Goal: Task Accomplishment & Management: Manage account settings

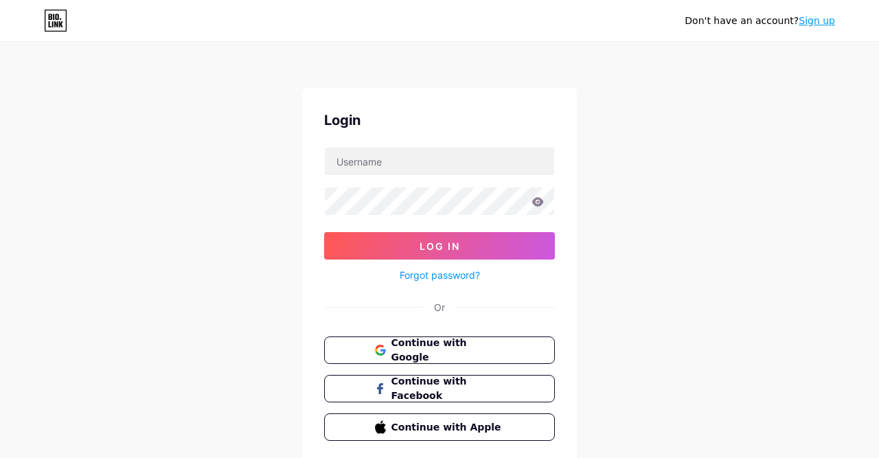
click at [463, 347] on span "Continue with Google" at bounding box center [447, 350] width 113 height 29
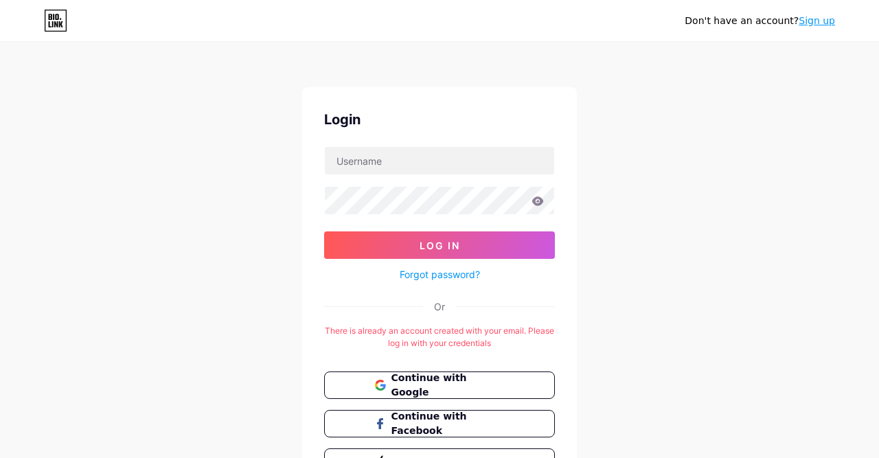
scroll to position [4, 0]
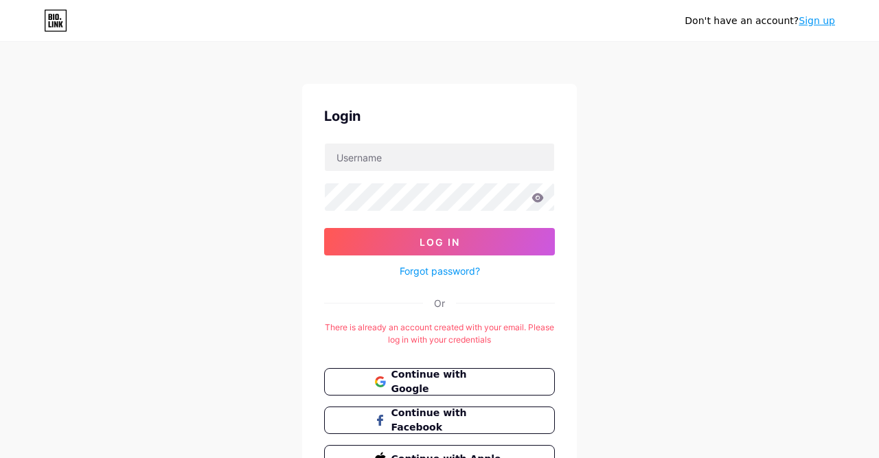
click at [814, 22] on link "Sign up" at bounding box center [816, 20] width 36 height 11
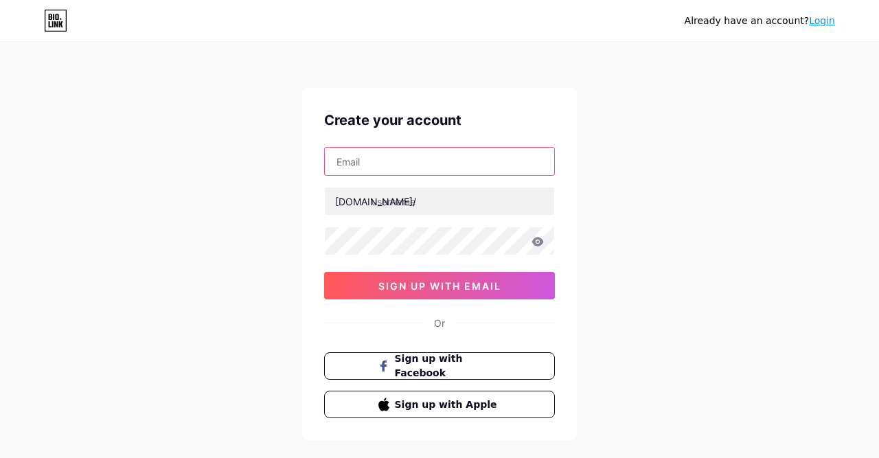
click at [449, 163] on input "text" at bounding box center [439, 161] width 229 height 27
type input "waszaedukidsqlly@gma8l.com"
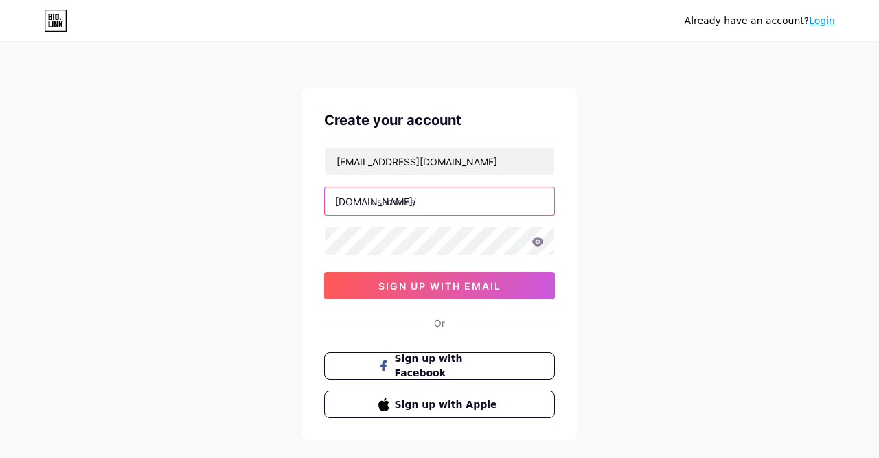
click at [407, 199] on input "text" at bounding box center [439, 200] width 229 height 27
type input "waszabysyaz"
click at [535, 244] on icon at bounding box center [538, 241] width 12 height 9
click at [536, 243] on icon at bounding box center [538, 241] width 12 height 9
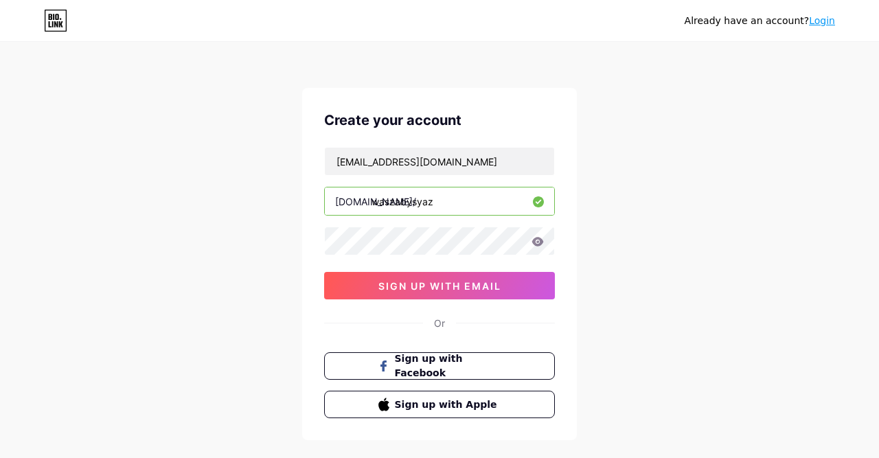
click at [535, 242] on icon at bounding box center [538, 241] width 12 height 9
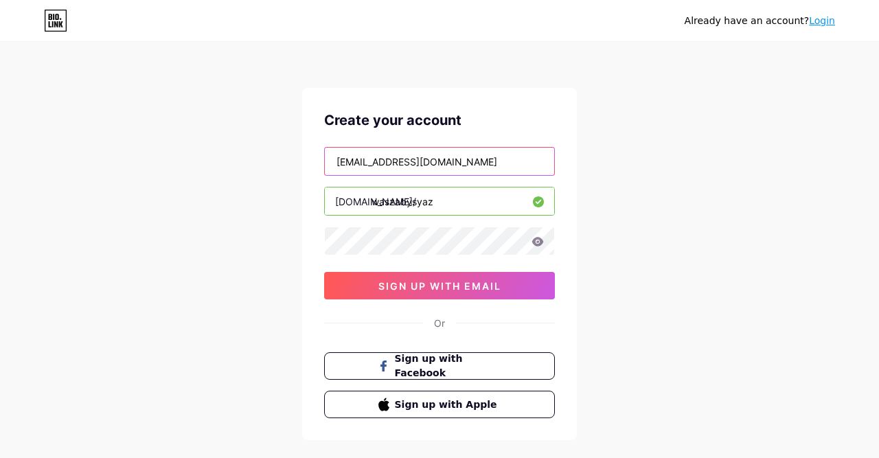
click at [446, 159] on input "waszaedukidsqlly@gma8l.com" at bounding box center [439, 161] width 229 height 27
click at [447, 159] on input "waszaedukidsqlly@gma8l.com" at bounding box center [439, 161] width 229 height 27
click at [440, 161] on input "waszaedukidsqlly@gma8l.com" at bounding box center [439, 161] width 229 height 27
click at [447, 166] on input "waszaedukidsqlly@gma8l.com" at bounding box center [439, 161] width 229 height 27
click at [443, 157] on input "waszaedukidsqlly@gma8l.com" at bounding box center [439, 161] width 229 height 27
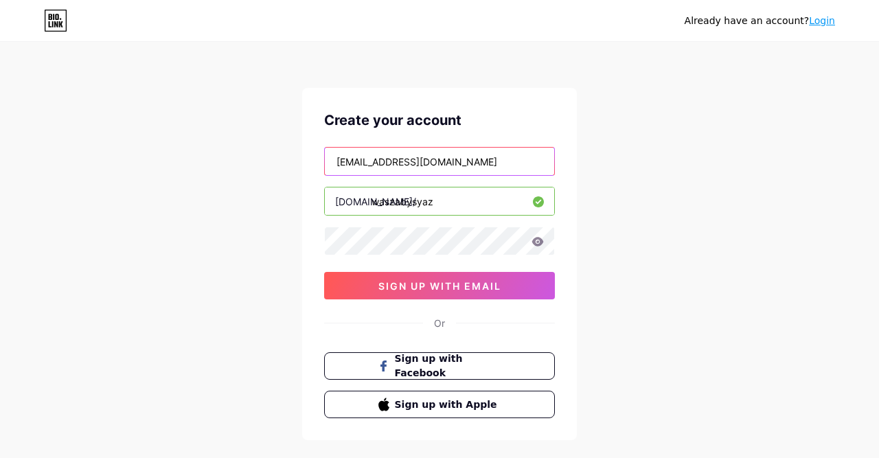
click at [438, 163] on input "waszaedukidsqlly@gma8l.com" at bounding box center [439, 161] width 229 height 27
click at [412, 163] on input "waszaedukidsqlly@gmail.com" at bounding box center [439, 161] width 229 height 27
click at [406, 165] on input "waszaedukidssy@gmail.com" at bounding box center [439, 161] width 229 height 27
click at [415, 159] on input "waszaedukidssy@gmail.com" at bounding box center [439, 161] width 229 height 27
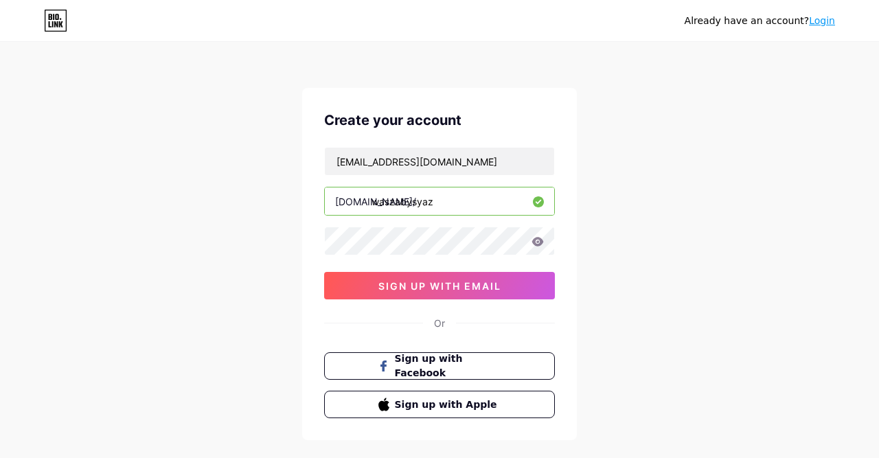
click at [449, 204] on input "waszabysyaz" at bounding box center [439, 200] width 229 height 27
click at [537, 243] on icon at bounding box center [538, 241] width 12 height 9
click at [535, 240] on icon at bounding box center [537, 242] width 12 height 10
click at [535, 240] on icon at bounding box center [538, 241] width 12 height 9
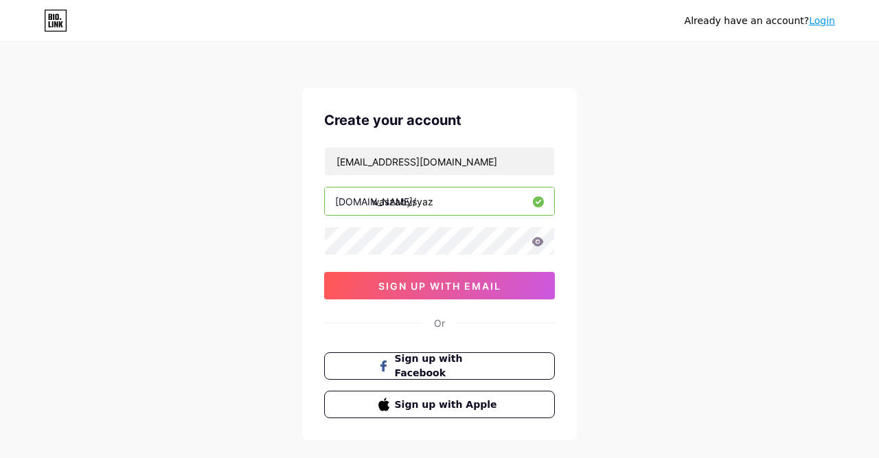
click at [535, 241] on icon at bounding box center [538, 241] width 12 height 9
click at [534, 242] on icon at bounding box center [538, 241] width 12 height 9
click at [537, 240] on icon at bounding box center [538, 241] width 12 height 9
click at [495, 289] on span "sign up with email" at bounding box center [439, 286] width 123 height 12
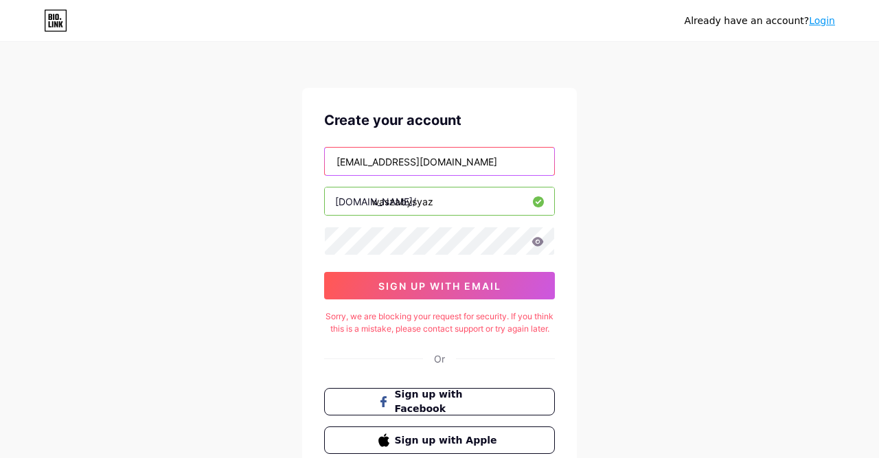
click at [415, 165] on input "waszaedukidssyaz@gmail.com" at bounding box center [439, 161] width 229 height 27
click at [421, 165] on input "waszaedukidssyaz@gmail.com" at bounding box center [439, 161] width 229 height 27
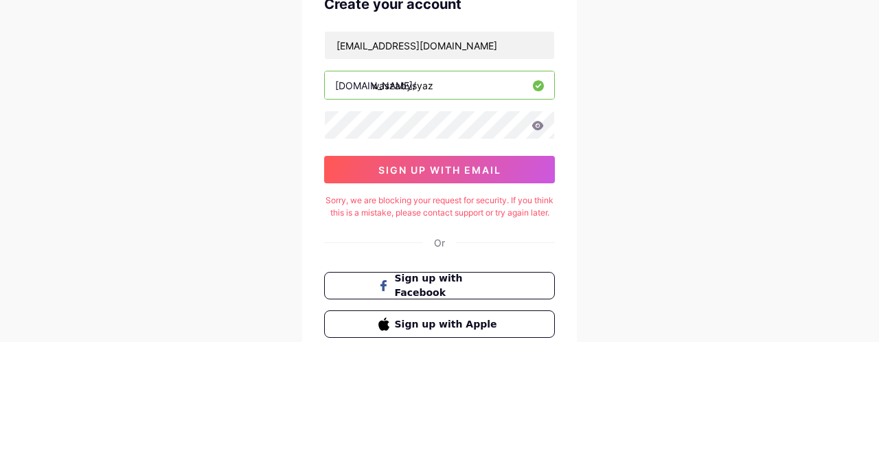
click at [522, 279] on button "sign up with email" at bounding box center [439, 285] width 231 height 27
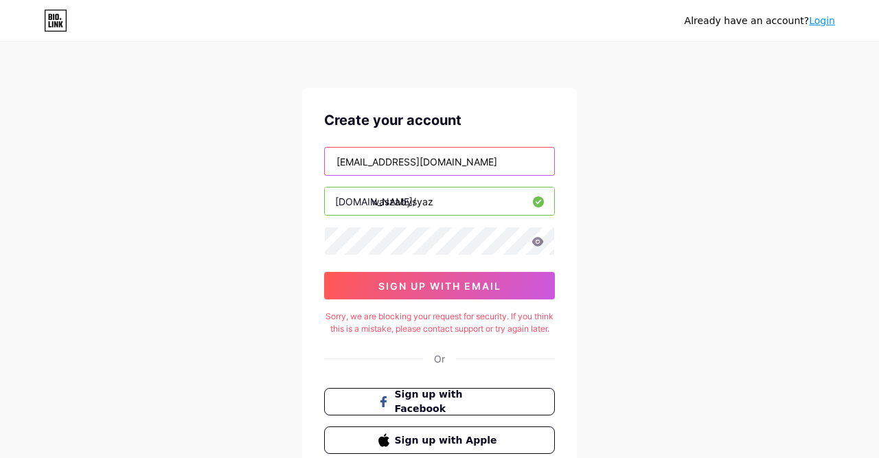
click at [403, 163] on input "waszaedukids@gmail.com" at bounding box center [439, 161] width 229 height 27
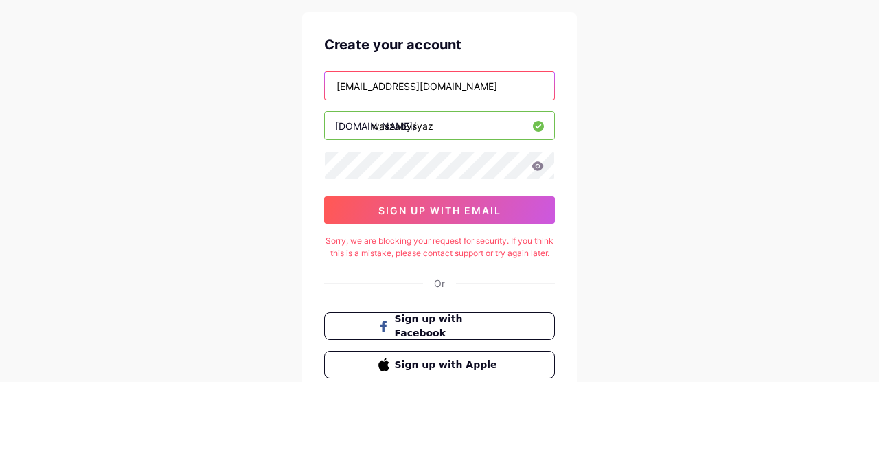
type input "waszaedukidss@gmail.com"
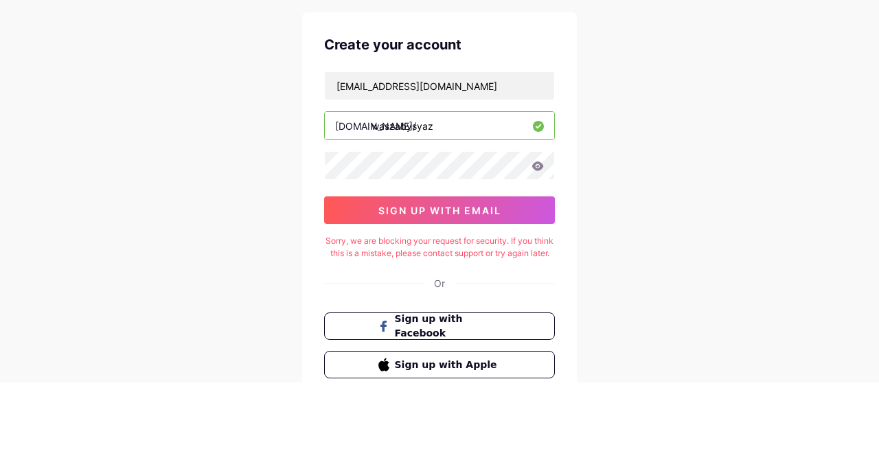
click at [522, 284] on button "sign up with email" at bounding box center [439, 285] width 231 height 27
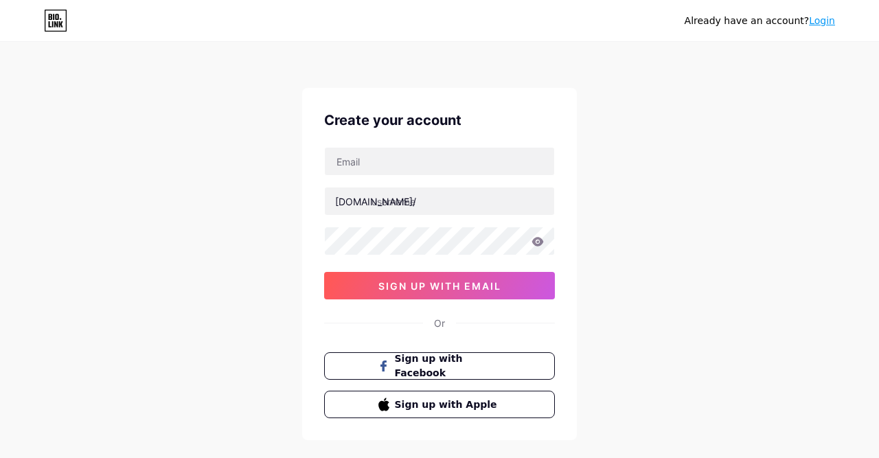
click at [346, 292] on button "sign up with email" at bounding box center [439, 285] width 231 height 27
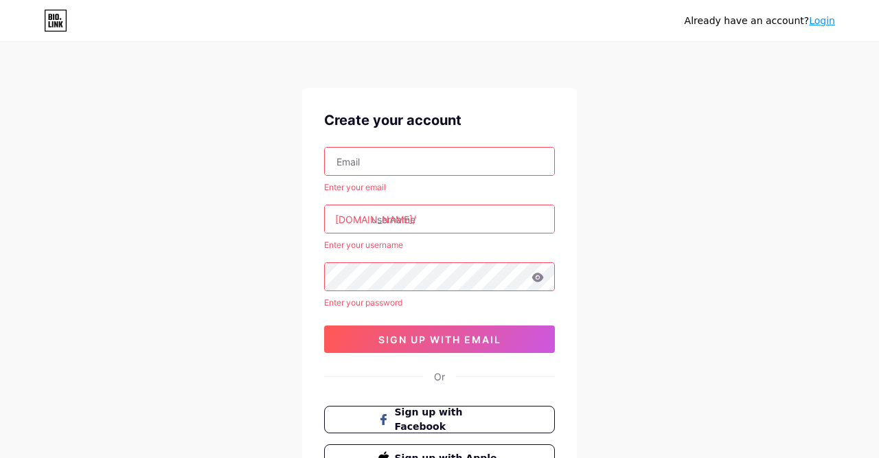
click at [362, 161] on input "text" at bounding box center [439, 161] width 229 height 27
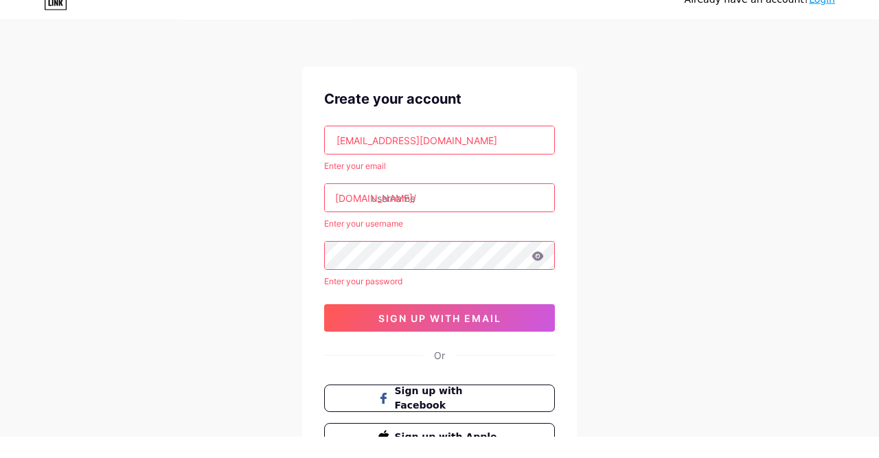
type input "[EMAIL_ADDRESS][DOMAIN_NAME]"
click at [457, 218] on input "text" at bounding box center [439, 218] width 229 height 27
type input "waszaby"
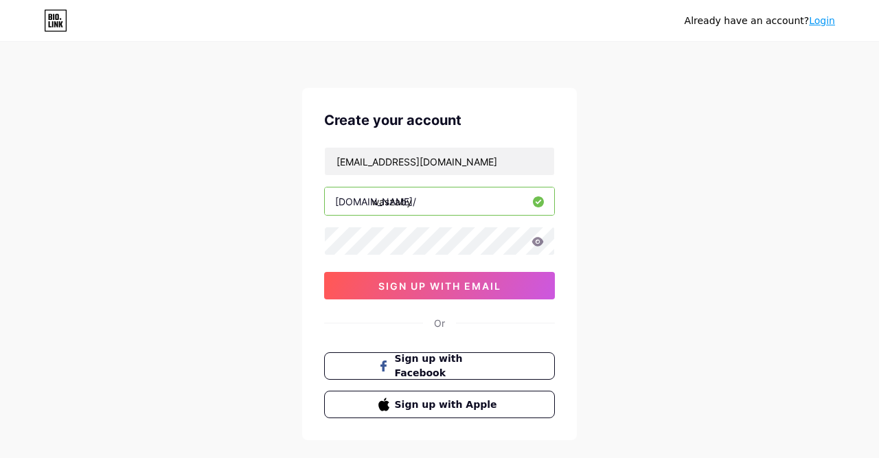
click at [461, 205] on input "waszaby" at bounding box center [439, 200] width 229 height 27
type input "waszabysyaz"
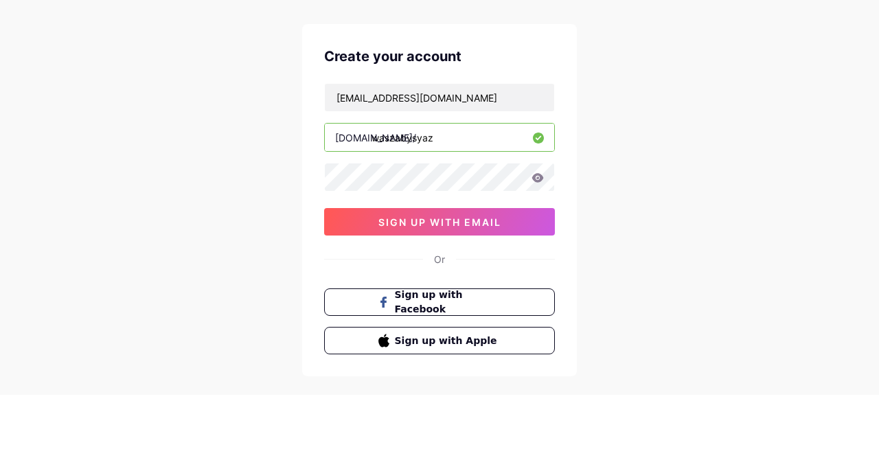
click at [495, 292] on button "sign up with email" at bounding box center [439, 285] width 231 height 27
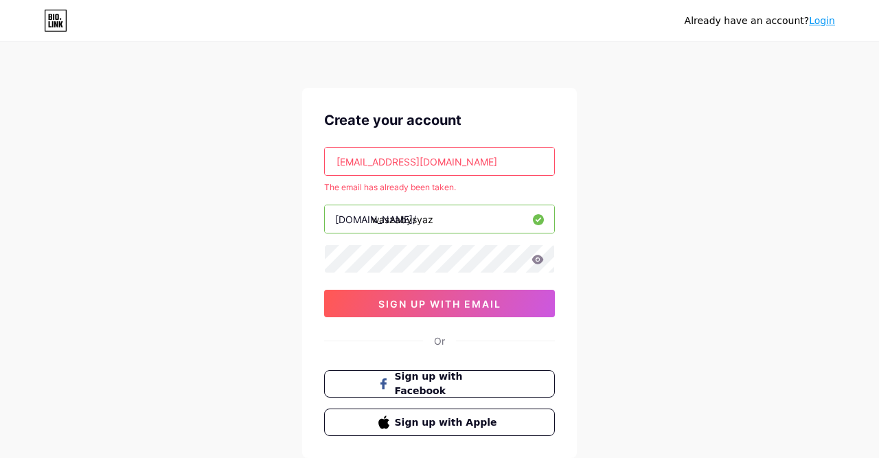
click at [515, 301] on button "sign up with email" at bounding box center [439, 303] width 231 height 27
click at [824, 24] on link "Login" at bounding box center [822, 20] width 26 height 11
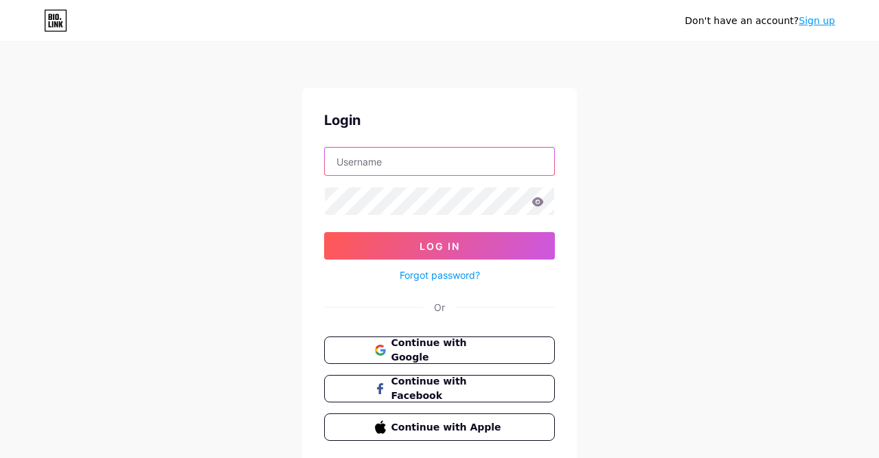
click at [489, 165] on input "text" at bounding box center [439, 161] width 229 height 27
type input "waszabysyaz"
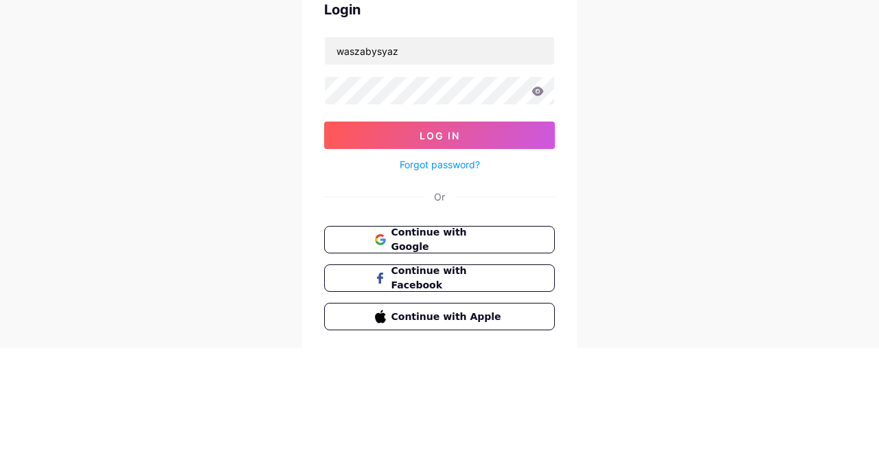
click at [504, 246] on button "Log In" at bounding box center [439, 245] width 231 height 27
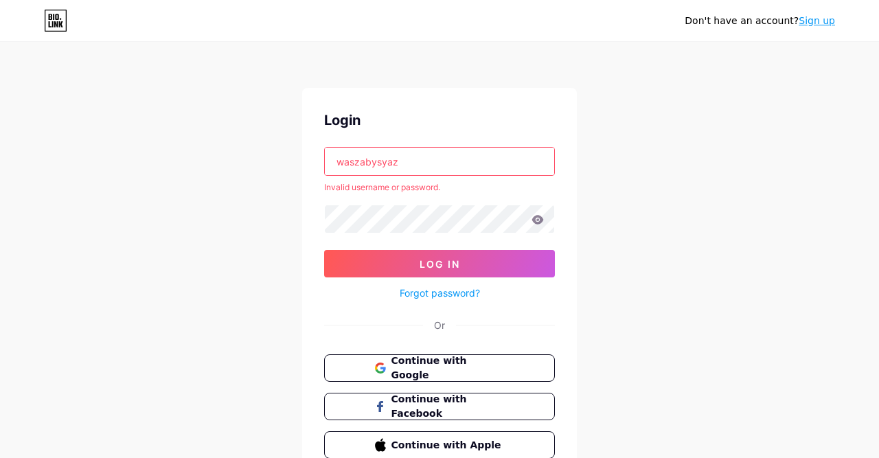
click at [541, 222] on icon at bounding box center [537, 220] width 12 height 10
click at [537, 221] on icon at bounding box center [538, 219] width 12 height 9
click at [475, 262] on button "Log In" at bounding box center [439, 263] width 231 height 27
click at [509, 446] on button "Continue with Apple" at bounding box center [439, 444] width 231 height 27
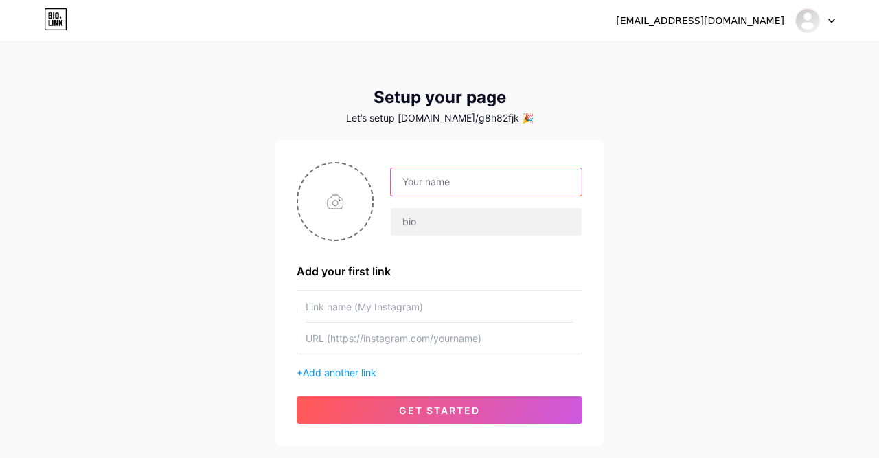
click at [509, 176] on input "text" at bounding box center [486, 181] width 191 height 27
click at [505, 181] on input "text" at bounding box center [486, 181] width 191 height 27
click at [471, 308] on input "text" at bounding box center [439, 306] width 268 height 31
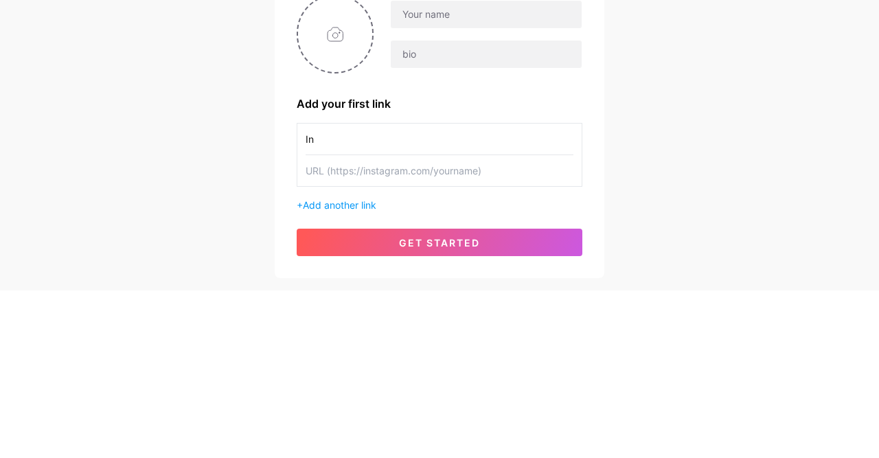
type input "I"
click at [485, 339] on input "text" at bounding box center [439, 338] width 268 height 31
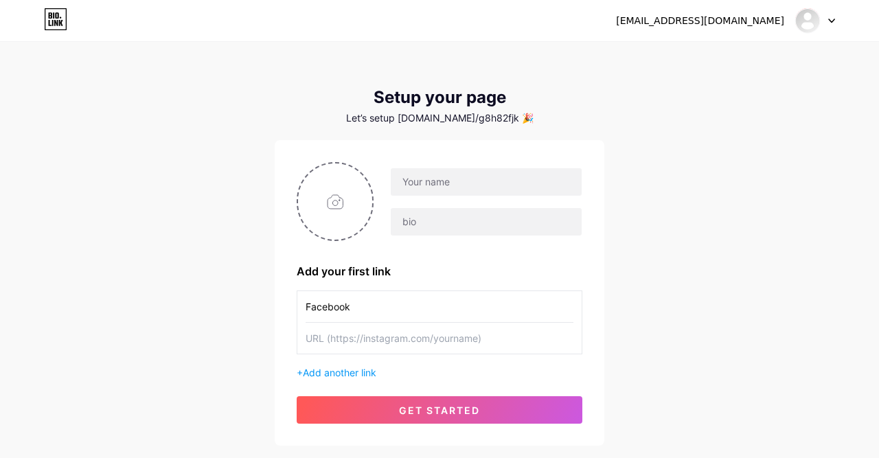
click at [338, 172] on input "file" at bounding box center [335, 201] width 74 height 76
click at [387, 312] on input "Facebook" at bounding box center [439, 306] width 268 height 31
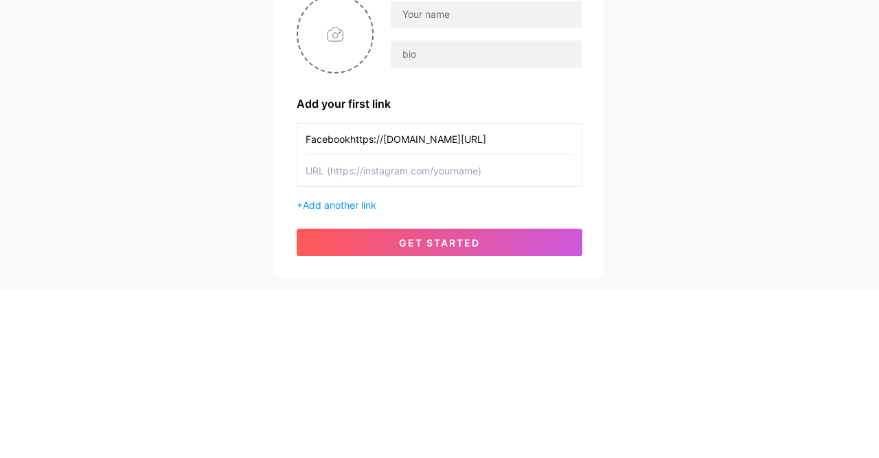
scroll to position [0, 28]
type input "Facebookhttps://www.facebook.com/share/1VM8jNv4n6/?mibex"
type input "Instagram"
click at [453, 335] on input "text" at bounding box center [439, 338] width 268 height 31
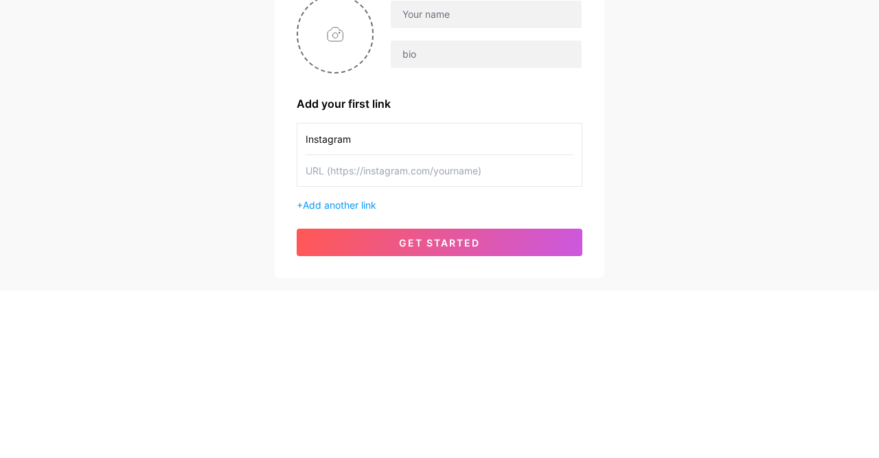
paste input "[URL][DOMAIN_NAME]"
type input "[URL][DOMAIN_NAME]"
click at [351, 373] on span "Add another link" at bounding box center [339, 373] width 73 height 12
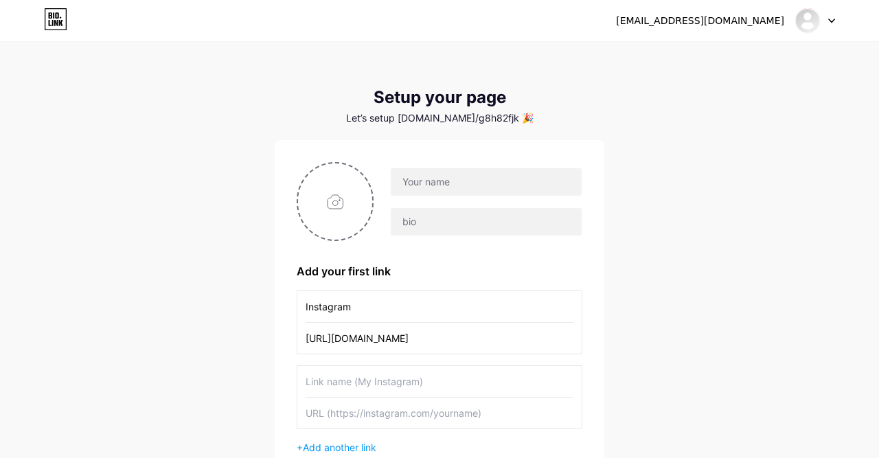
scroll to position [0, 0]
click at [416, 384] on input "text" at bounding box center [439, 381] width 268 height 31
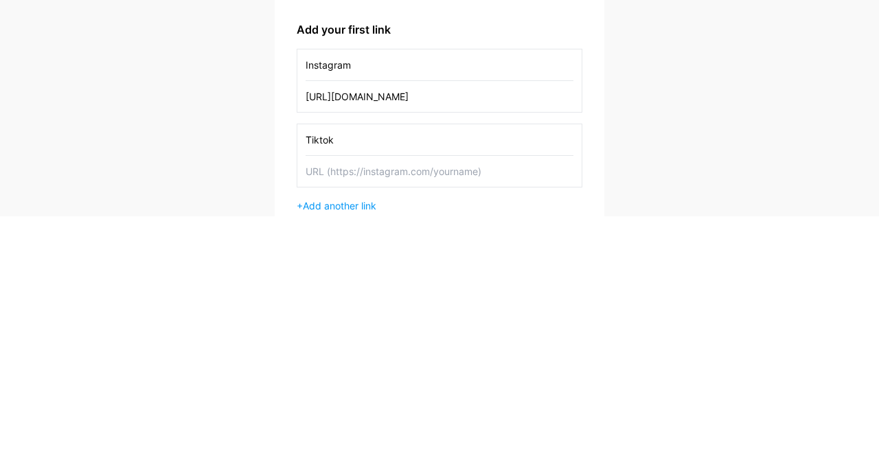
type input "Tiktok"
click at [463, 397] on input "text" at bounding box center [439, 412] width 268 height 31
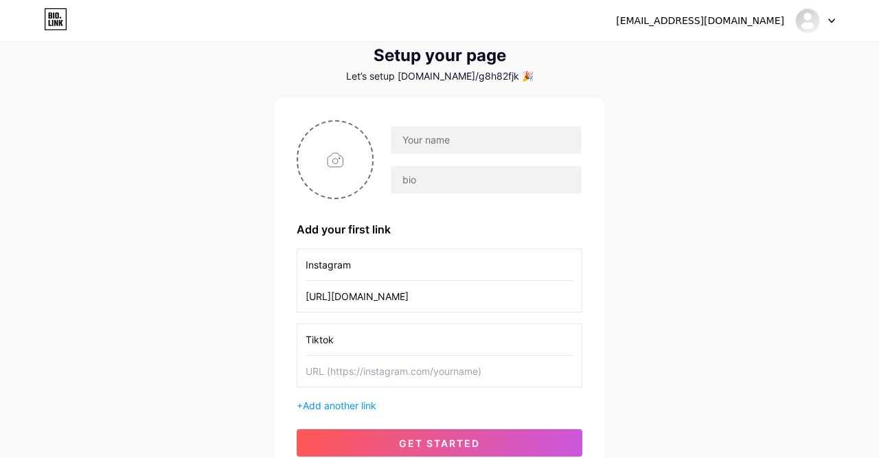
scroll to position [95, 0]
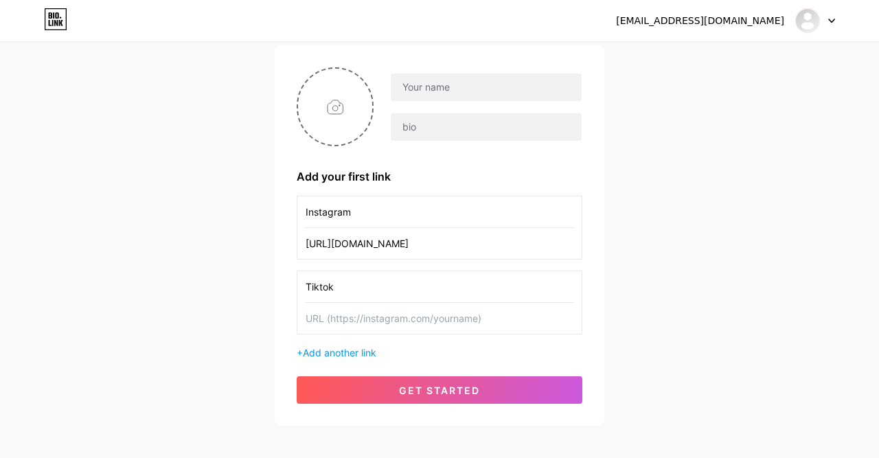
click at [348, 314] on input "text" at bounding box center [439, 318] width 268 height 31
type input "[URL][DOMAIN_NAME][DOMAIN_NAME]"
click at [496, 387] on button "get started" at bounding box center [440, 389] width 286 height 27
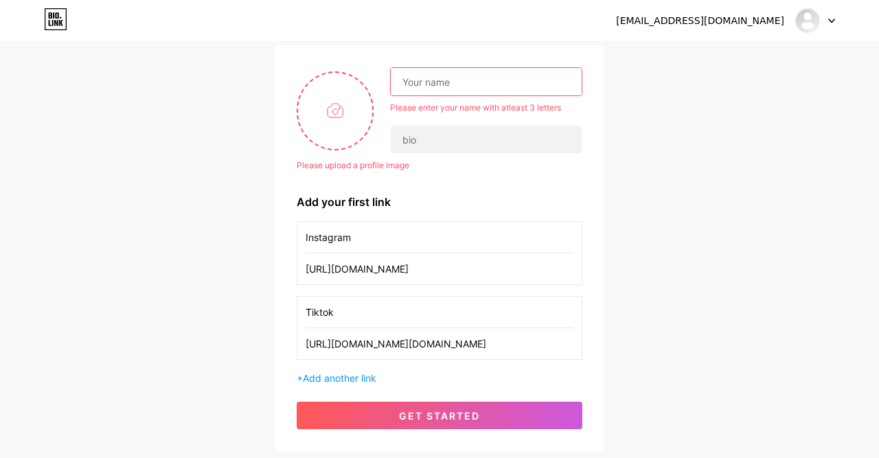
scroll to position [0, 0]
click at [505, 82] on input "text" at bounding box center [486, 81] width 191 height 27
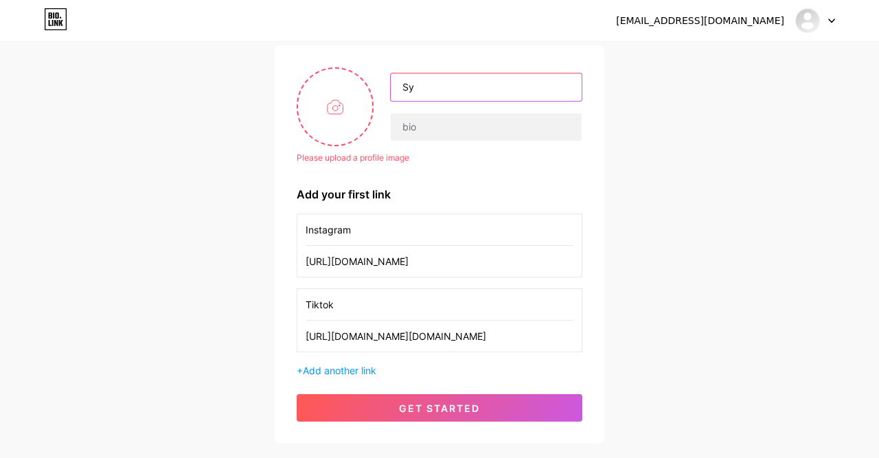
type input "S"
type input "Wasza by [PERSON_NAME]"
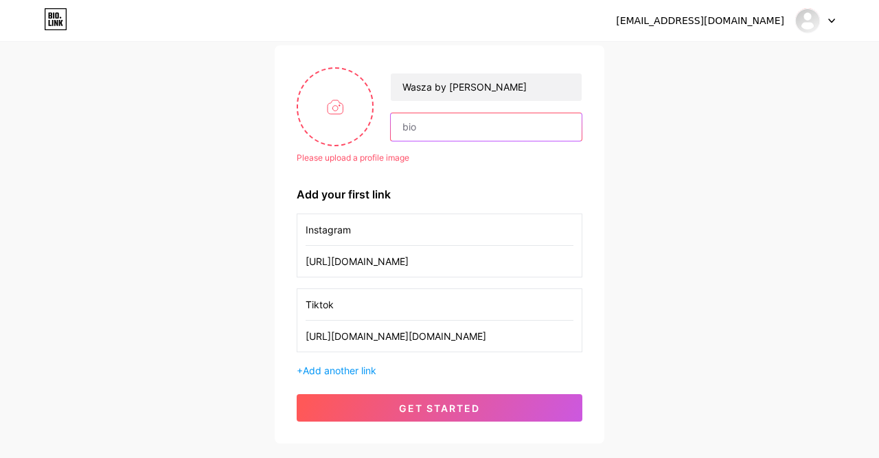
click at [518, 121] on input "text" at bounding box center [486, 126] width 191 height 27
click at [549, 404] on button "get started" at bounding box center [440, 407] width 286 height 27
click at [346, 373] on span "Add another link" at bounding box center [339, 370] width 73 height 12
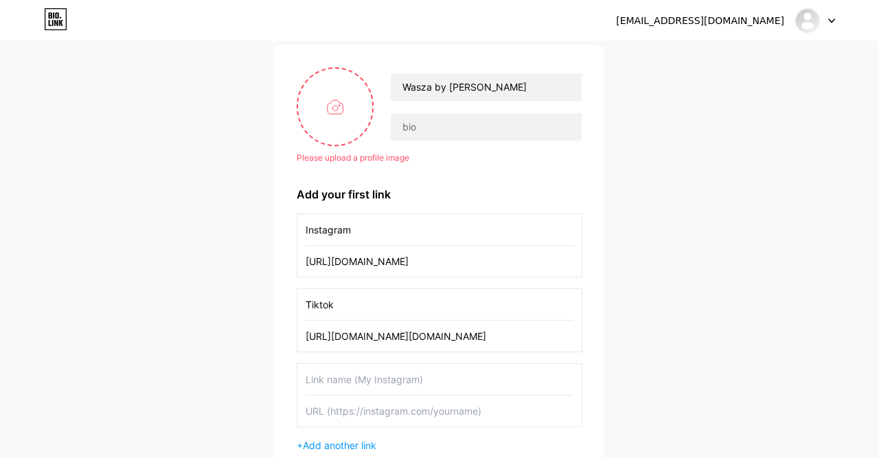
click at [383, 375] on input "text" at bounding box center [439, 379] width 268 height 31
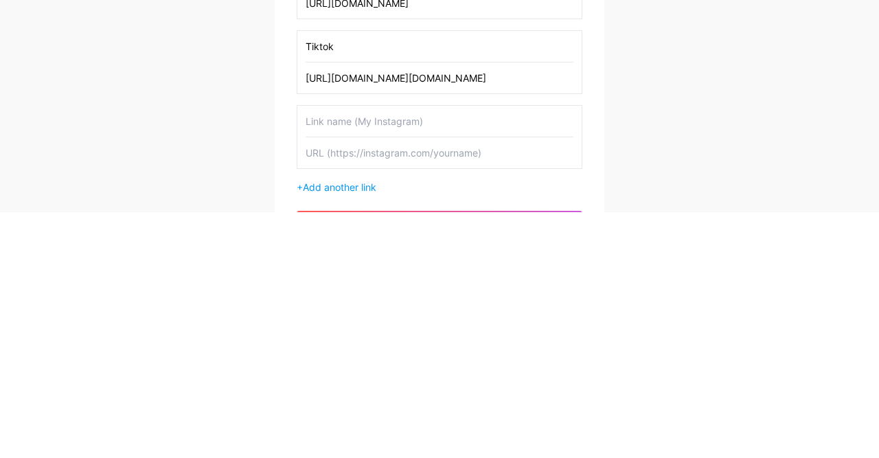
scroll to position [120, 0]
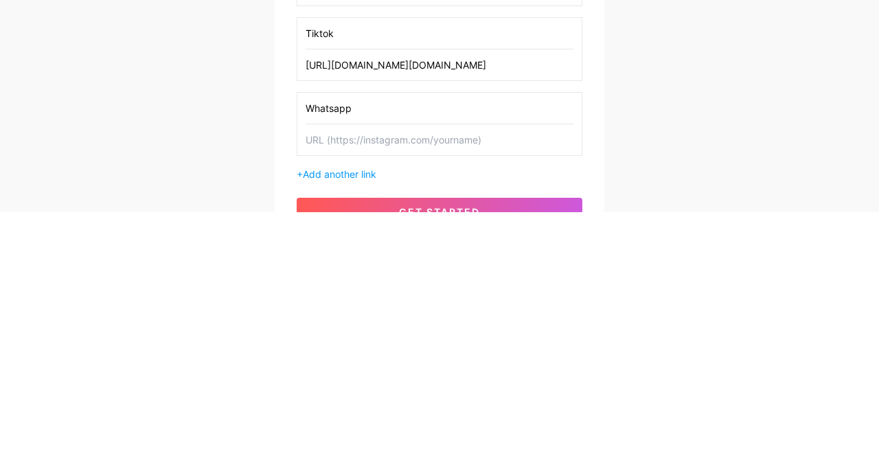
type input "Whatsapp"
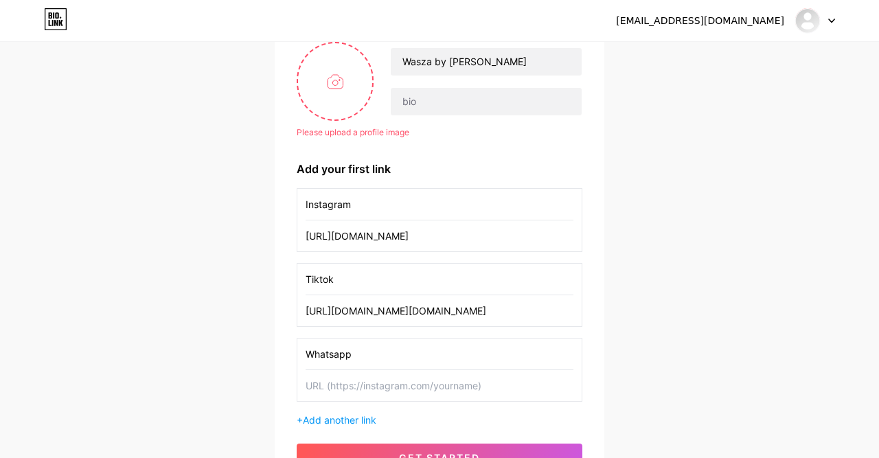
click at [395, 143] on div "Please upload a profile image Wasza by syaz Please upload a profile image Add y…" at bounding box center [440, 256] width 286 height 429
click at [386, 379] on input "text" at bounding box center [439, 385] width 268 height 31
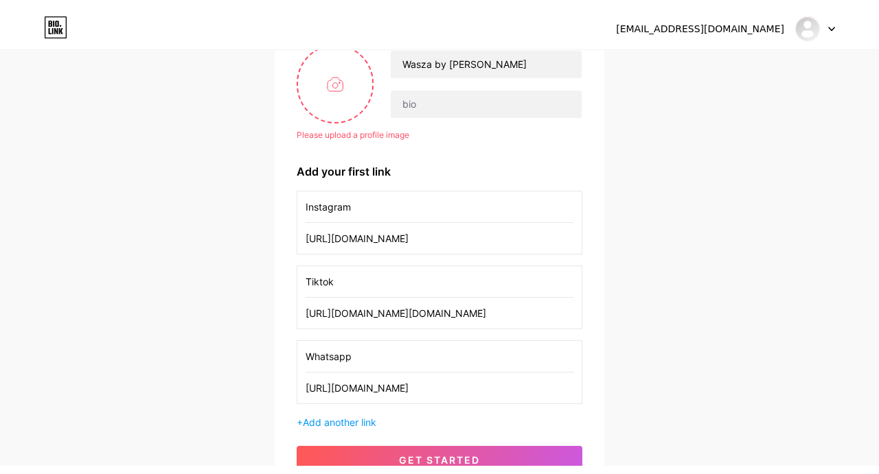
scroll to position [83, 0]
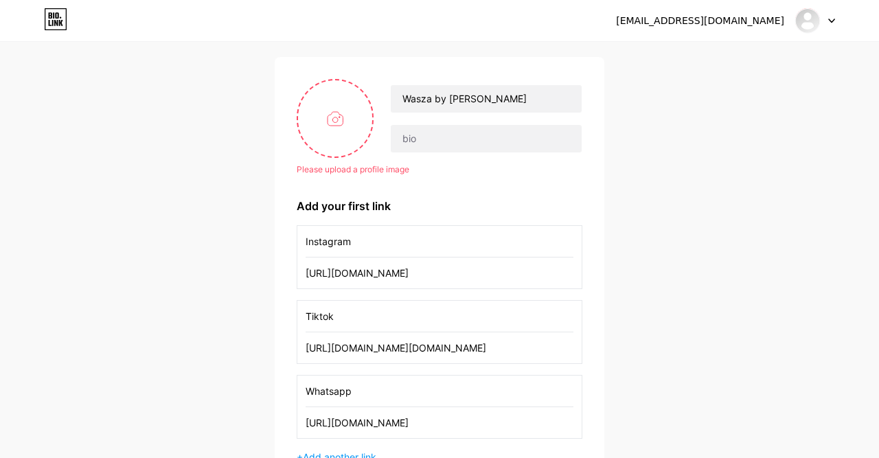
type input "http://www.wasap.my/60124745974/dahbeliwaszaedukids"
click at [510, 140] on input "text" at bounding box center [486, 138] width 191 height 27
click at [378, 172] on div "Please upload a profile image" at bounding box center [440, 169] width 286 height 12
click at [338, 124] on input "file" at bounding box center [335, 118] width 74 height 76
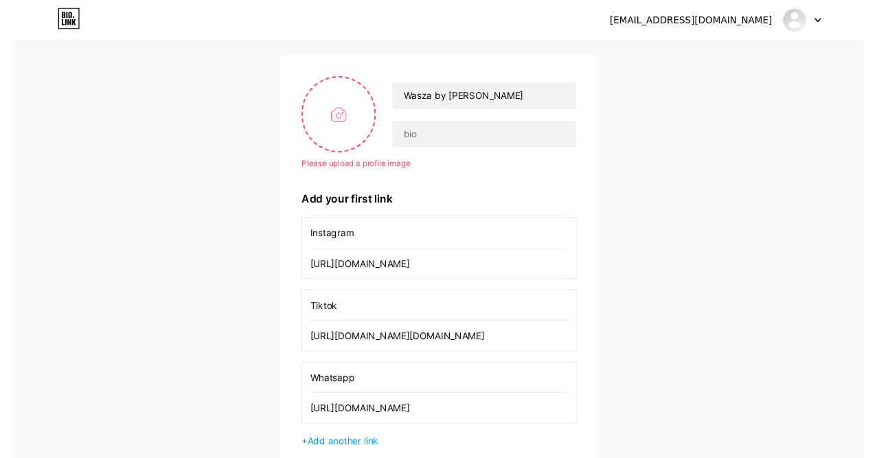
scroll to position [187, 0]
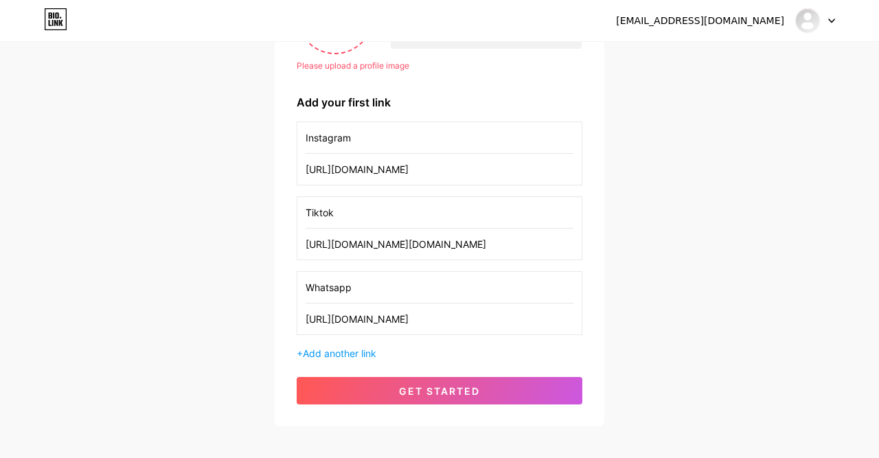
click at [513, 391] on button "get started" at bounding box center [440, 390] width 286 height 27
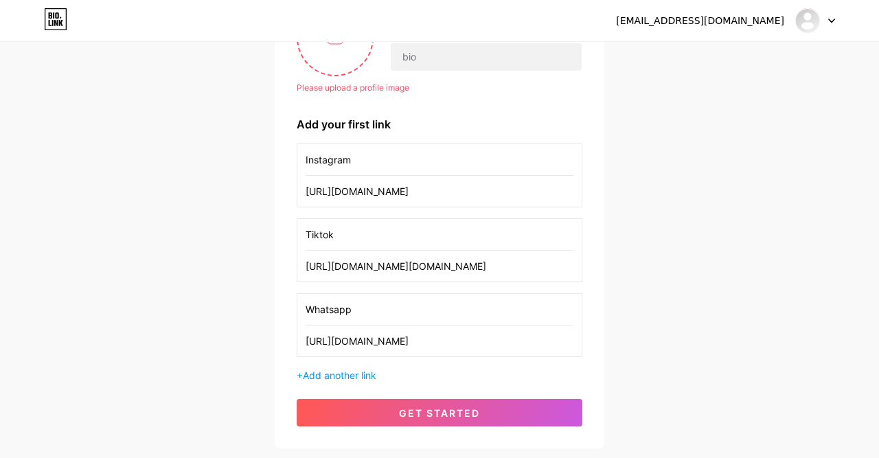
scroll to position [167, 0]
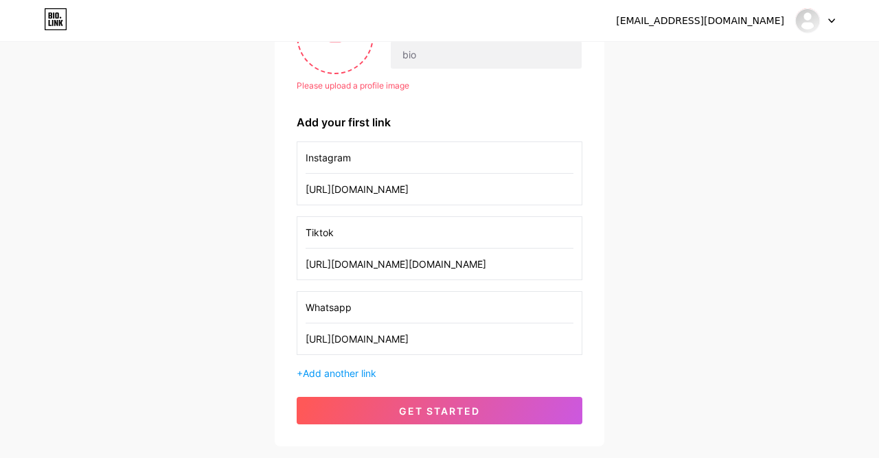
click at [507, 406] on button "get started" at bounding box center [440, 410] width 286 height 27
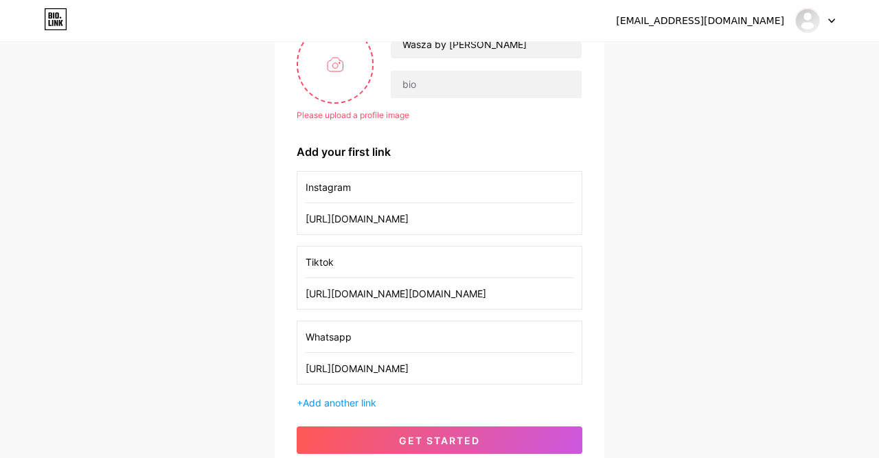
scroll to position [0, 0]
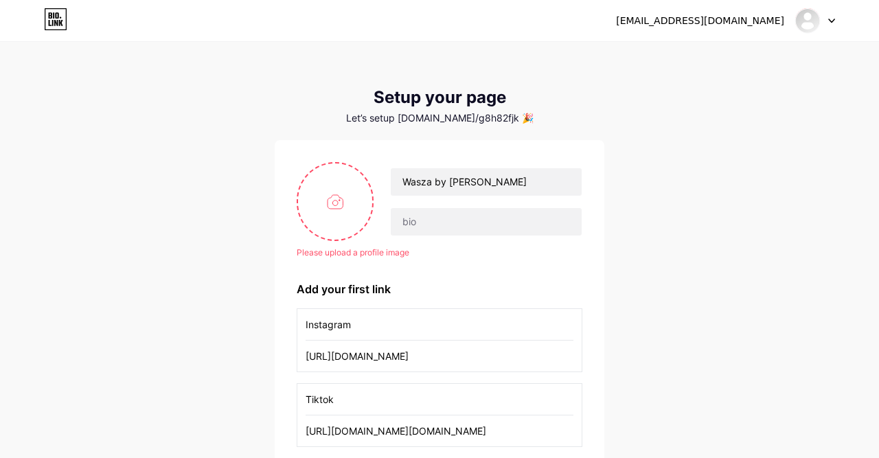
click at [332, 206] on input "file" at bounding box center [335, 201] width 74 height 76
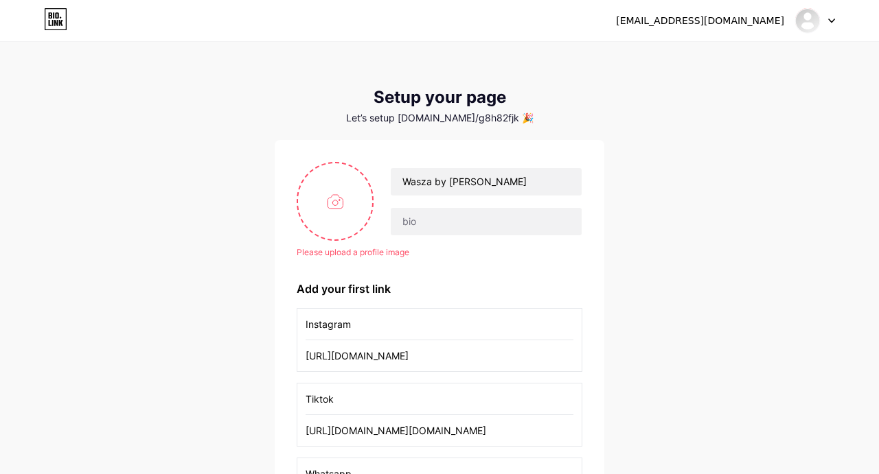
type input "C:\fakepath\IMG-20250813-WA0001.jpg"
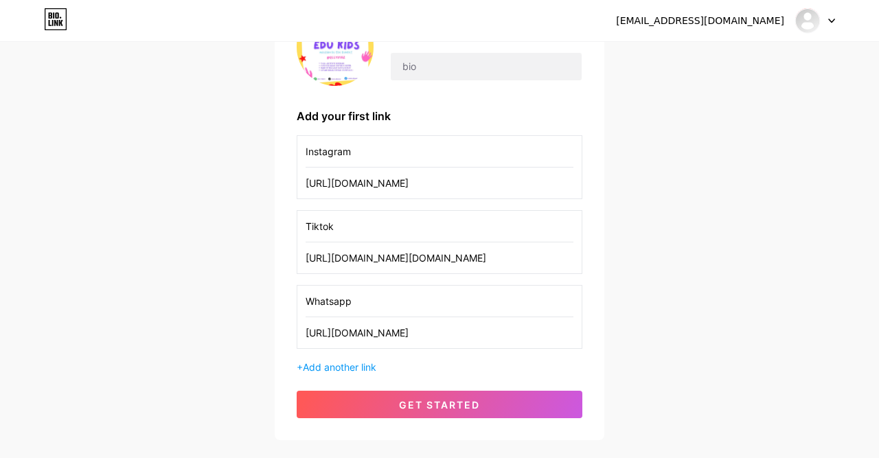
scroll to position [169, 0]
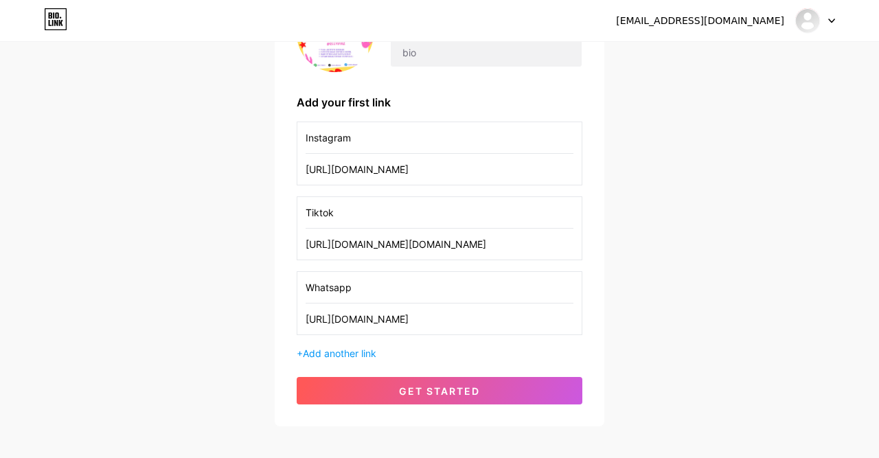
click at [478, 394] on button "get started" at bounding box center [440, 390] width 286 height 27
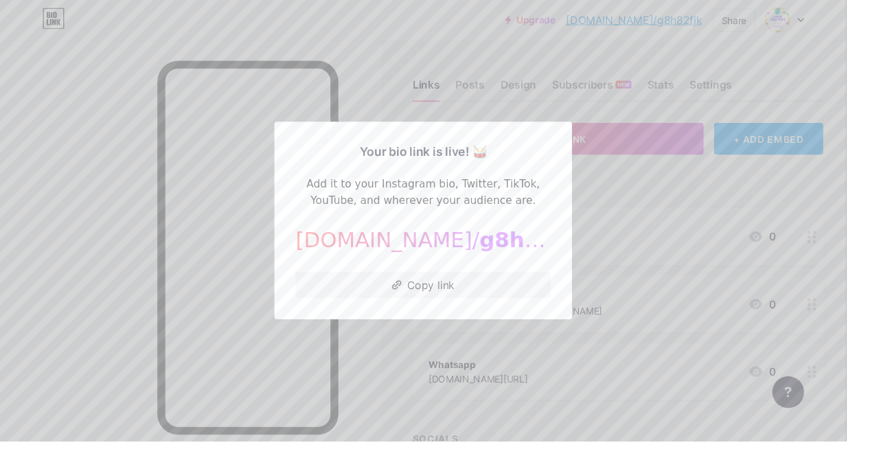
click at [490, 310] on button "Copy link" at bounding box center [439, 295] width 265 height 27
click at [766, 212] on div at bounding box center [439, 229] width 879 height 458
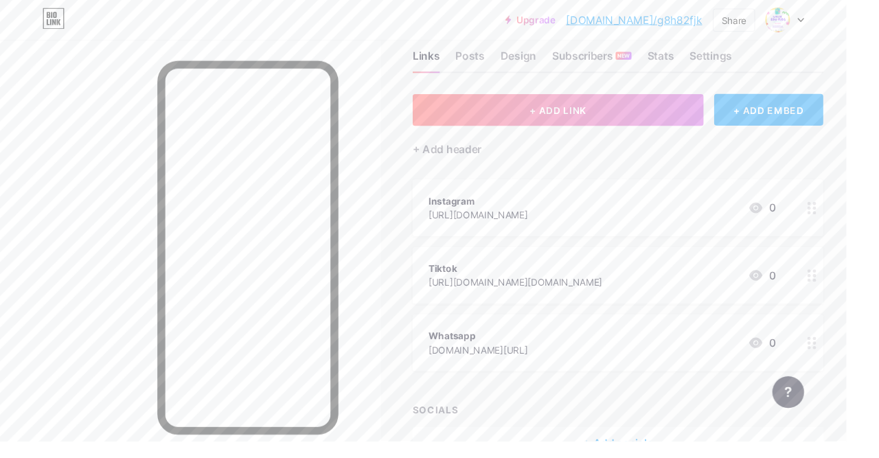
scroll to position [30, 0]
click at [719, 457] on div "+ Add socials" at bounding box center [641, 459] width 426 height 33
click at [661, 457] on div "+ Add socials" at bounding box center [641, 459] width 426 height 33
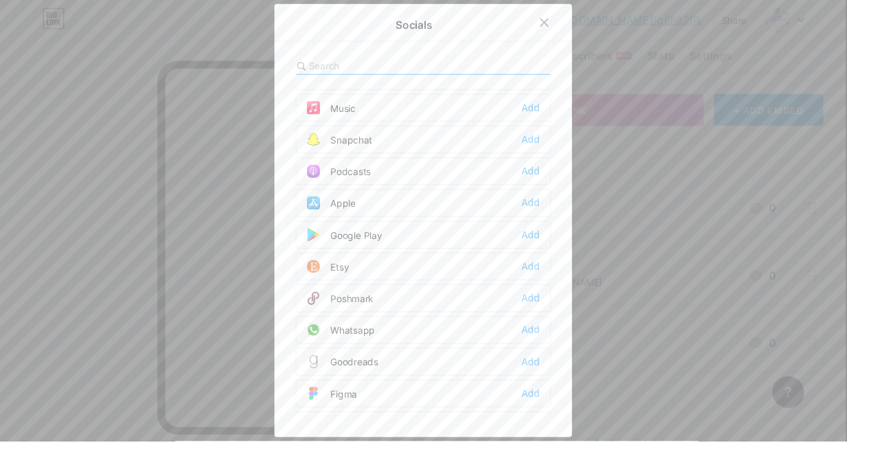
scroll to position [945, 0]
click at [548, 351] on div "Add" at bounding box center [551, 344] width 19 height 14
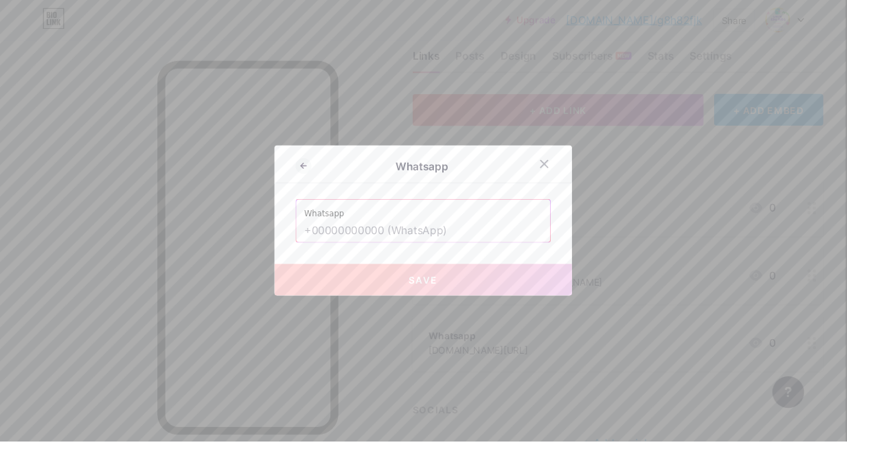
click at [476, 251] on input "text" at bounding box center [439, 239] width 247 height 23
type input "0"
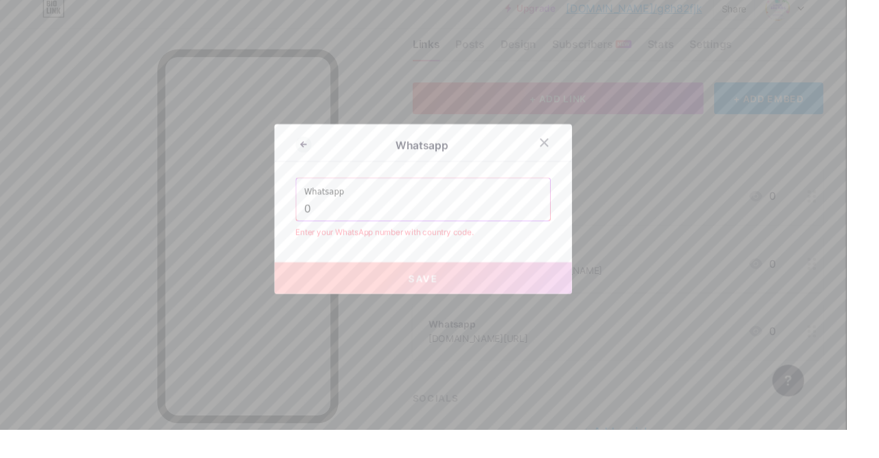
scroll to position [30, 0]
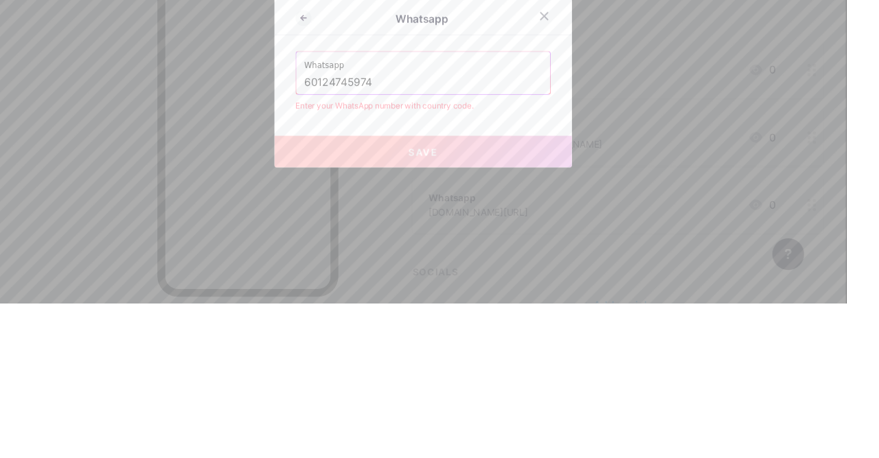
click at [533, 317] on button "Save" at bounding box center [439, 300] width 309 height 33
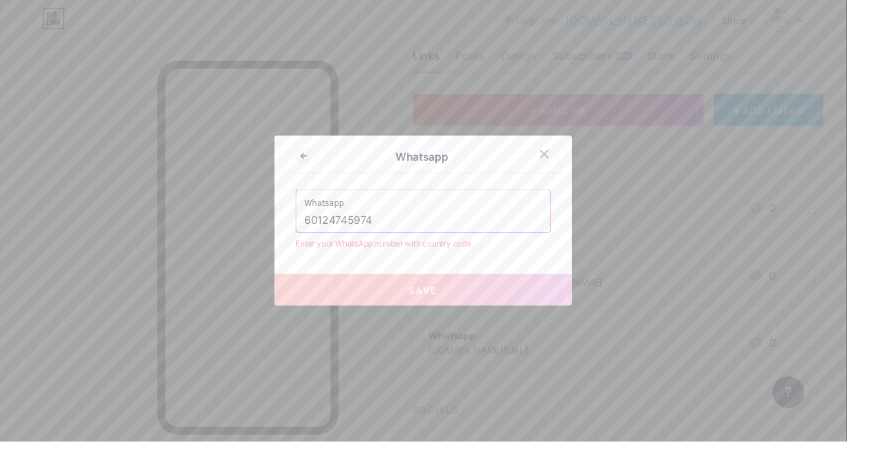
click at [445, 317] on button "Save" at bounding box center [439, 300] width 309 height 33
click at [324, 241] on input "60124745974" at bounding box center [439, 229] width 247 height 23
type input "0124745974"
click at [522, 317] on button "Save" at bounding box center [439, 300] width 309 height 33
click at [560, 165] on icon at bounding box center [564, 159] width 11 height 11
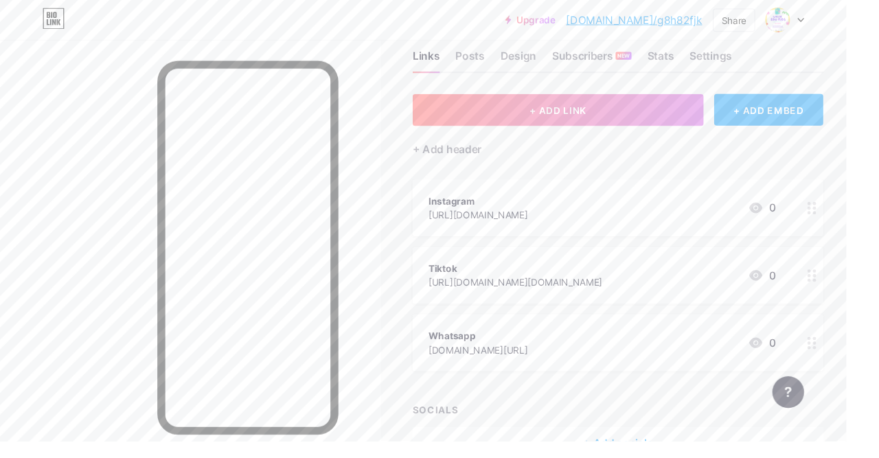
scroll to position [32, 0]
click at [640, 457] on div "+ Add socials" at bounding box center [641, 458] width 426 height 33
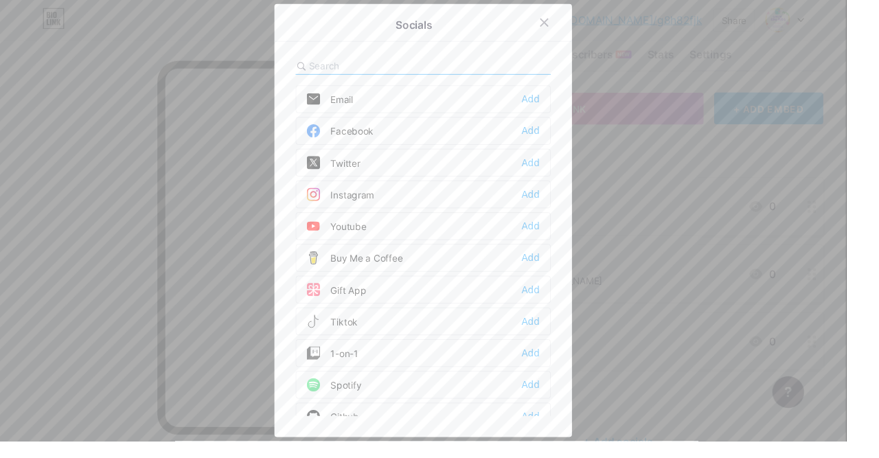
click at [548, 143] on div "Add" at bounding box center [551, 136] width 19 height 14
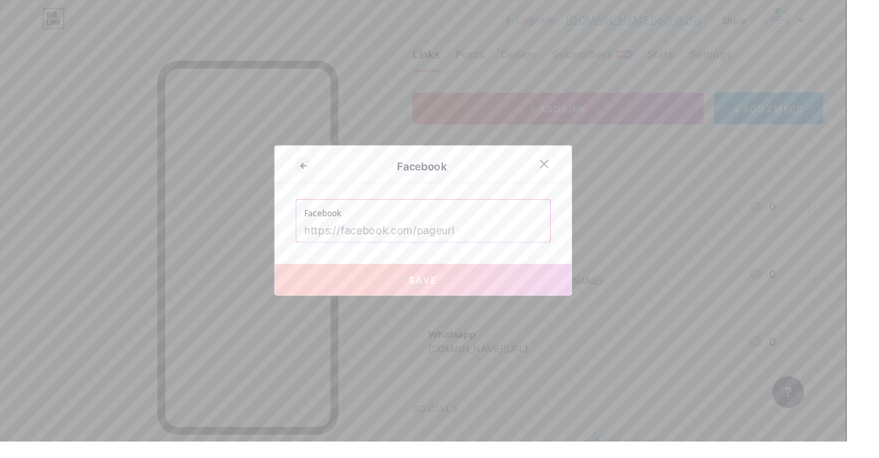
click at [491, 251] on input "text" at bounding box center [439, 239] width 247 height 23
click at [574, 183] on div at bounding box center [565, 170] width 25 height 25
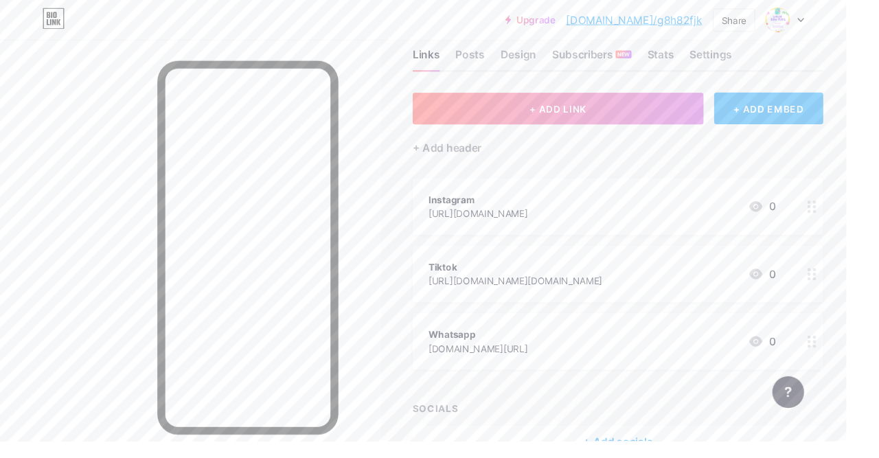
click at [661, 457] on div "+ Add socials" at bounding box center [641, 458] width 426 height 33
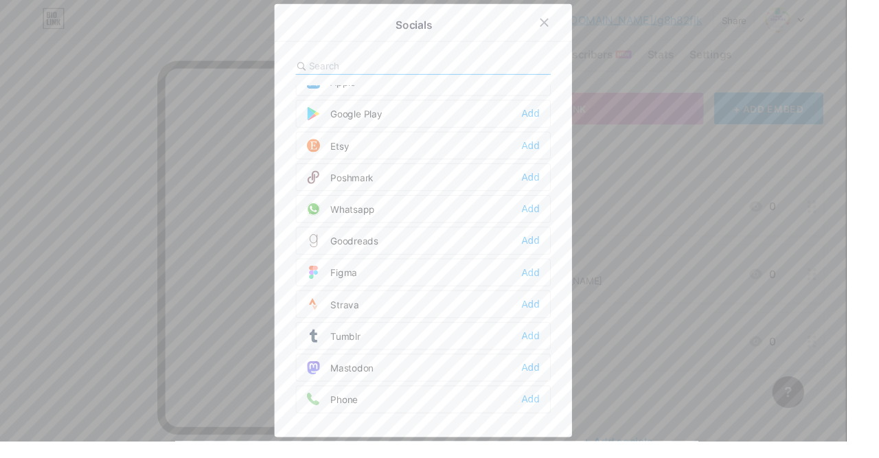
scroll to position [1071, 0]
click at [469, 232] on div "Whatsapp Add" at bounding box center [439, 217] width 265 height 29
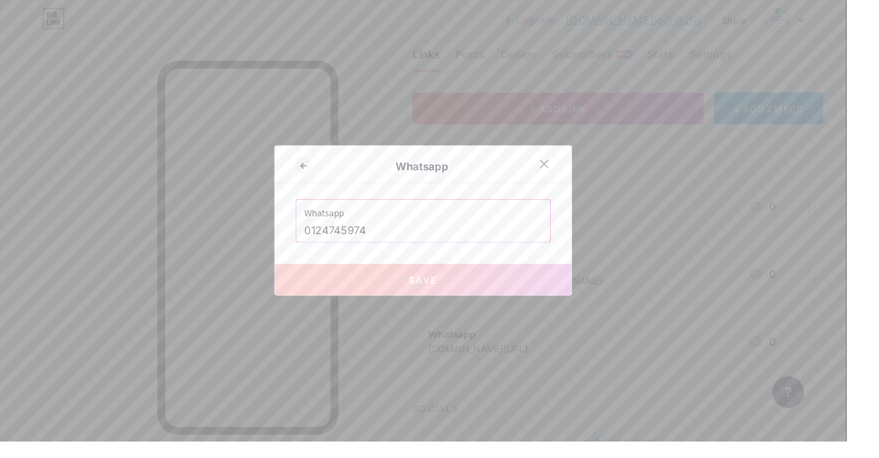
click at [452, 251] on input "0124745974" at bounding box center [439, 239] width 247 height 23
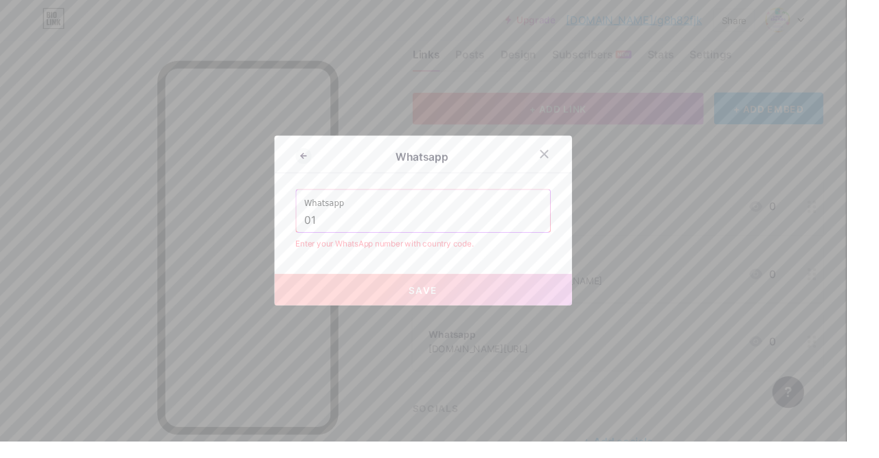
type input "0"
click at [395, 241] on input "text" at bounding box center [439, 229] width 247 height 23
paste input "https://bio.link/g8h82fjk"
type input "https://bio.lin"
click at [356, 241] on input "text" at bounding box center [439, 229] width 247 height 23
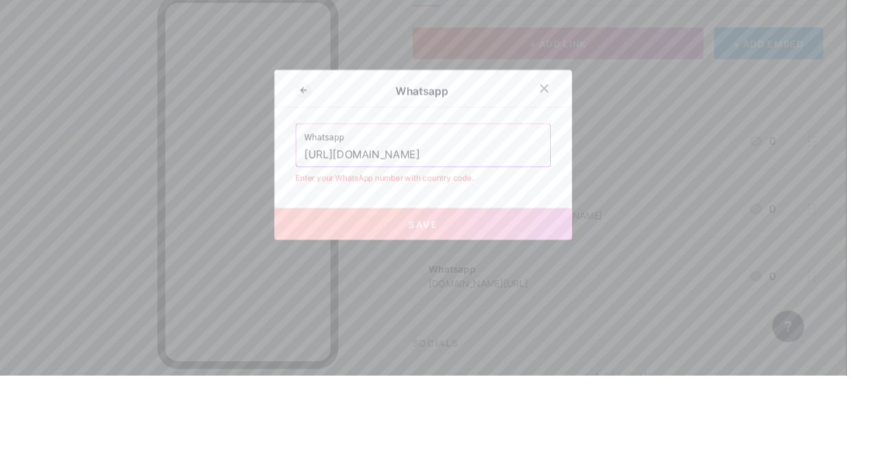
scroll to position [32, 0]
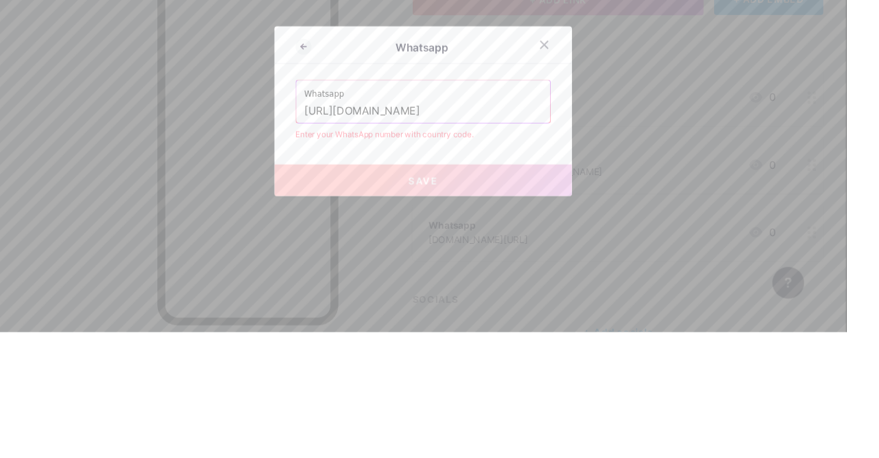
type input "http://www.wasap.my/60124745974/dahbeliwaszaedukids"
click at [519, 317] on button "Save" at bounding box center [439, 300] width 309 height 33
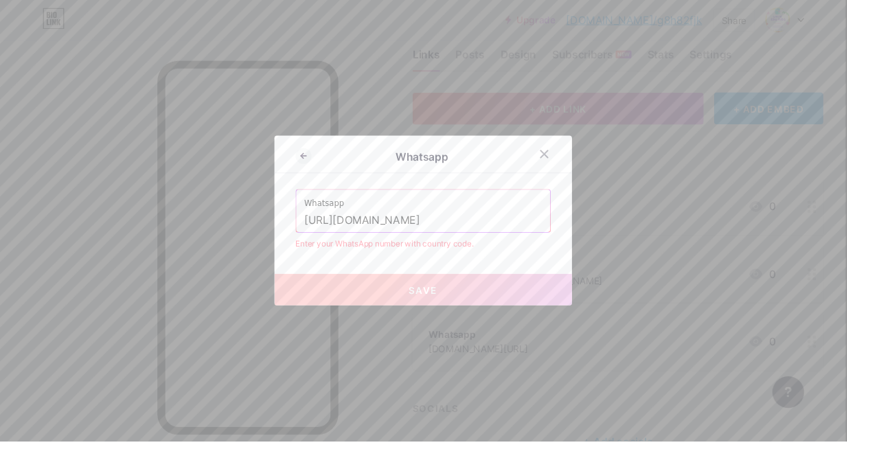
click at [460, 317] on button "Save" at bounding box center [439, 300] width 309 height 33
click at [454, 317] on button "Save" at bounding box center [439, 300] width 309 height 33
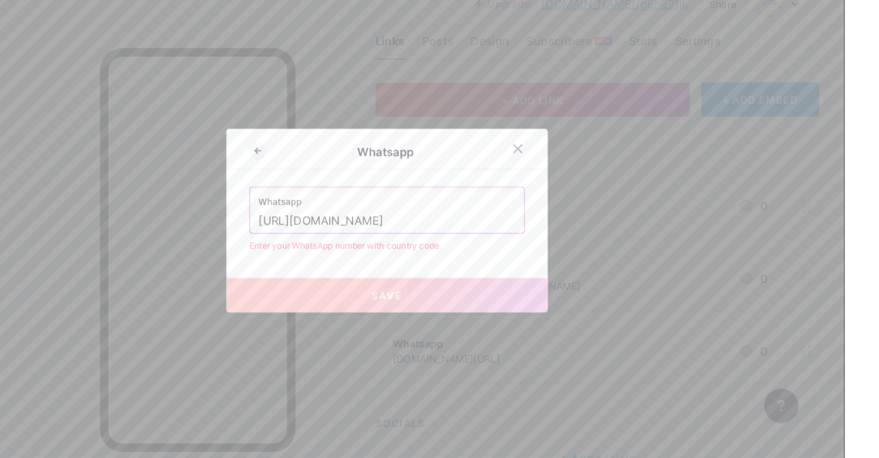
click at [559, 172] on div at bounding box center [565, 160] width 25 height 25
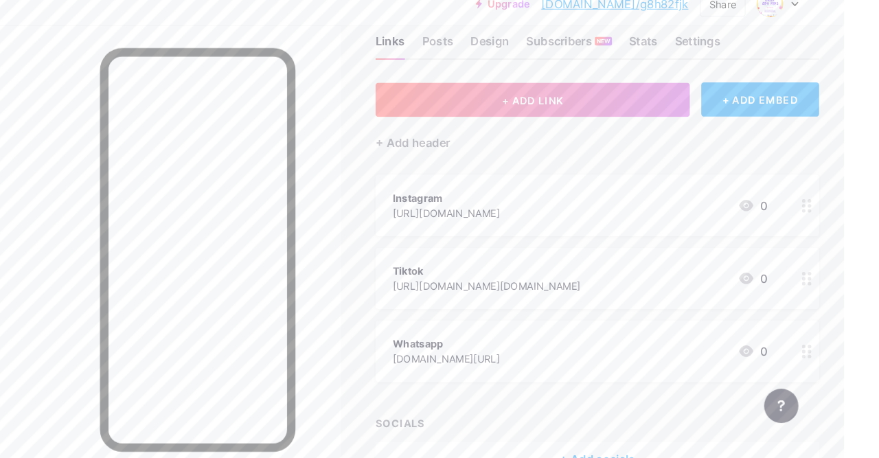
click at [637, 457] on div "+ Add socials" at bounding box center [641, 458] width 426 height 33
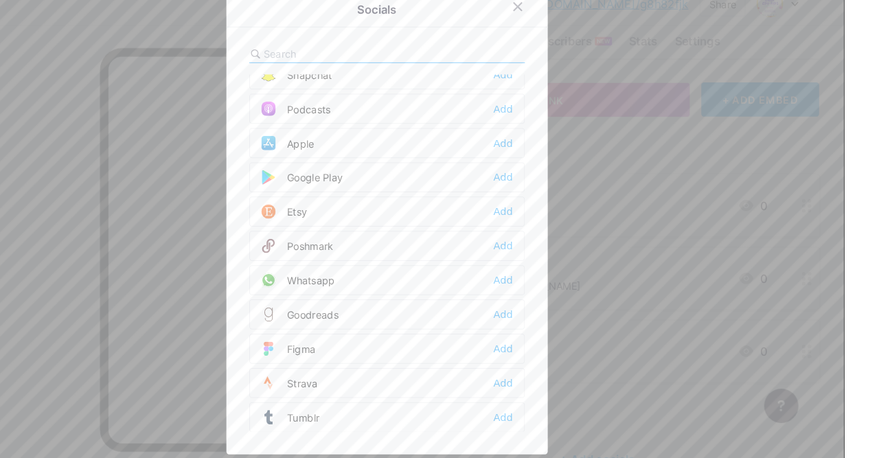
scroll to position [1003, 0]
click at [427, 294] on div "Whatsapp Add" at bounding box center [439, 285] width 265 height 29
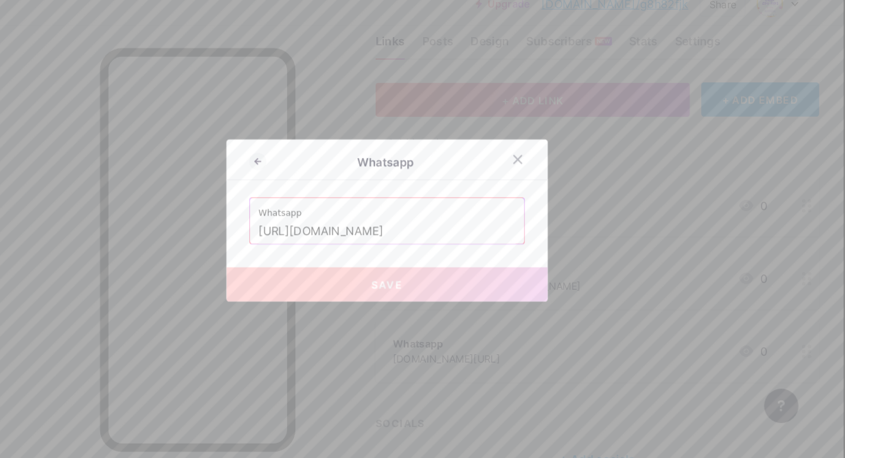
click at [556, 251] on input "http://www.wasap.my/60124745974/dahbeliwaszaedukids" at bounding box center [439, 239] width 247 height 23
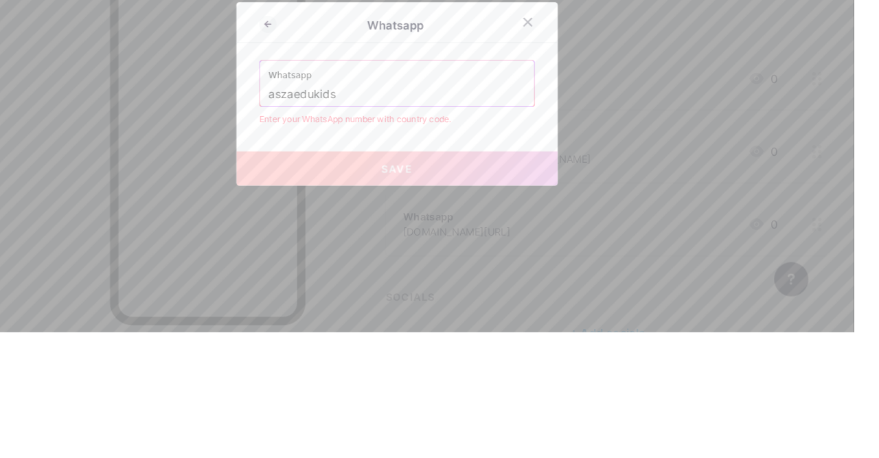
click at [405, 241] on input "aszaedukids" at bounding box center [439, 229] width 247 height 23
type input "a"
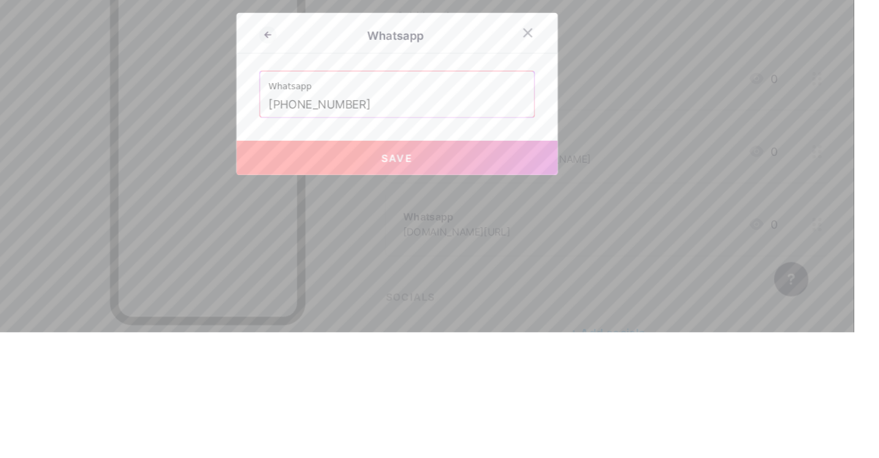
click at [539, 307] on button "Save" at bounding box center [439, 290] width 309 height 33
type input "[URL][DOMAIN_NAME][PHONE_NUMBER]"
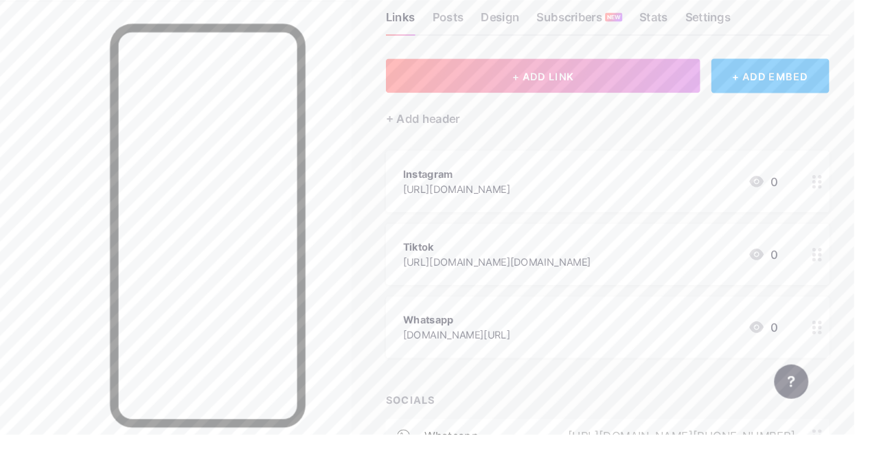
scroll to position [73, 0]
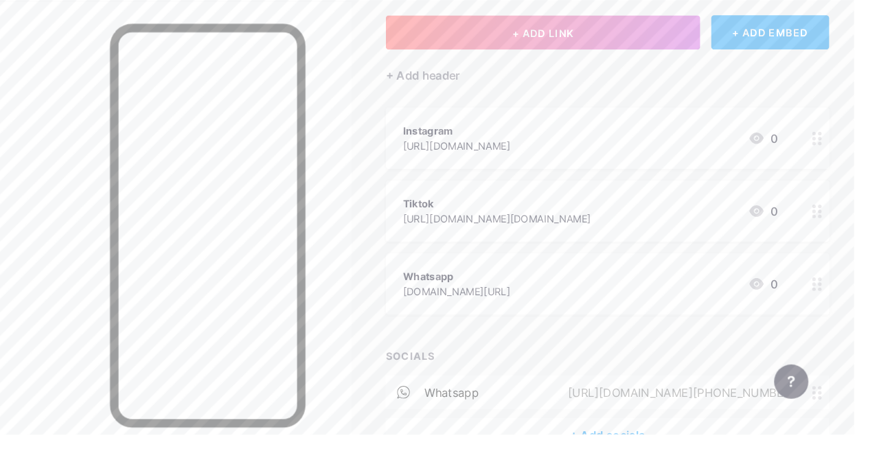
click at [637, 457] on div "+ Add socials" at bounding box center [641, 458] width 426 height 33
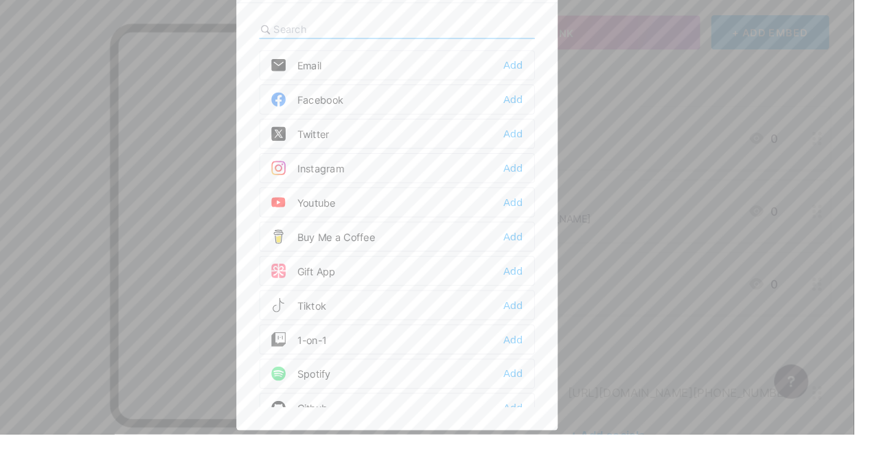
click at [553, 340] on div "Add" at bounding box center [551, 334] width 19 height 14
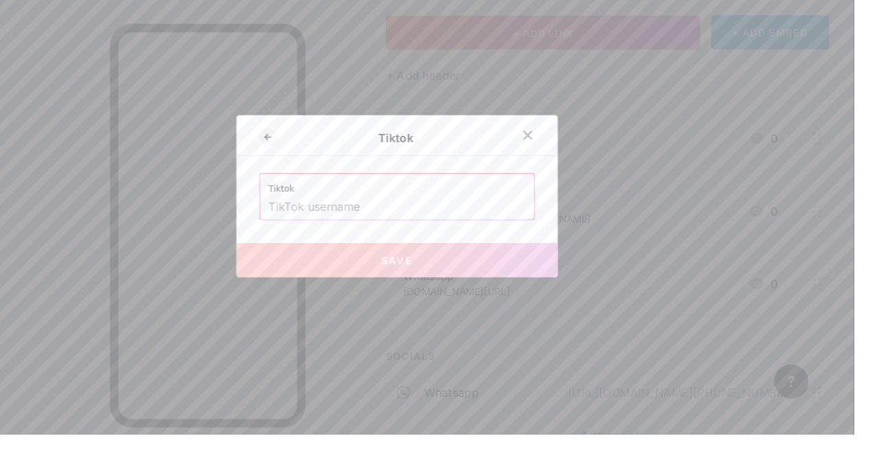
click at [398, 251] on input "text" at bounding box center [439, 239] width 247 height 23
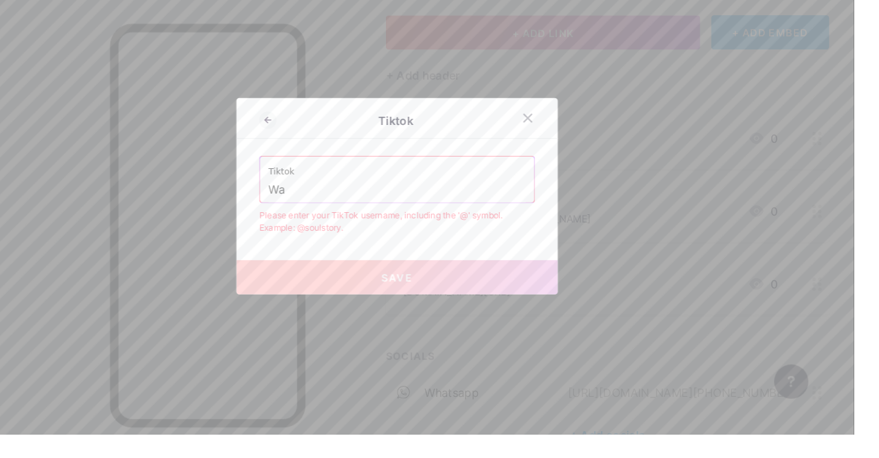
type input "W"
click at [318, 235] on input "wasza.qllysyaz" at bounding box center [439, 222] width 247 height 23
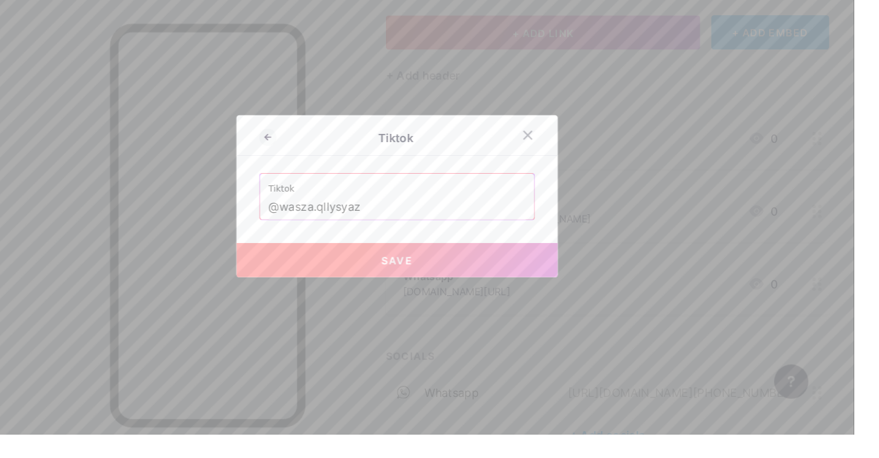
click at [509, 307] on button "Save" at bounding box center [439, 290] width 309 height 33
type input "https://tiktok.com/@wasza.qllysyaz"
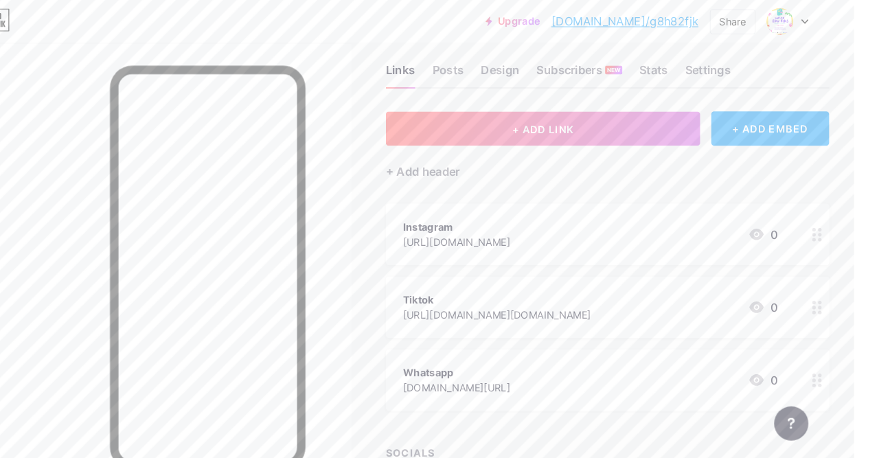
scroll to position [0, 0]
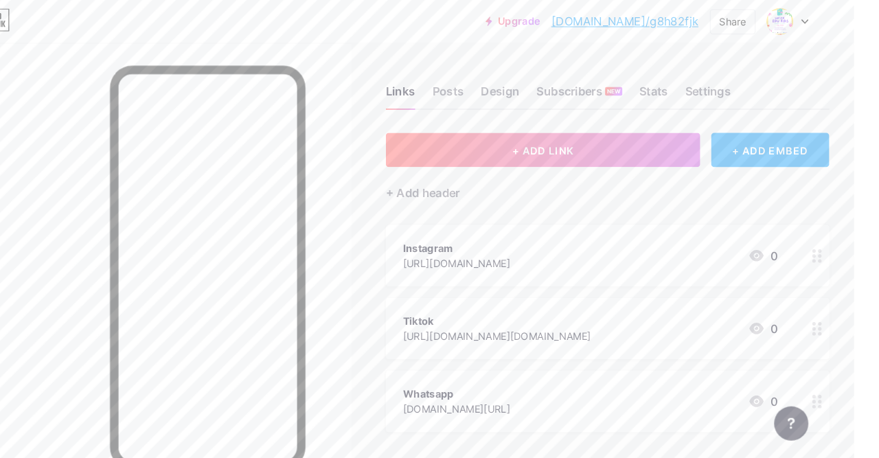
click at [747, 89] on div "Settings" at bounding box center [738, 92] width 44 height 25
click at [736, 85] on div "Settings" at bounding box center [738, 92] width 44 height 25
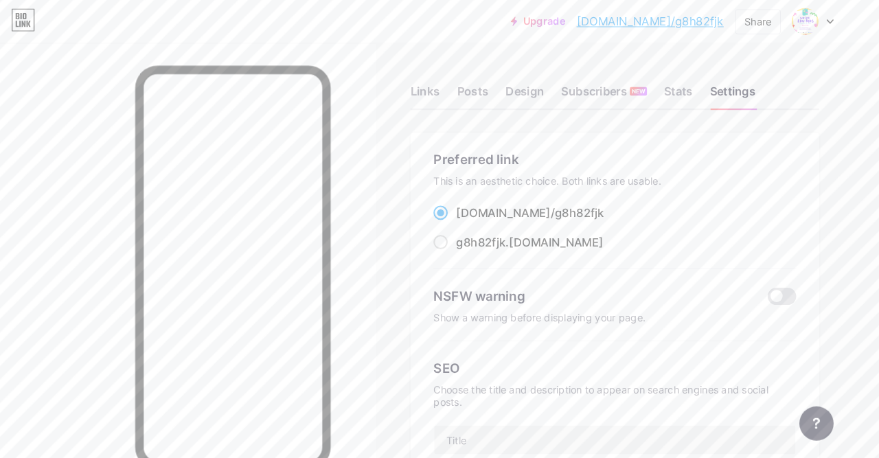
click at [686, 89] on div "Stats" at bounding box center [685, 92] width 27 height 25
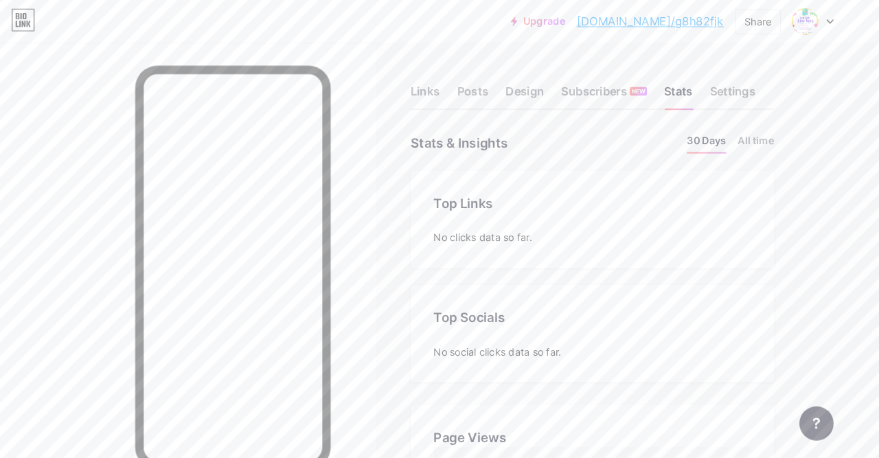
click at [537, 81] on div "Design" at bounding box center [538, 92] width 37 height 25
click at [482, 92] on div "Posts" at bounding box center [488, 92] width 30 height 25
click at [443, 85] on div "Links" at bounding box center [442, 92] width 28 height 25
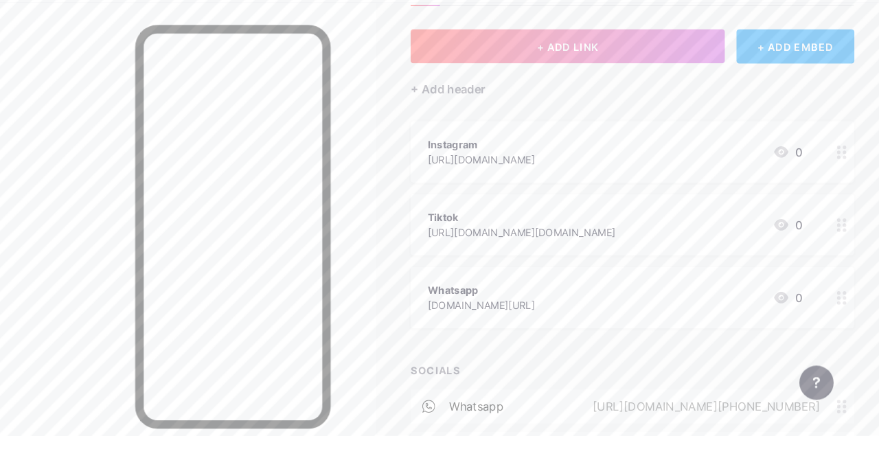
scroll to position [62, 0]
click at [471, 119] on div "+ Add header" at bounding box center [463, 123] width 71 height 16
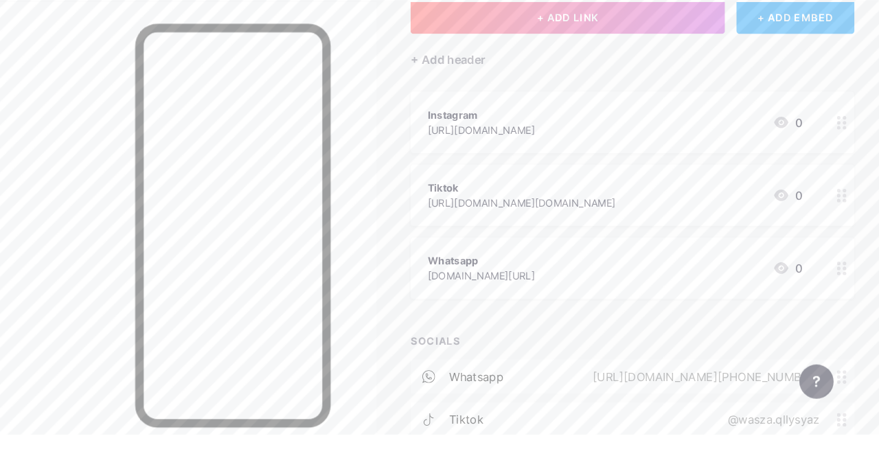
scroll to position [114, 0]
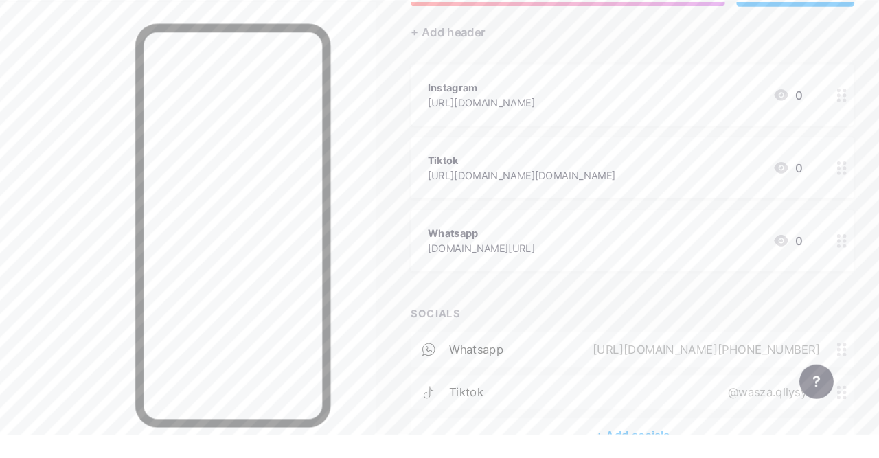
click at [777, 457] on div "Links Posts Design Subscribers NEW Stats Settings + ADD LINK + ADD EMBED + Add …" at bounding box center [456, 235] width 912 height 616
click at [715, 457] on div "Links Posts Design Subscribers NEW Stats Settings + ADD LINK + ADD EMBED + Add …" at bounding box center [456, 235] width 912 height 616
click at [663, 451] on div "+ Add socials" at bounding box center [641, 458] width 426 height 33
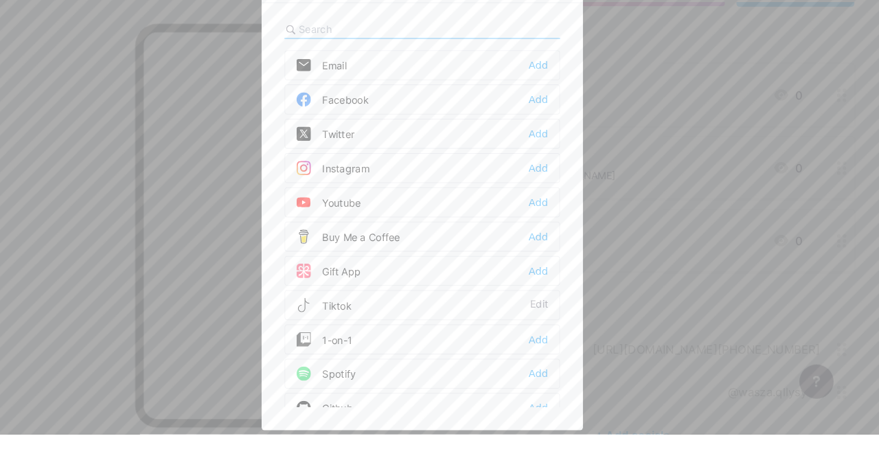
click at [552, 209] on div "Add" at bounding box center [551, 202] width 19 height 14
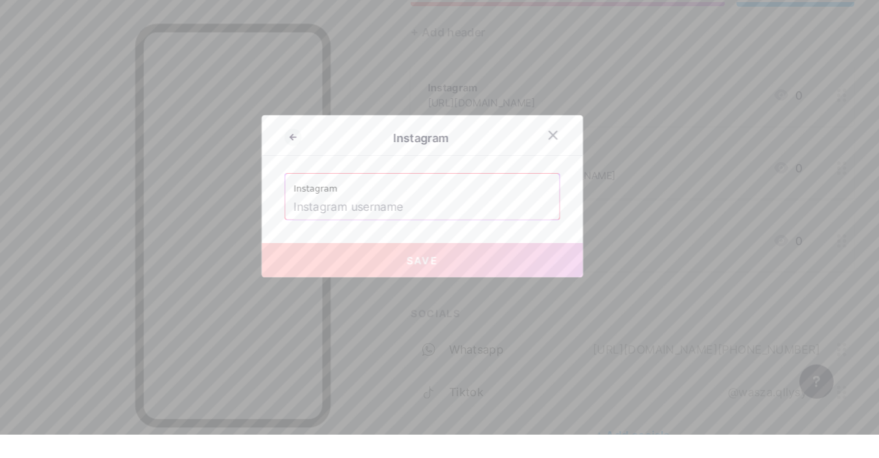
click at [502, 251] on input "text" at bounding box center [439, 239] width 247 height 23
click at [562, 174] on icon at bounding box center [565, 171] width 8 height 8
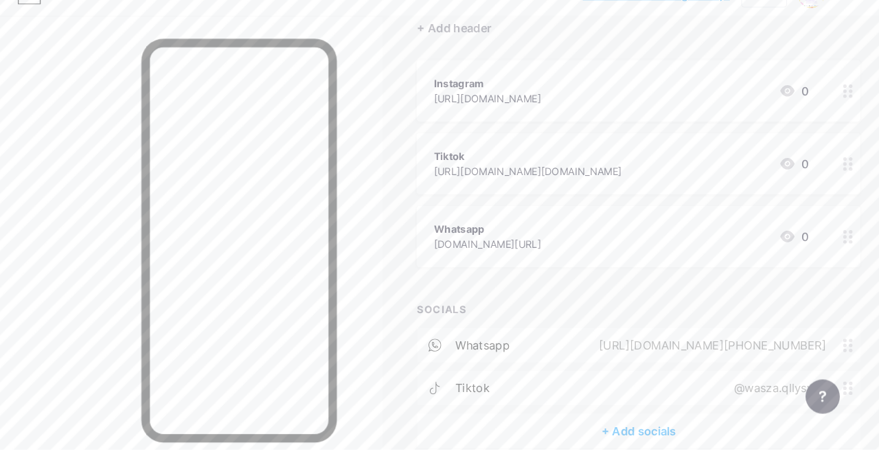
scroll to position [133, 0]
click at [548, 118] on div "[URL][DOMAIN_NAME]" at bounding box center [496, 120] width 103 height 14
click at [652, 436] on div "+ Add socials" at bounding box center [641, 439] width 426 height 33
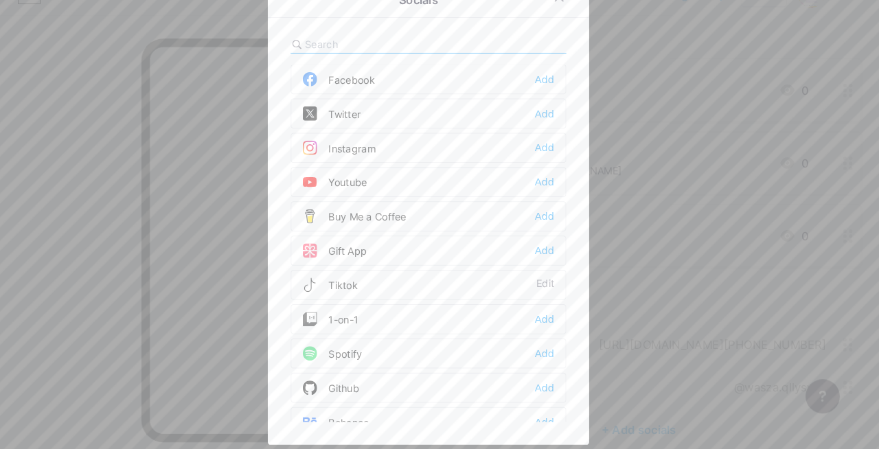
scroll to position [40, 0]
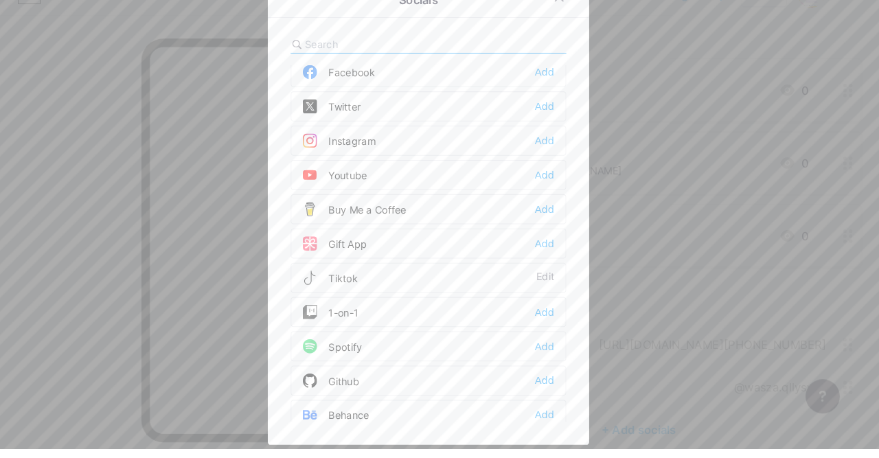
click at [555, 102] on div "Add" at bounding box center [551, 96] width 19 height 14
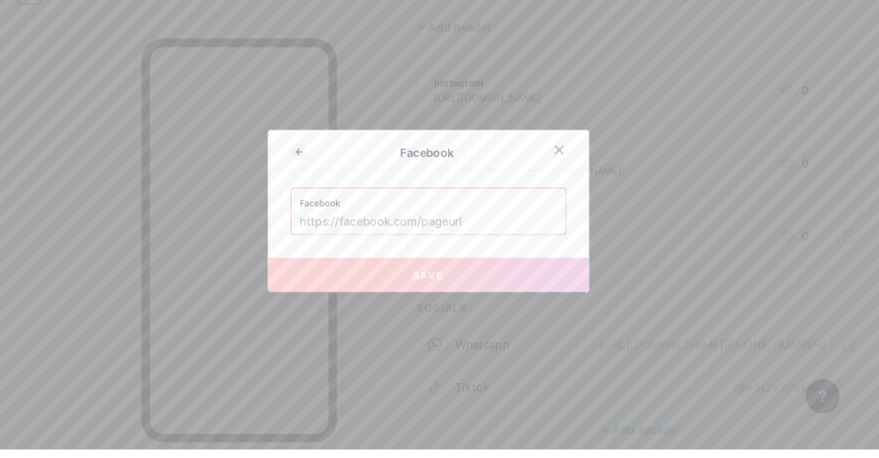
click at [465, 251] on input "text" at bounding box center [439, 239] width 247 height 23
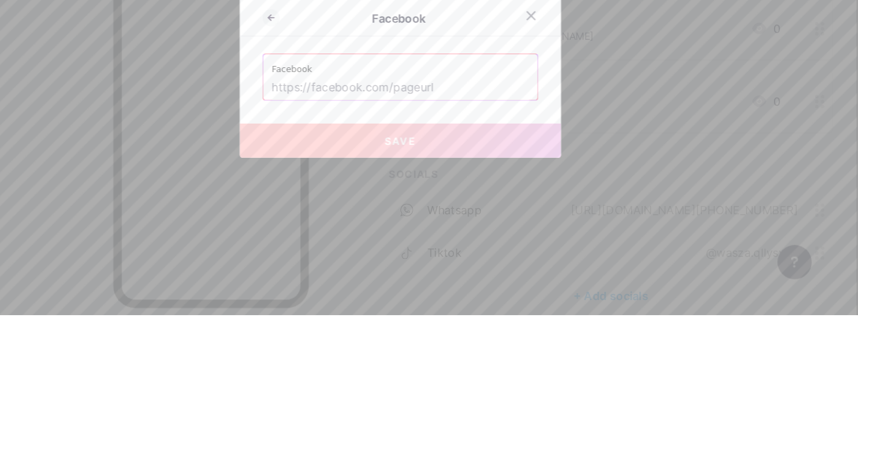
scroll to position [133, 0]
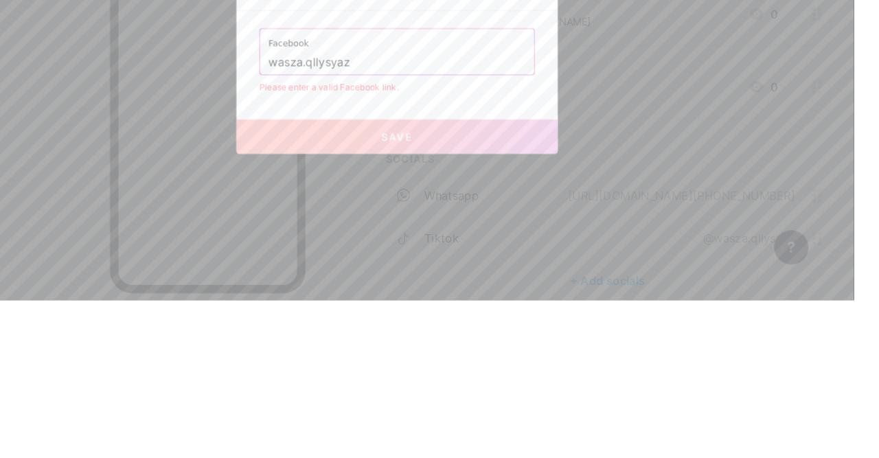
click at [316, 241] on input "wasza.qllysyaz" at bounding box center [439, 229] width 247 height 23
click at [425, 241] on input "wasza.qllysyaz" at bounding box center [439, 229] width 247 height 23
type input "wasz"
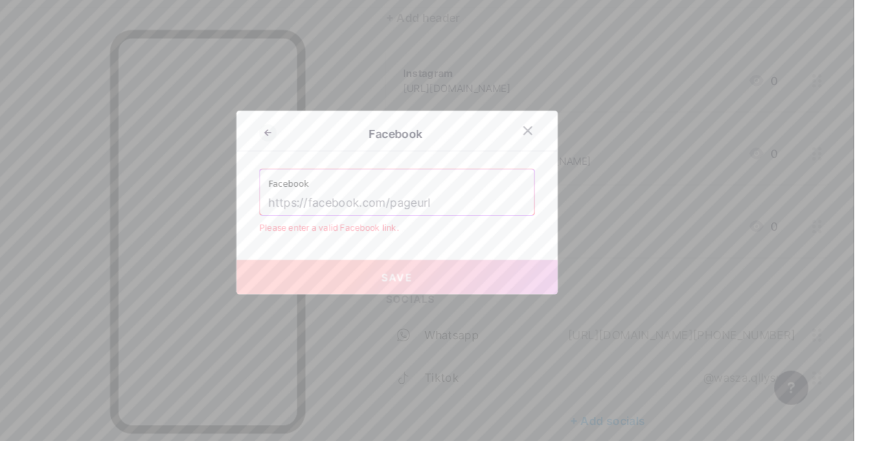
click at [361, 126] on div at bounding box center [439, 229] width 879 height 458
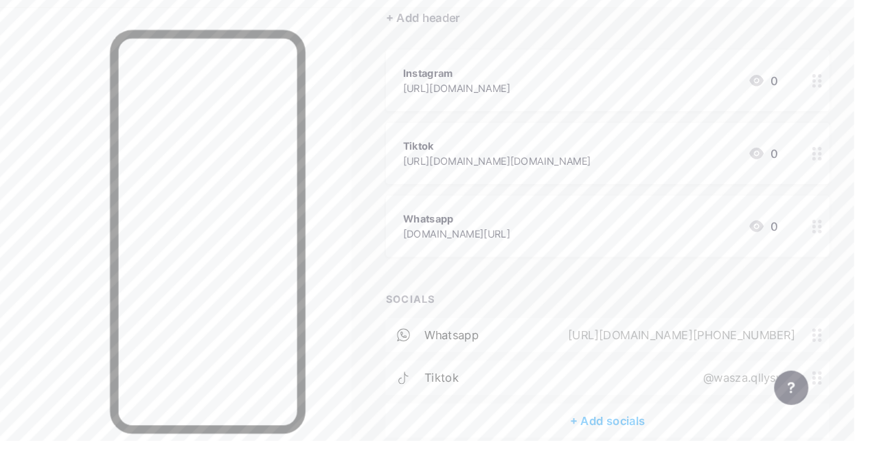
click at [652, 436] on div "+ Add socials" at bounding box center [641, 438] width 426 height 33
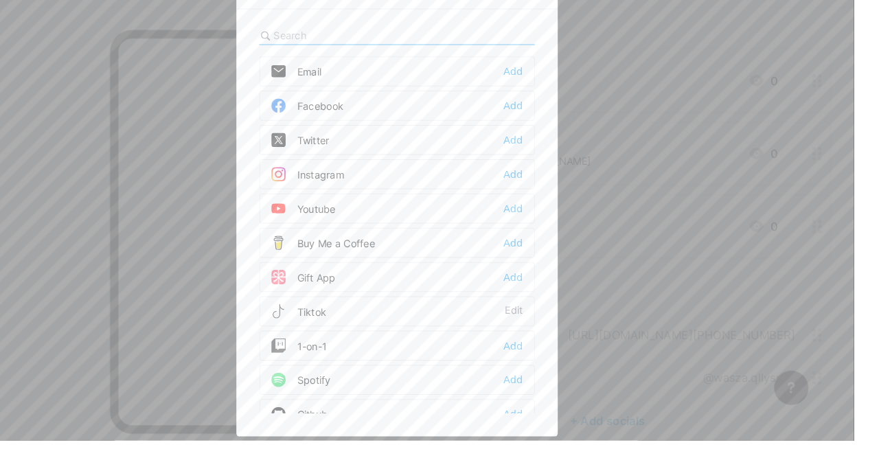
click at [550, 143] on div "Add" at bounding box center [551, 136] width 19 height 14
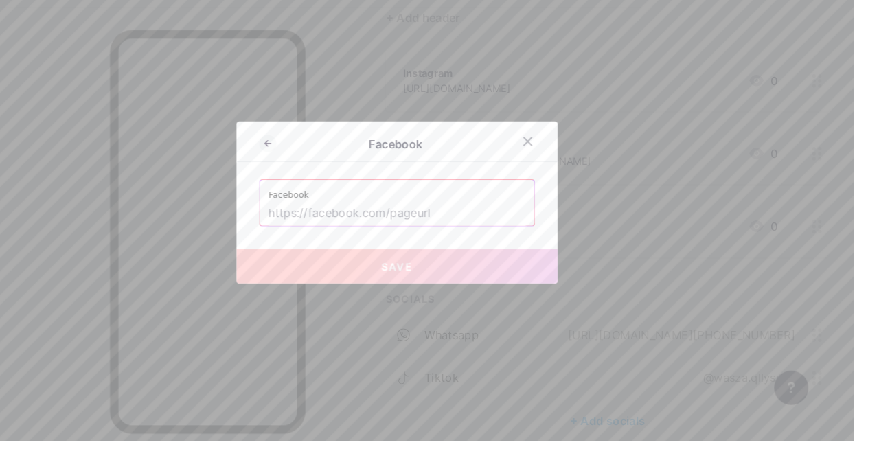
click at [445, 251] on input "text" at bounding box center [439, 239] width 247 height 23
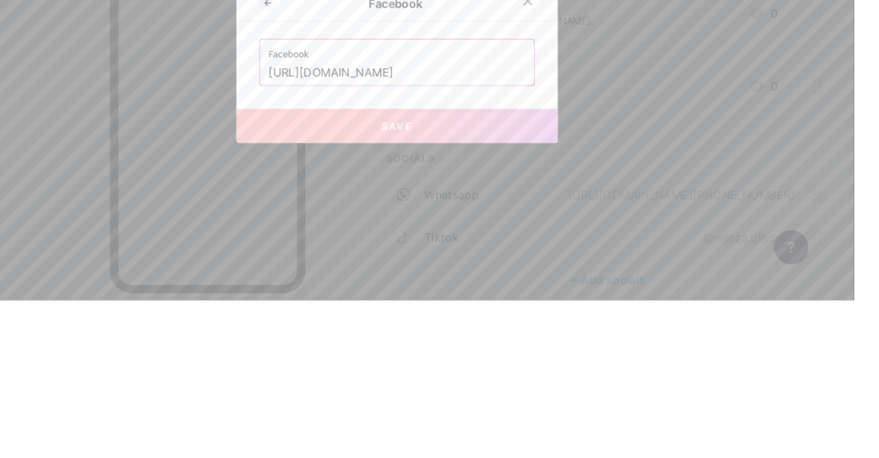
scroll to position [0, 93]
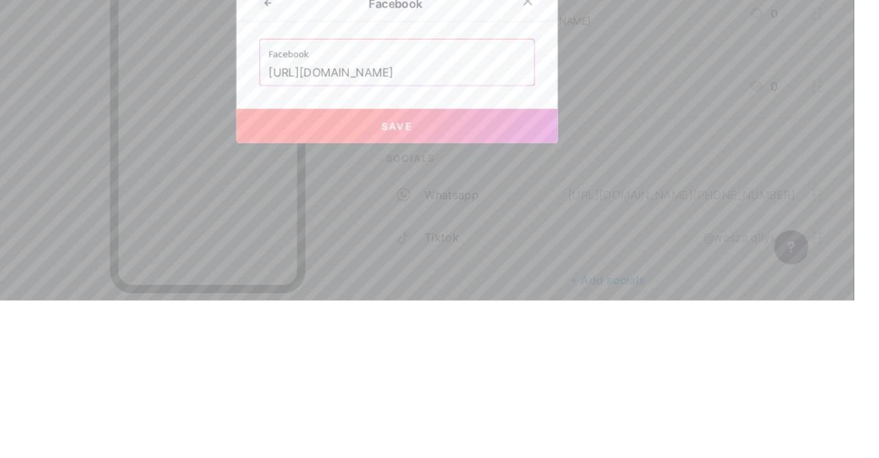
type input "[URL][DOMAIN_NAME]"
click at [469, 307] on button "Save" at bounding box center [439, 290] width 309 height 33
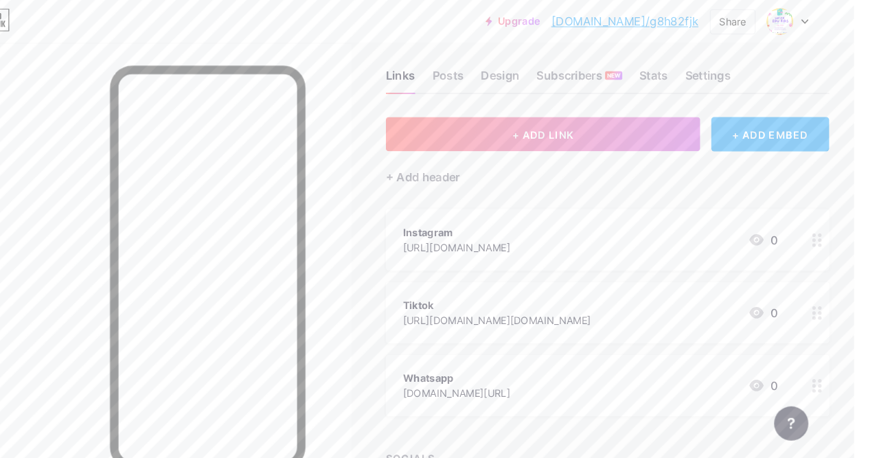
scroll to position [0, 0]
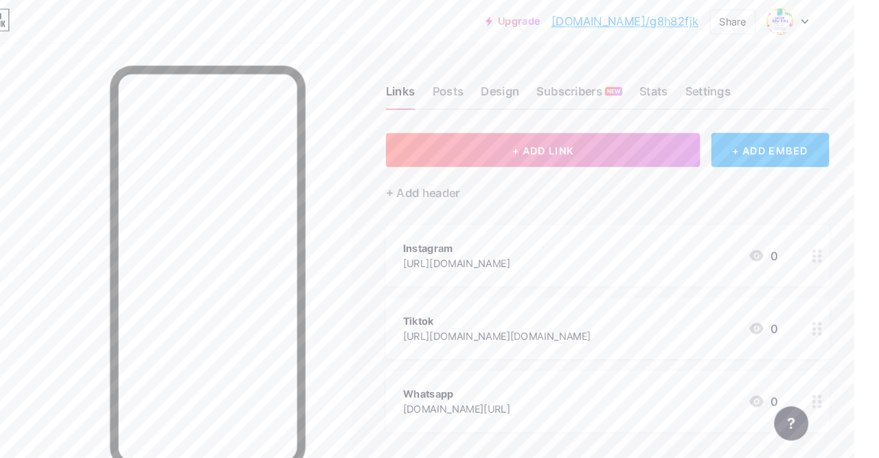
click at [834, 21] on icon at bounding box center [830, 20] width 5 height 3
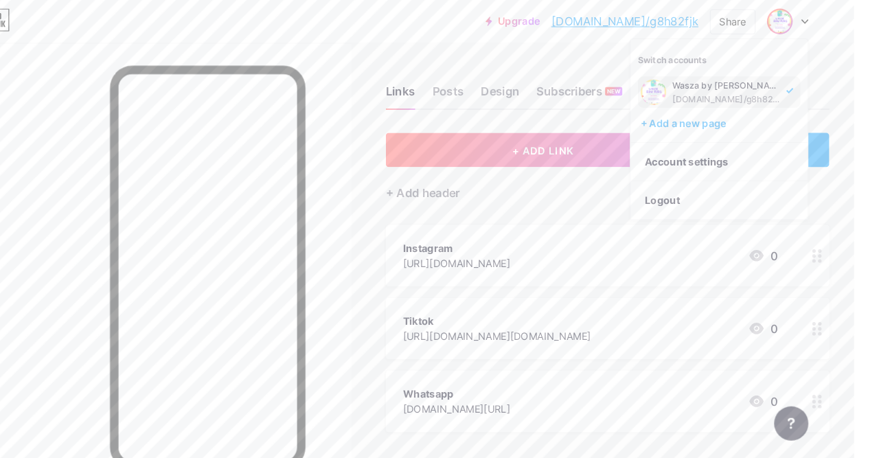
click at [788, 194] on li "Logout" at bounding box center [749, 192] width 170 height 37
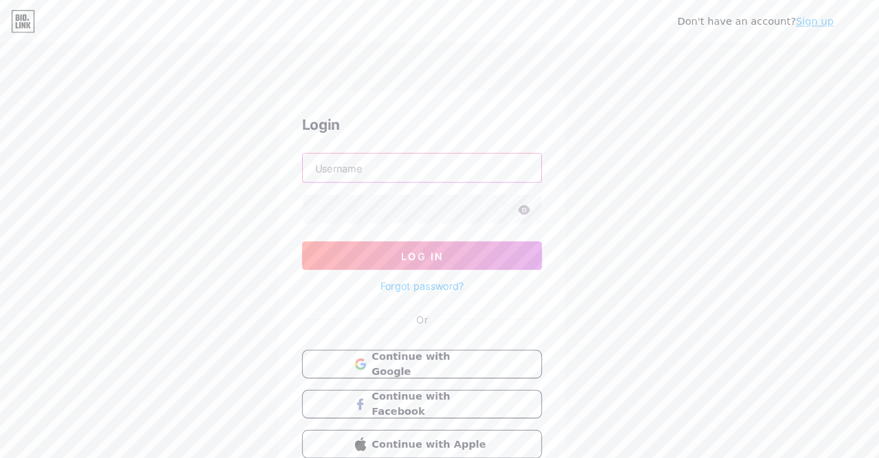
click at [467, 163] on input "text" at bounding box center [439, 161] width 229 height 27
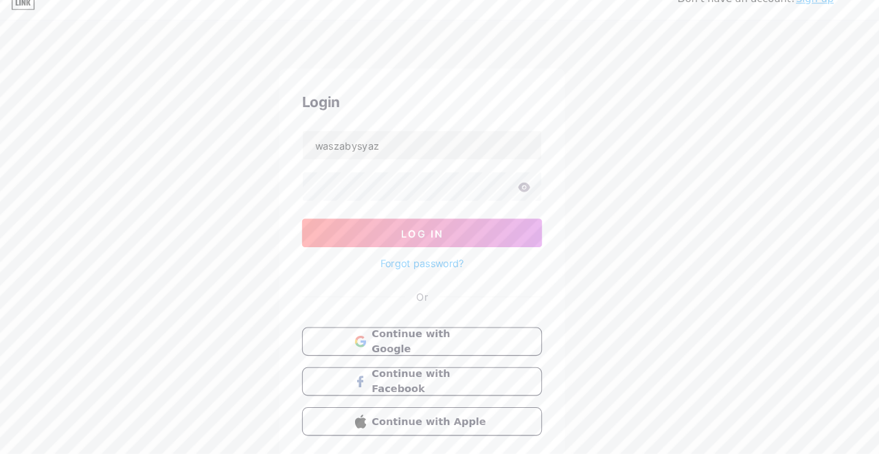
click at [407, 248] on button "Log In" at bounding box center [439, 245] width 231 height 27
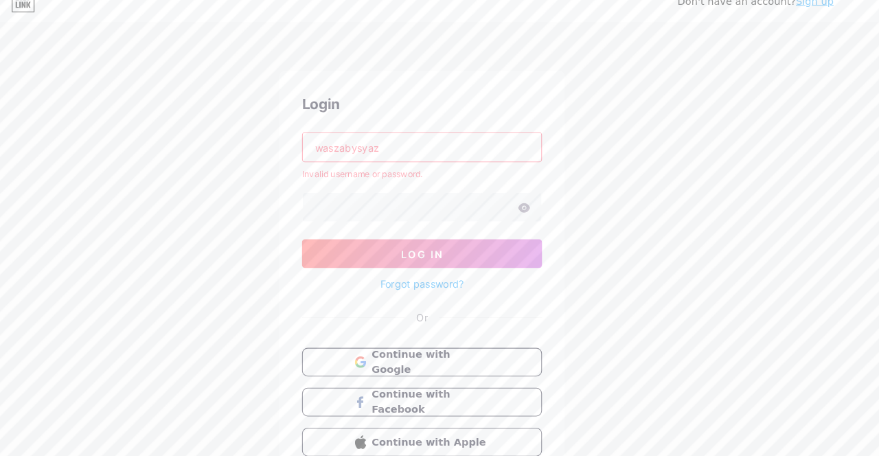
click at [443, 158] on input "waszabysyaz" at bounding box center [439, 161] width 229 height 27
type input "w"
click at [103, 448] on div "Don't have an account? Sign up Login Invalid username or password. Log In Forgo…" at bounding box center [439, 262] width 879 height 524
click at [491, 163] on input "text" at bounding box center [439, 161] width 229 height 27
type input "Nur Syazwani"
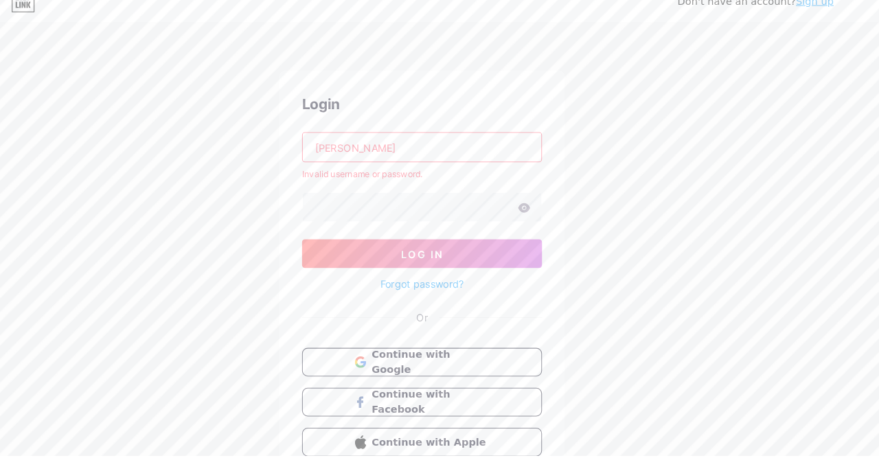
click at [496, 258] on button "Log In" at bounding box center [439, 263] width 231 height 27
click at [472, 156] on input "Nur Syazwani" at bounding box center [439, 161] width 229 height 27
click at [539, 222] on icon at bounding box center [538, 219] width 12 height 9
click at [535, 220] on icon at bounding box center [537, 220] width 12 height 10
click at [487, 259] on button "Log In" at bounding box center [439, 263] width 231 height 27
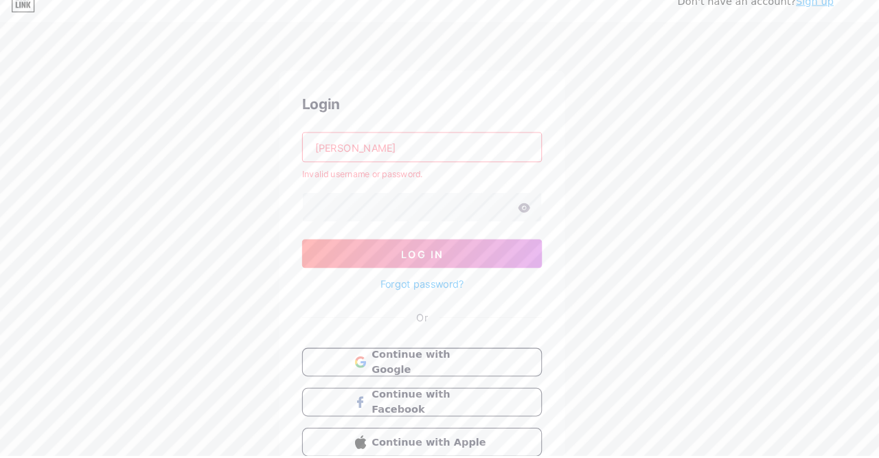
click at [507, 450] on button "Continue with Apple" at bounding box center [439, 444] width 231 height 27
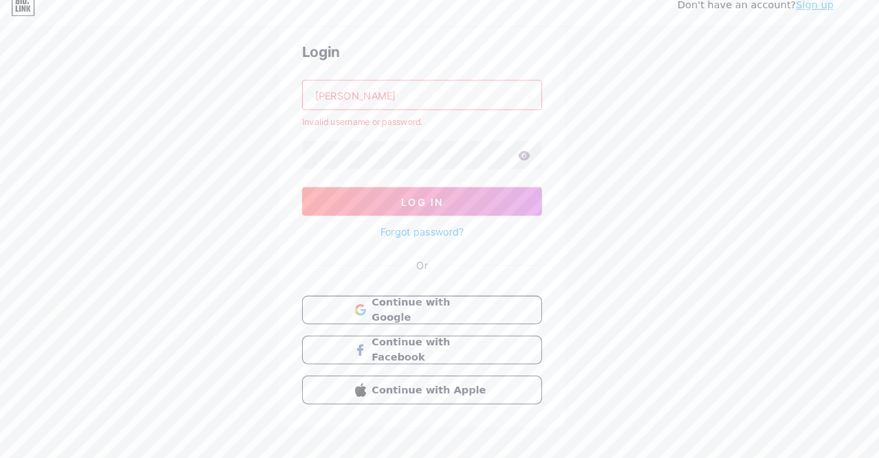
scroll to position [54, 0]
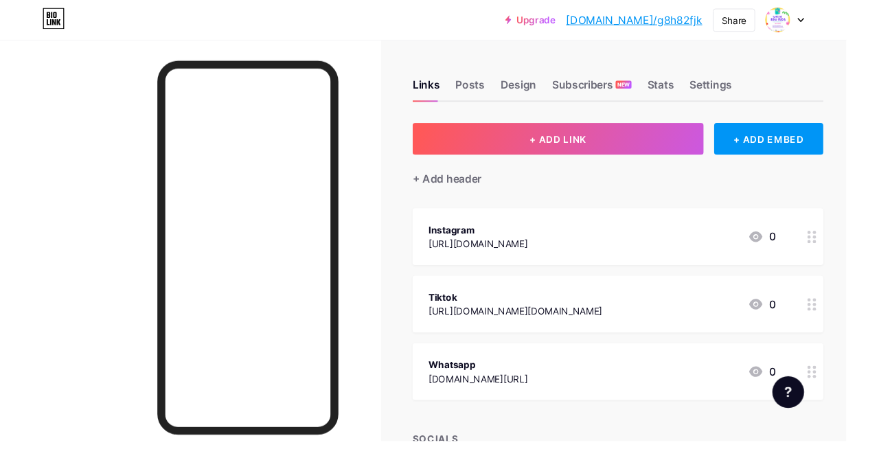
click at [737, 89] on div "Settings" at bounding box center [738, 92] width 44 height 25
click at [745, 91] on div "Settings" at bounding box center [738, 92] width 44 height 25
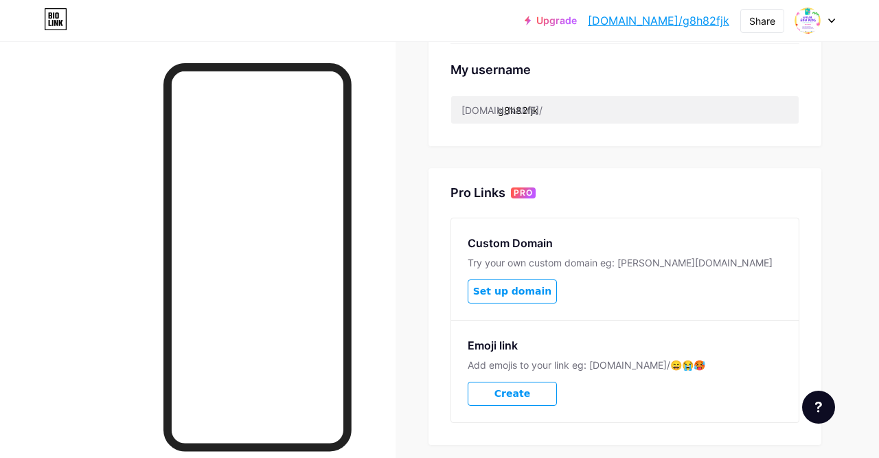
scroll to position [549, 0]
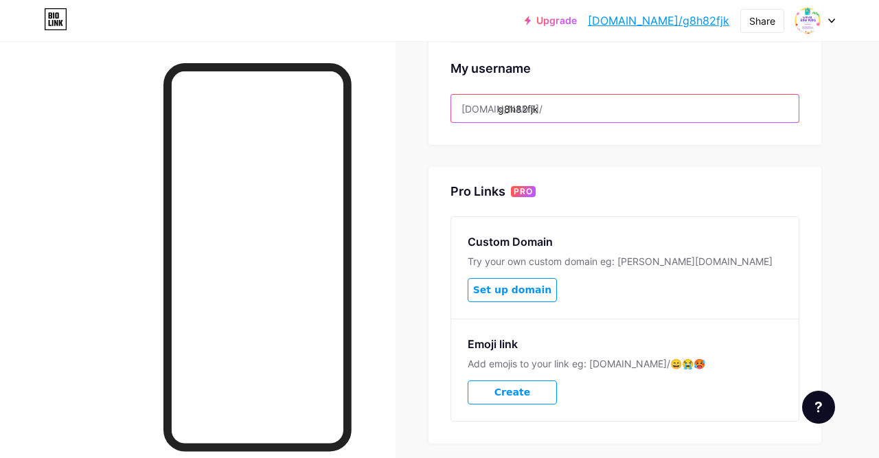
click at [553, 110] on input "g8h82fjk" at bounding box center [624, 108] width 347 height 27
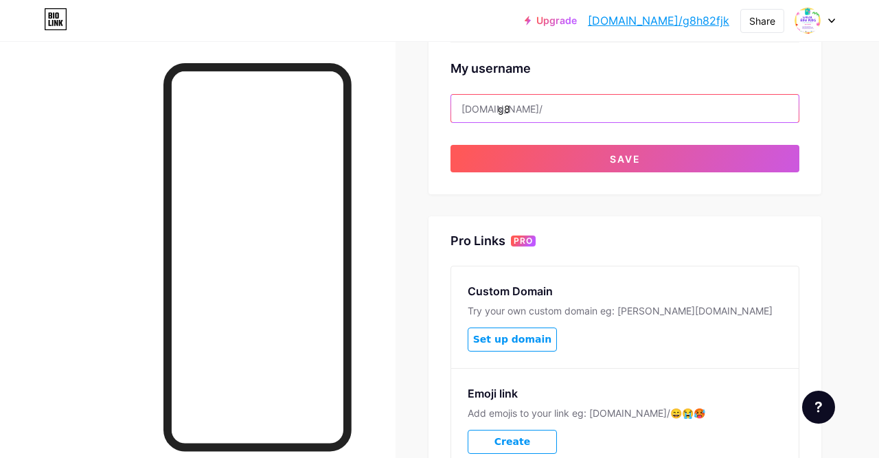
type input "g"
type input "waszabysyaz"
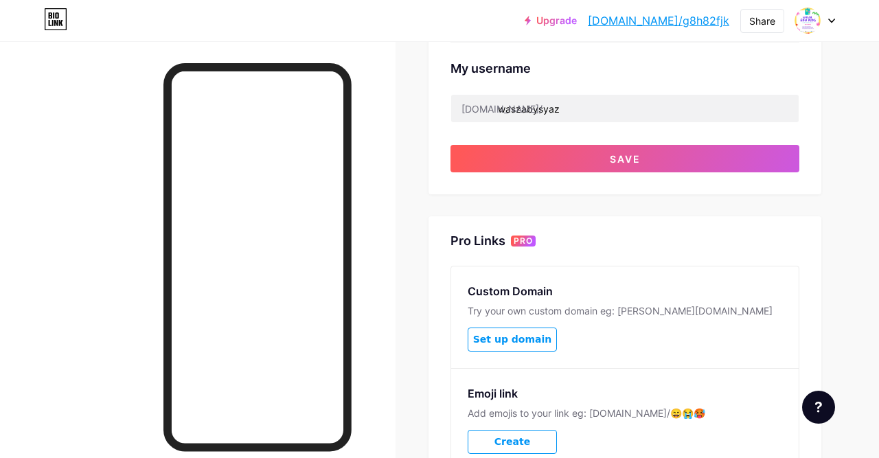
click at [772, 150] on button "Save" at bounding box center [624, 158] width 349 height 27
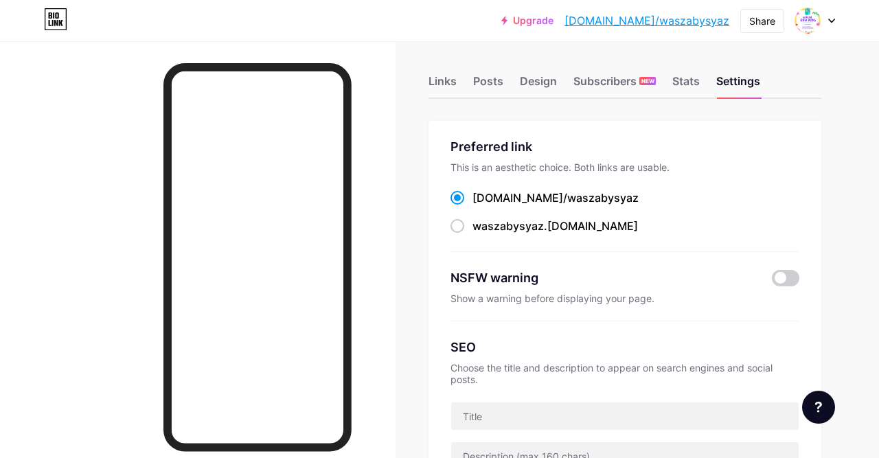
scroll to position [0, 0]
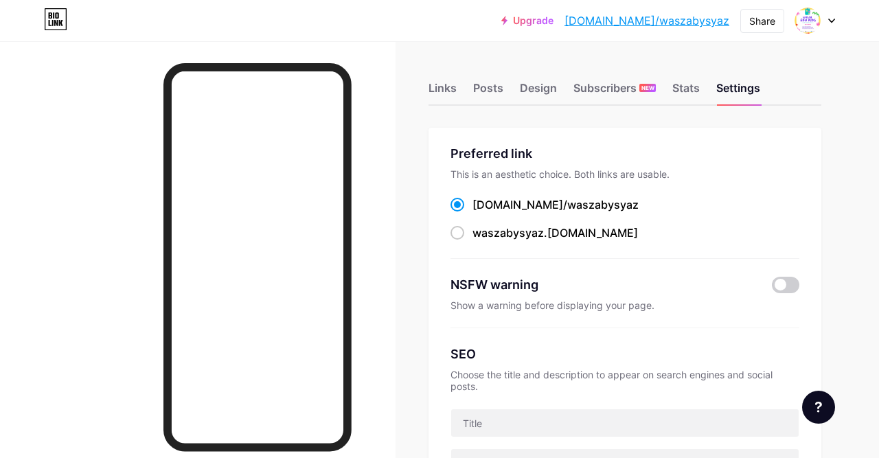
click at [443, 91] on div "Links" at bounding box center [442, 92] width 28 height 25
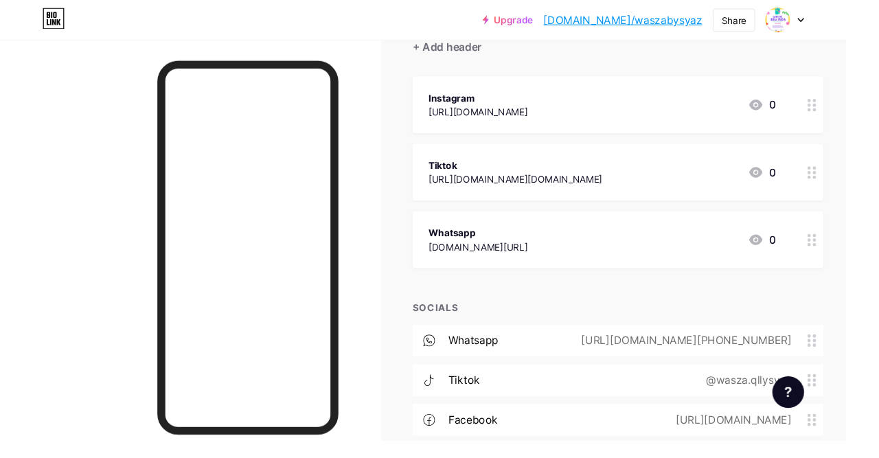
scroll to position [136, 0]
click at [791, 108] on icon at bounding box center [784, 110] width 16 height 16
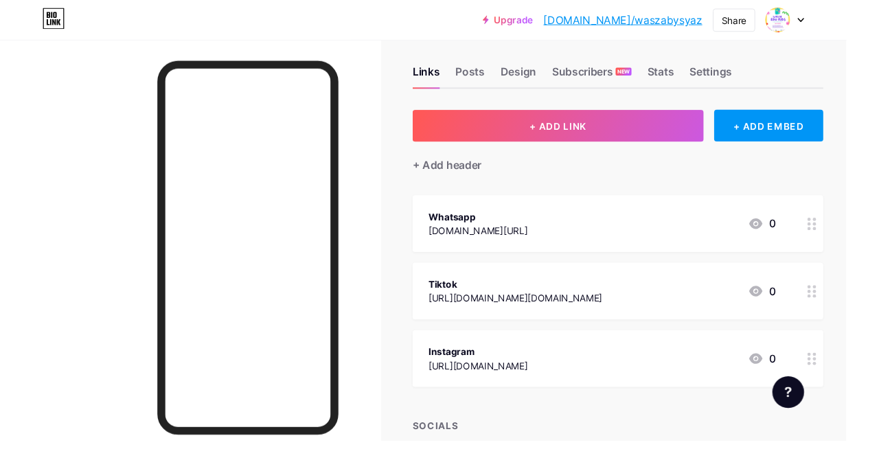
scroll to position [0, 0]
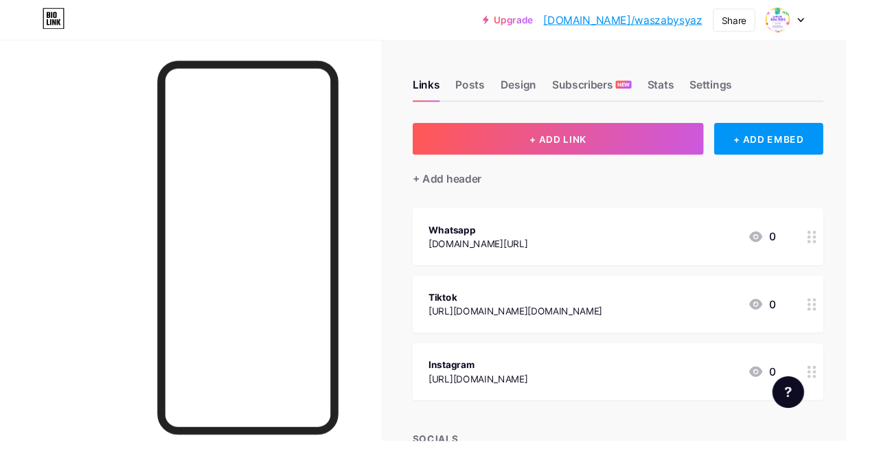
click at [492, 93] on div "Posts" at bounding box center [488, 92] width 30 height 25
click at [538, 85] on div "Design" at bounding box center [538, 92] width 37 height 25
click at [480, 85] on div "Posts" at bounding box center [488, 92] width 30 height 25
click at [537, 92] on div "Design" at bounding box center [538, 92] width 37 height 25
click at [690, 91] on div "Stats" at bounding box center [685, 92] width 27 height 25
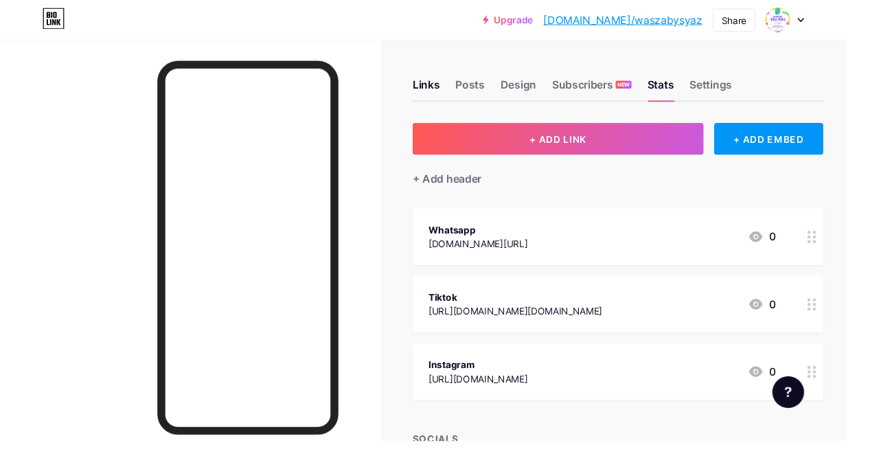
click at [523, 83] on div "Design" at bounding box center [538, 92] width 37 height 25
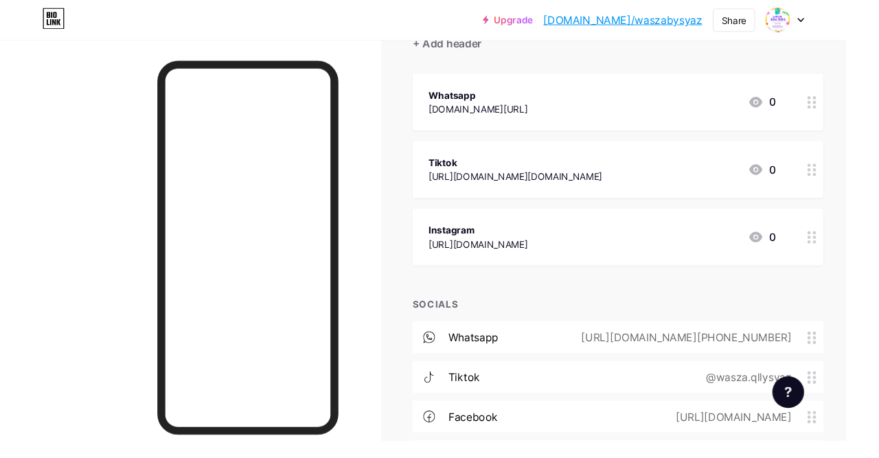
scroll to position [155, 0]
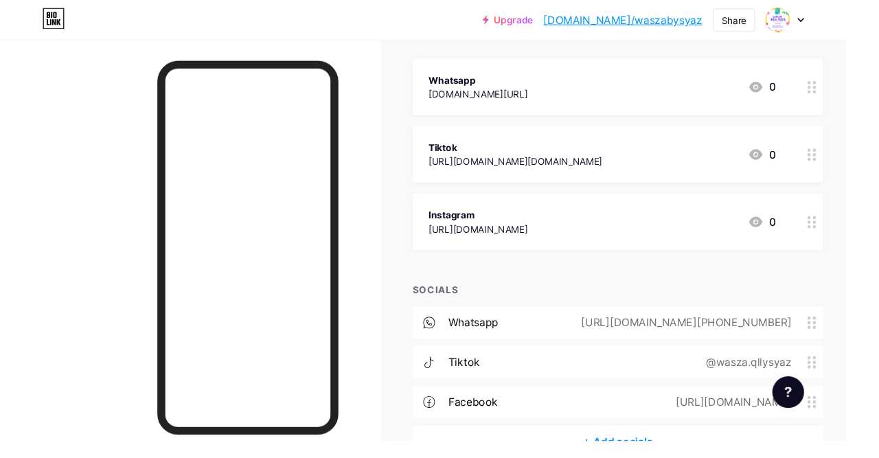
click at [835, 424] on div at bounding box center [818, 407] width 33 height 33
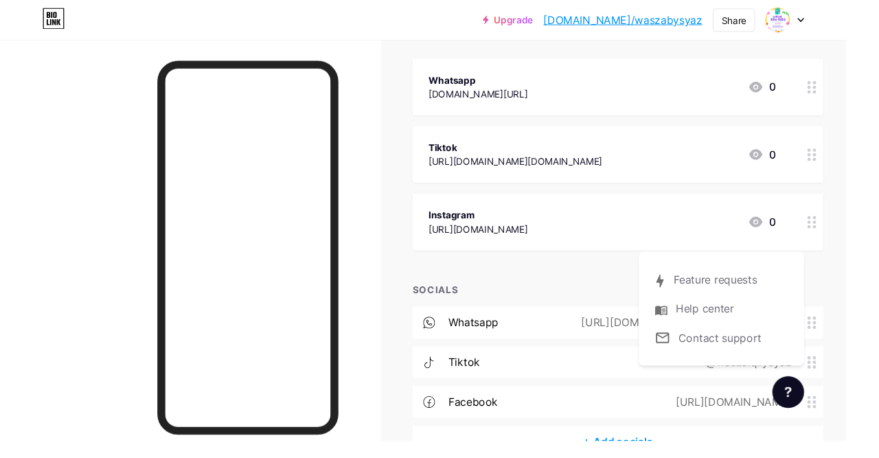
click at [826, 457] on div "Links Posts Design Subscribers NEW Stats Settings + ADD LINK + ADD EMBED + Add …" at bounding box center [456, 215] width 912 height 658
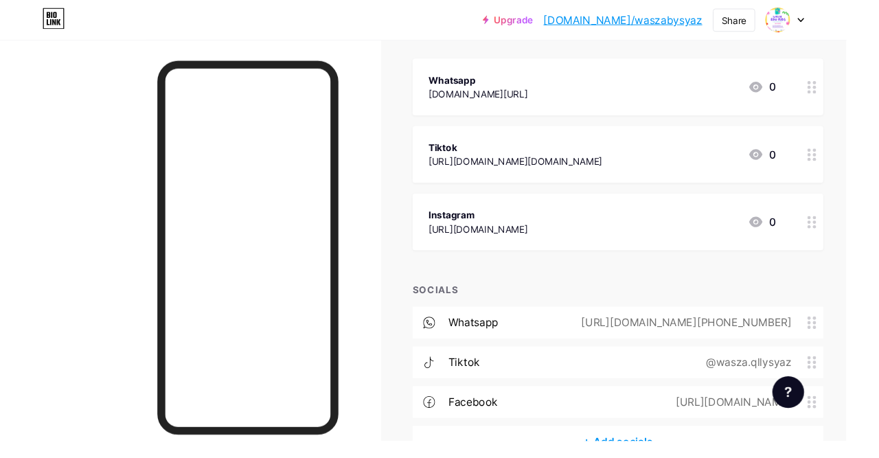
click at [822, 413] on icon at bounding box center [818, 407] width 7 height 11
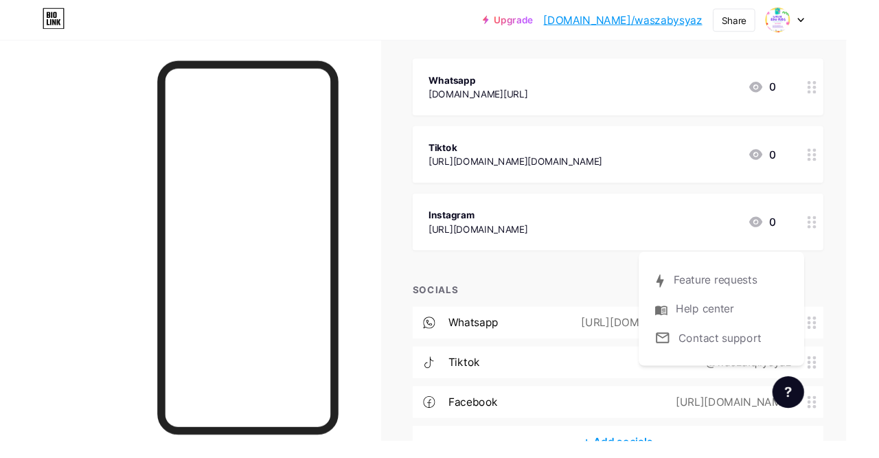
click at [835, 424] on div at bounding box center [818, 407] width 33 height 33
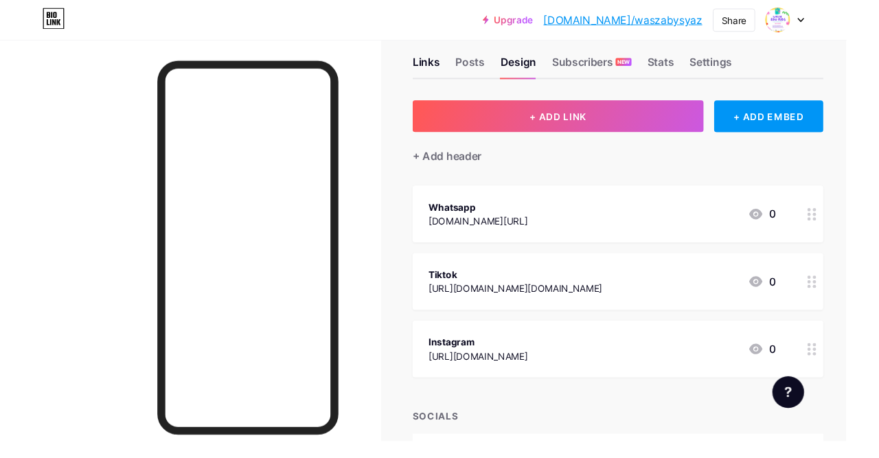
scroll to position [0, 0]
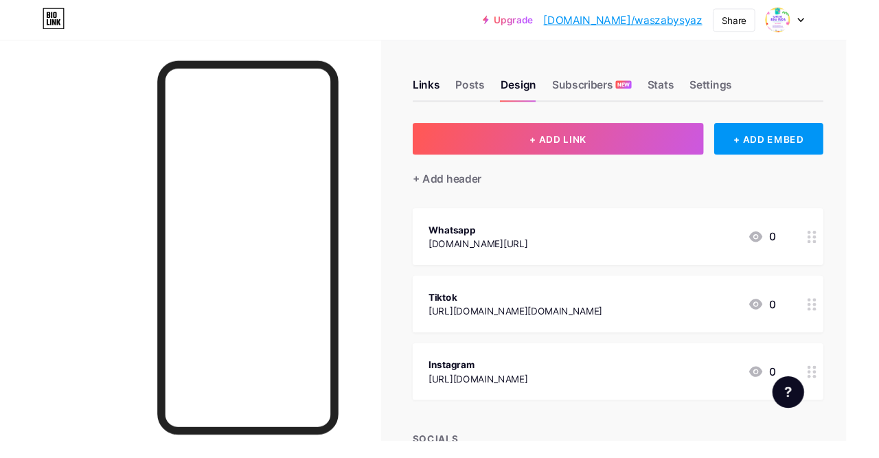
click at [835, 27] on div at bounding box center [815, 20] width 40 height 25
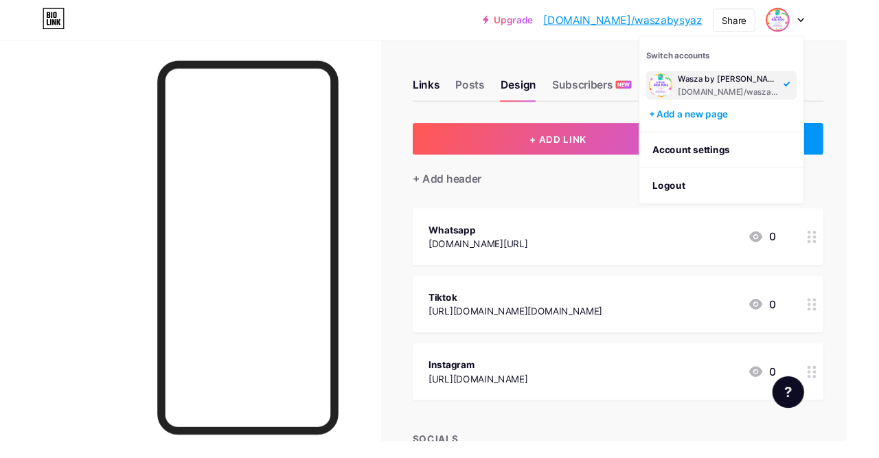
click at [876, 21] on div "Upgrade [DOMAIN_NAME]/waszab... [DOMAIN_NAME]/waszabysyaz Share Switch accounts…" at bounding box center [439, 20] width 879 height 25
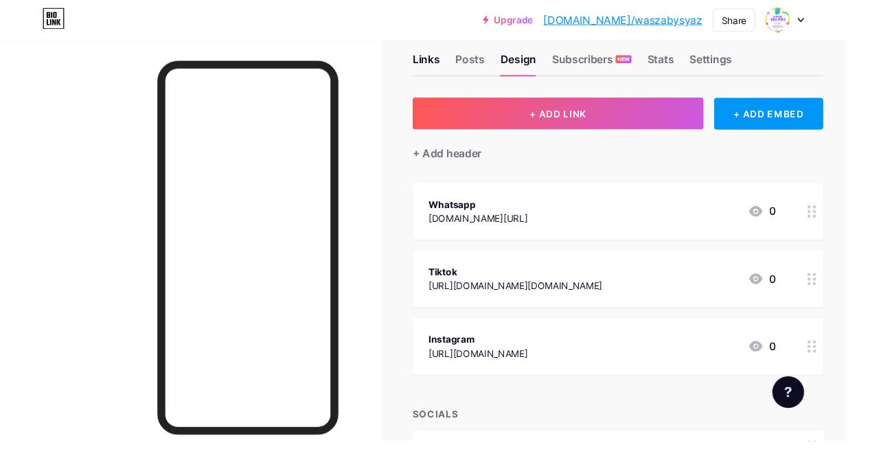
scroll to position [19, 0]
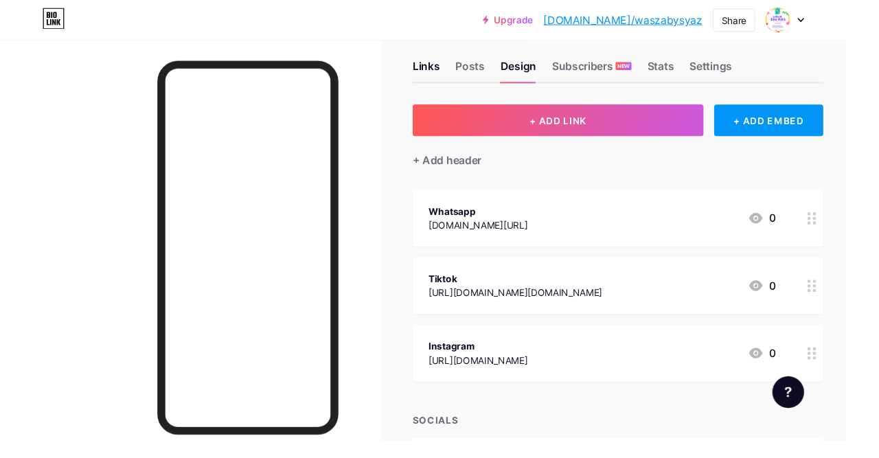
click at [809, 128] on div "+ ADD EMBED" at bounding box center [797, 124] width 113 height 33
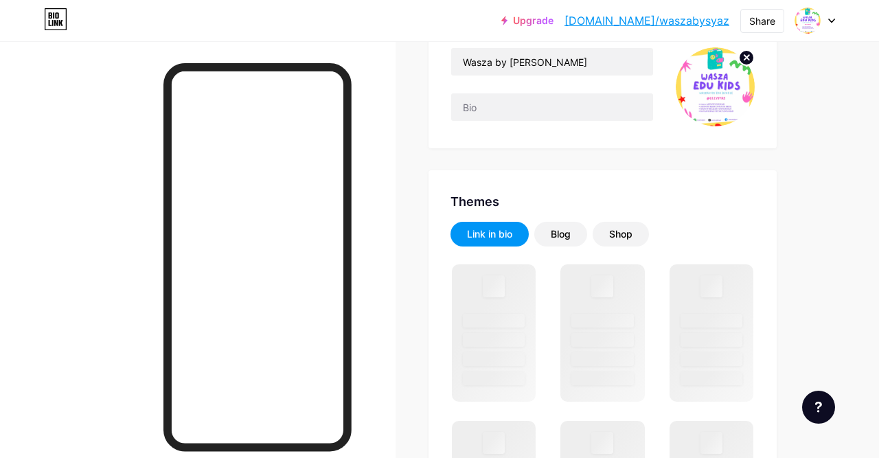
scroll to position [126, 0]
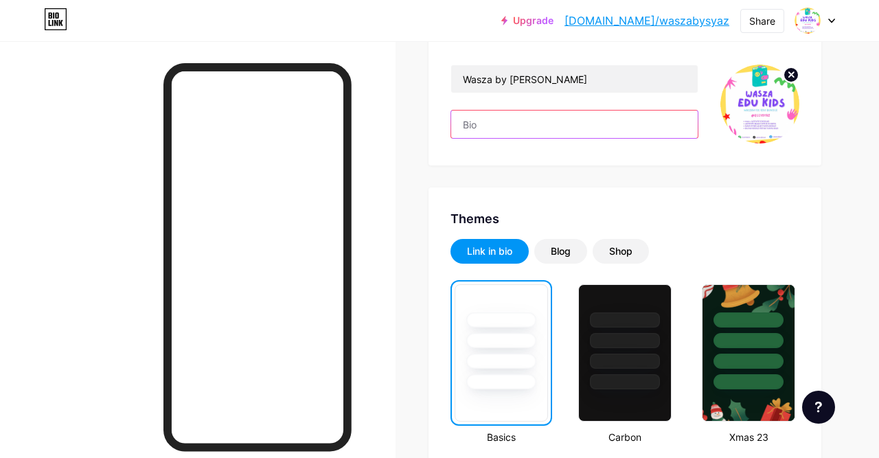
click at [517, 121] on input "text" at bounding box center [574, 124] width 246 height 27
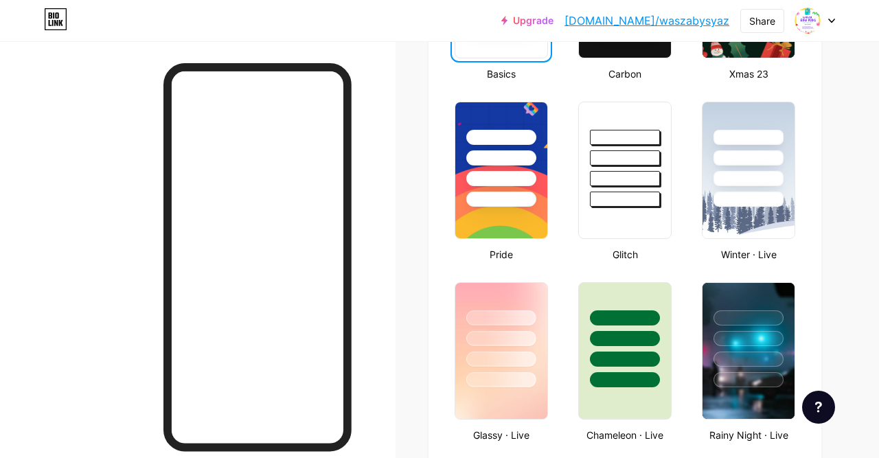
scroll to position [544, 0]
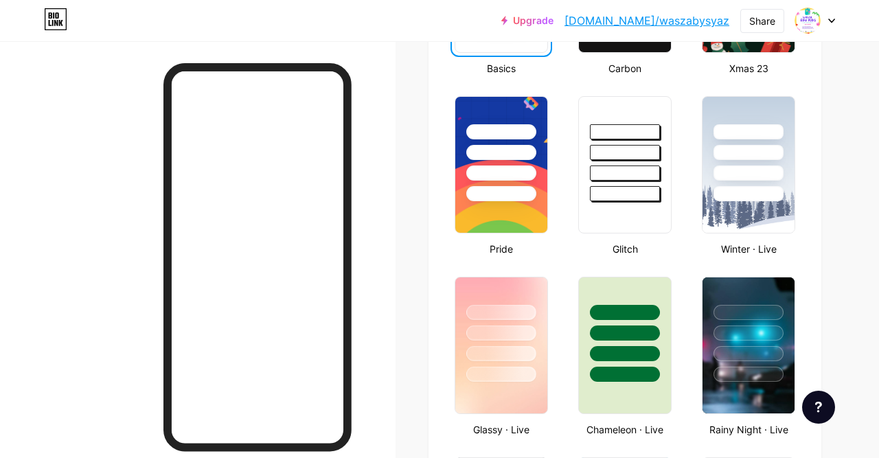
type input "Hi parents! Nak anak bijak, aktif & gembira? Wasza Edukids sedia bawa pembelaja…"
click at [518, 165] on div at bounding box center [501, 172] width 70 height 15
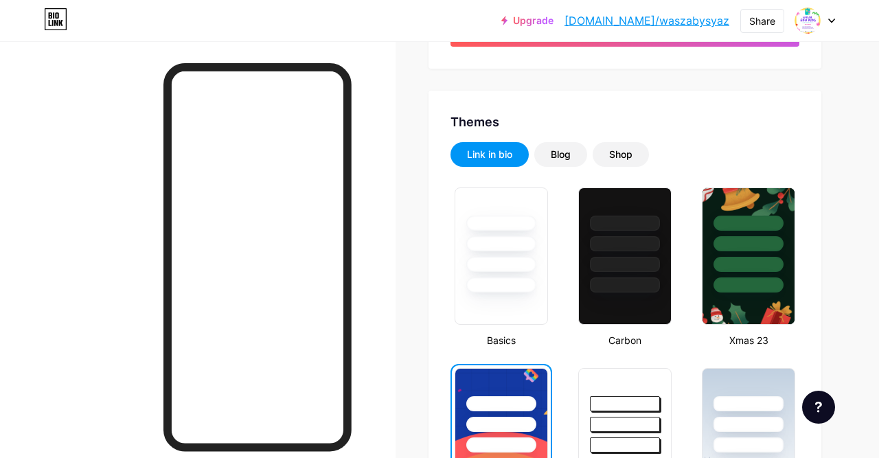
scroll to position [273, 0]
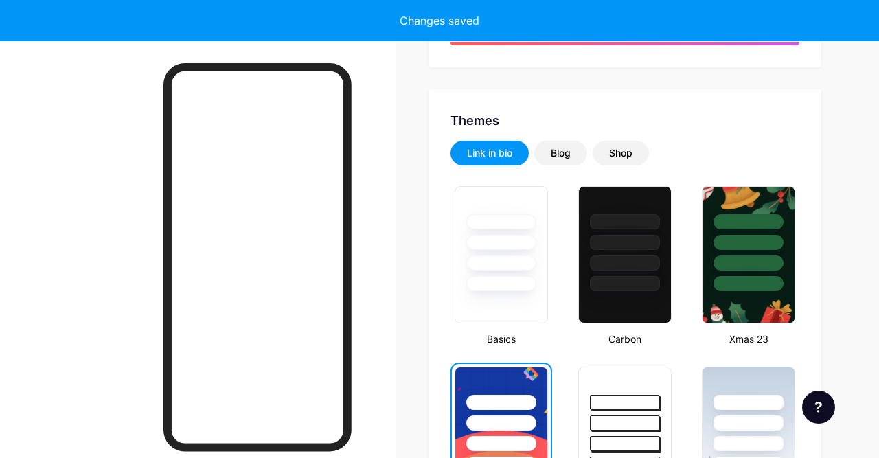
click at [559, 154] on div "Blog" at bounding box center [560, 153] width 20 height 14
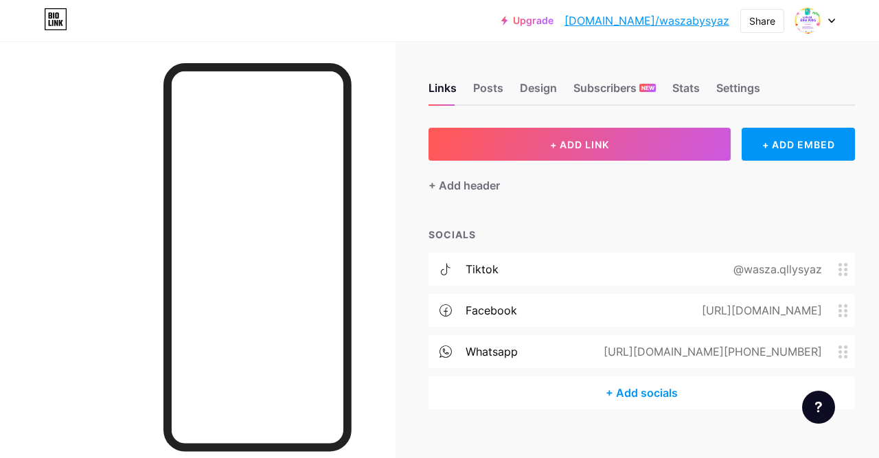
click at [636, 150] on button "+ ADD LINK" at bounding box center [579, 144] width 302 height 33
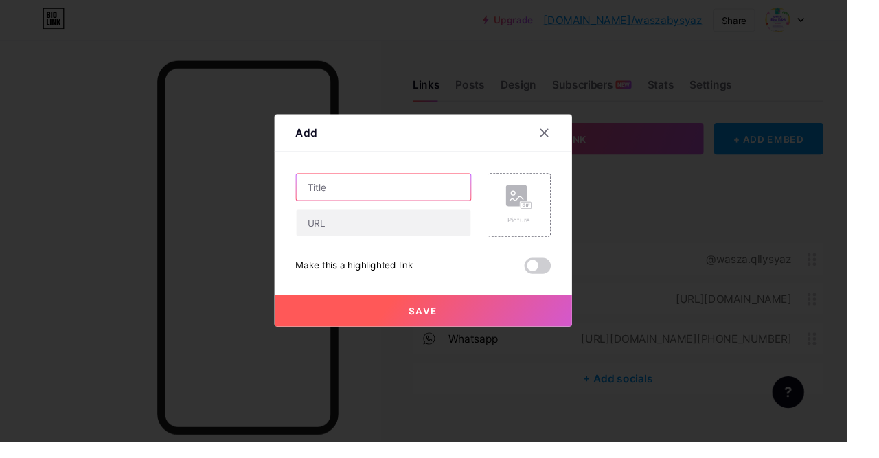
click at [408, 208] on input "text" at bounding box center [398, 194] width 181 height 27
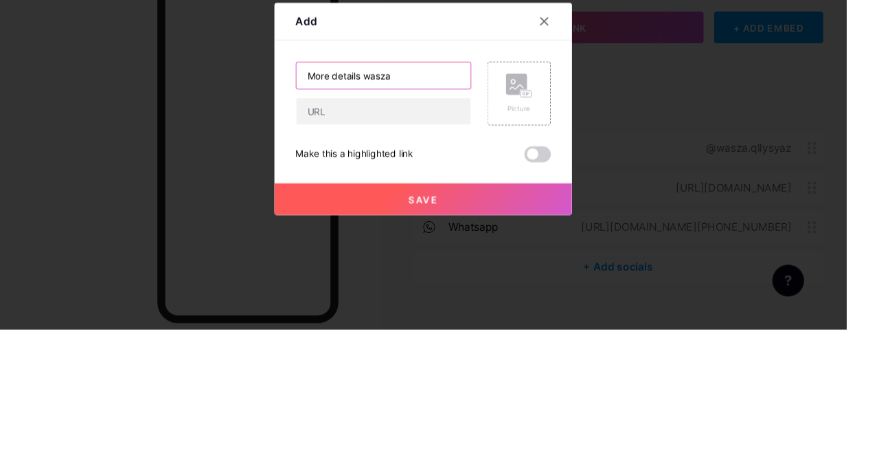
type input "More details wasza"
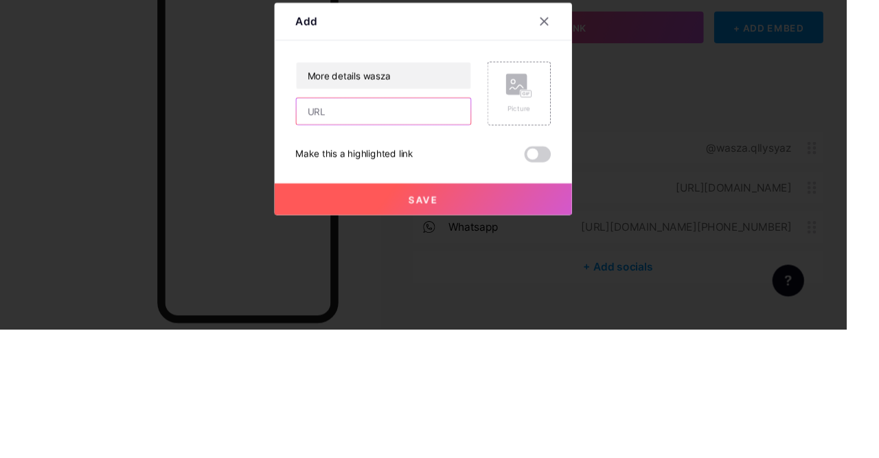
click at [399, 245] on input "text" at bounding box center [398, 231] width 181 height 27
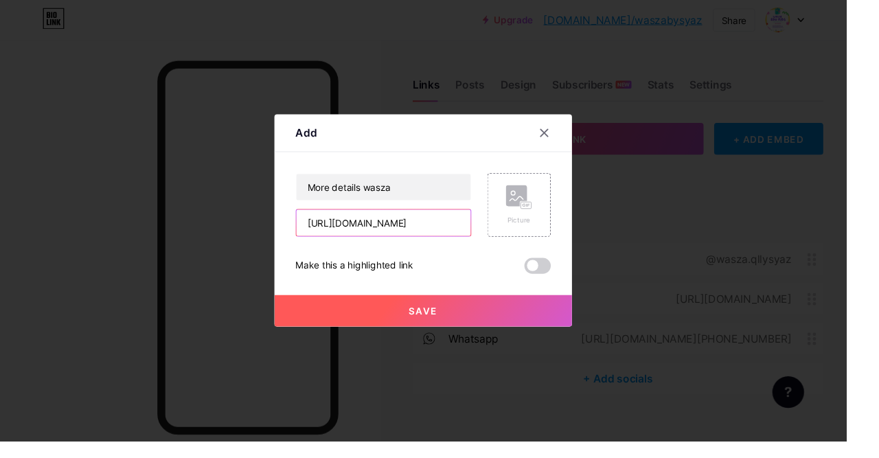
type input "[URL][DOMAIN_NAME]"
click at [539, 339] on button "Save" at bounding box center [439, 322] width 309 height 33
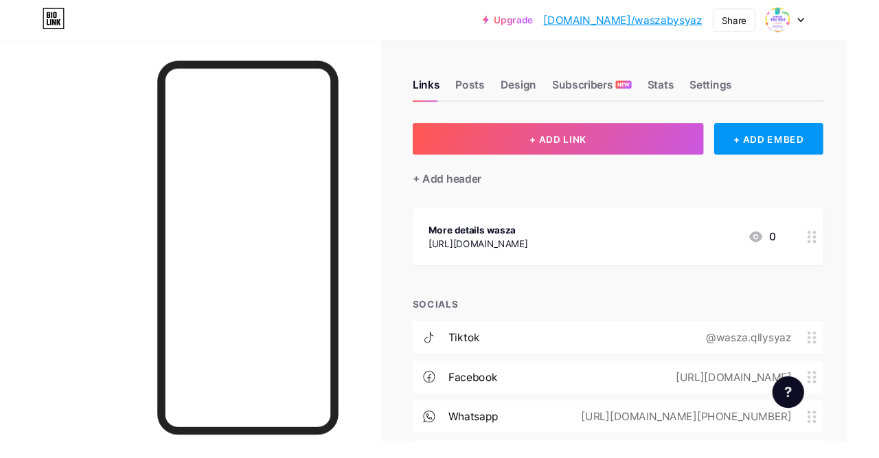
click at [594, 233] on div "More details wasza [URL][DOMAIN_NAME] 0" at bounding box center [625, 246] width 360 height 32
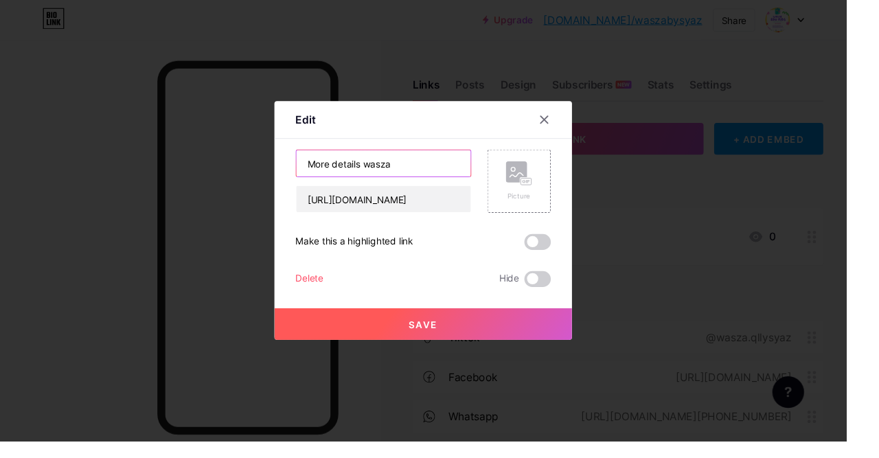
click at [437, 183] on input "More details wasza" at bounding box center [398, 169] width 181 height 27
type input "More"
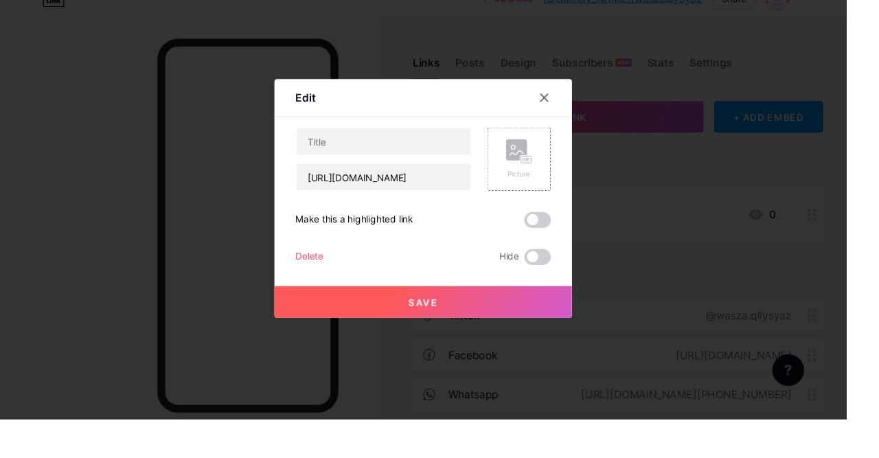
click at [546, 209] on div "Picture" at bounding box center [538, 187] width 27 height 41
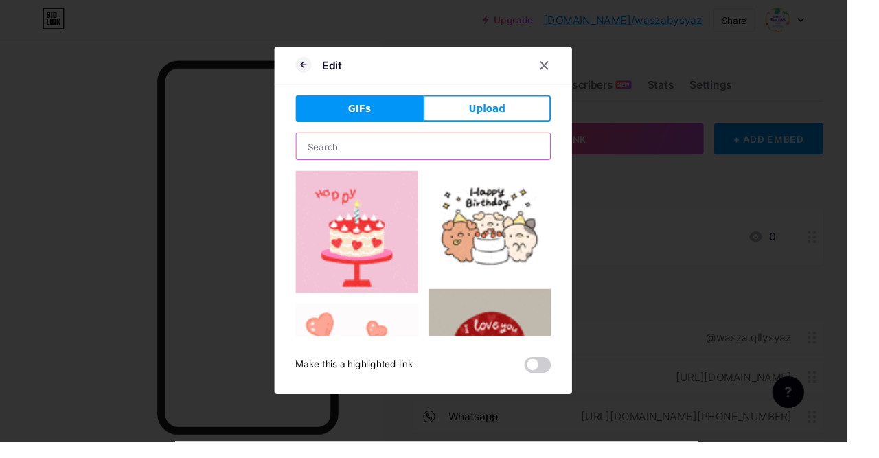
click at [501, 165] on input "text" at bounding box center [440, 151] width 264 height 27
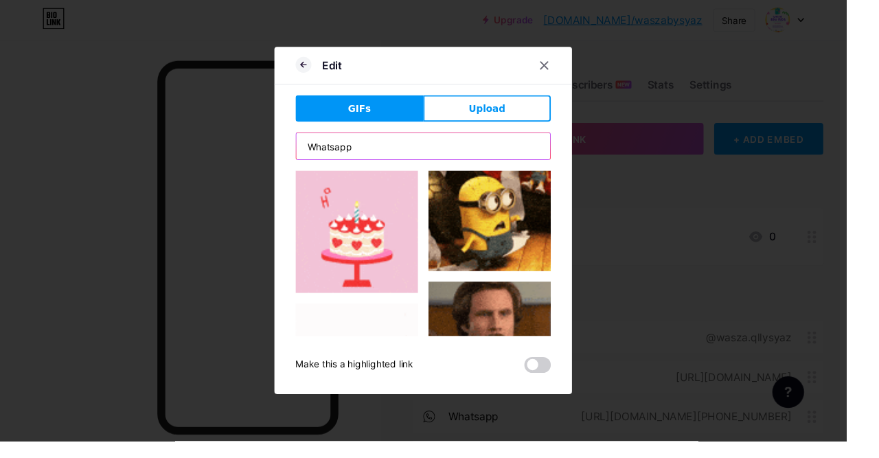
click at [459, 165] on input "Whatsapp" at bounding box center [440, 151] width 264 height 27
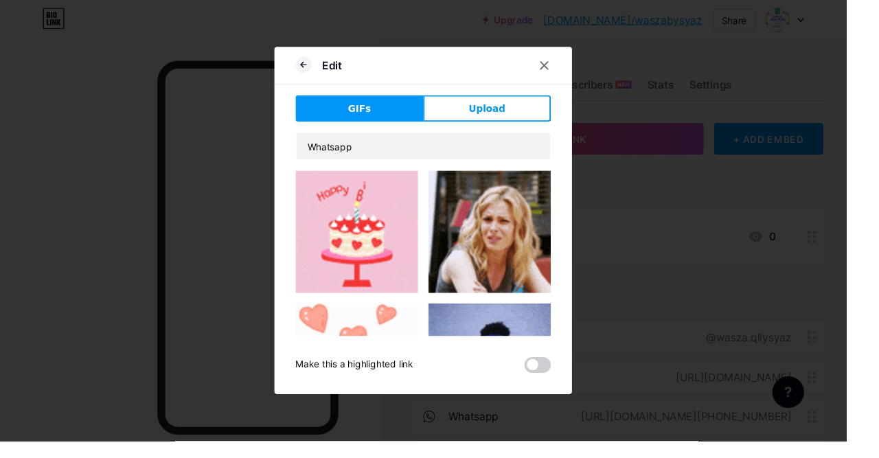
click at [400, 126] on button "GIFs" at bounding box center [373, 112] width 132 height 27
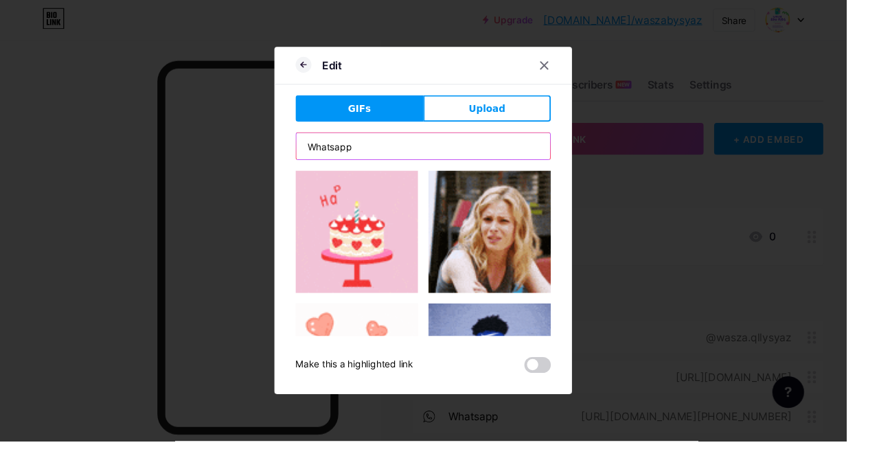
click at [494, 165] on input "Whatsapp" at bounding box center [440, 151] width 264 height 27
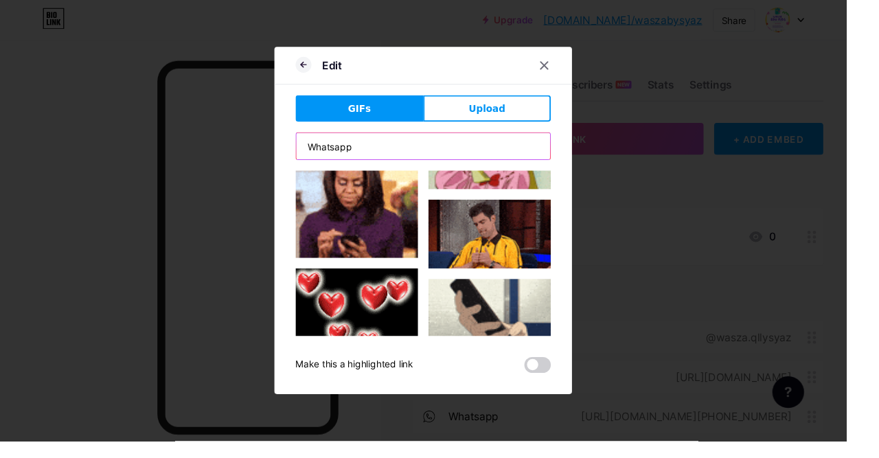
scroll to position [2058, 0]
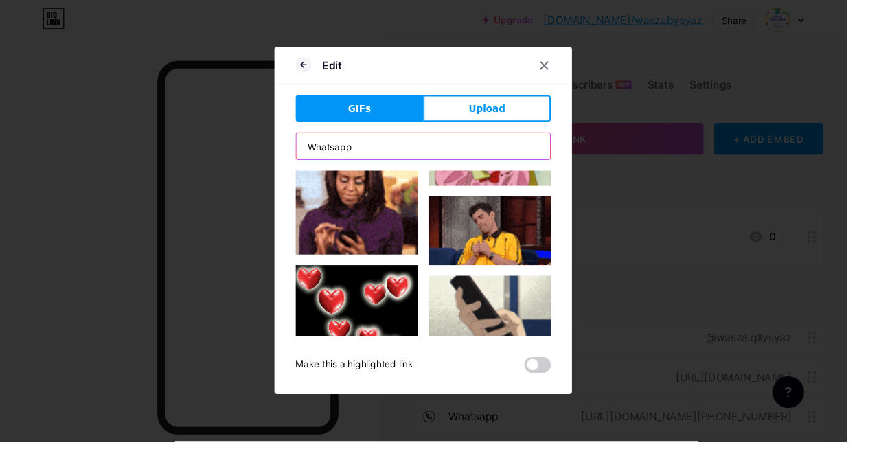
click at [484, 165] on input "Whatsapp" at bounding box center [440, 151] width 264 height 27
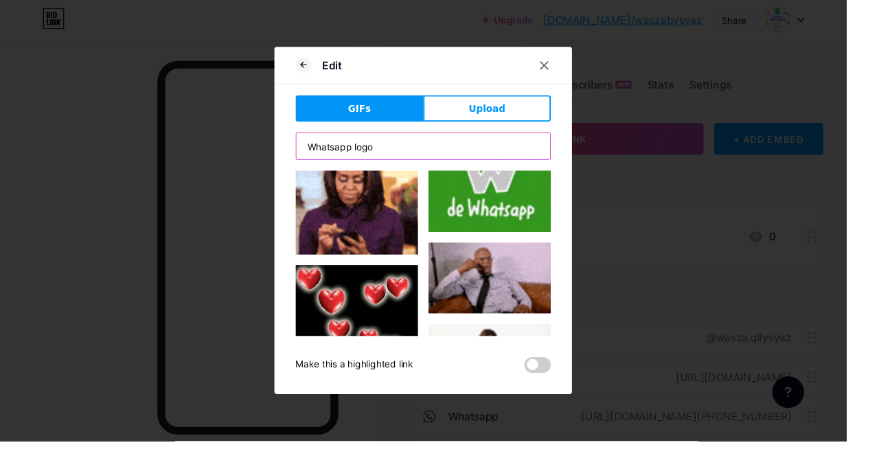
type input "Whatsapp logo"
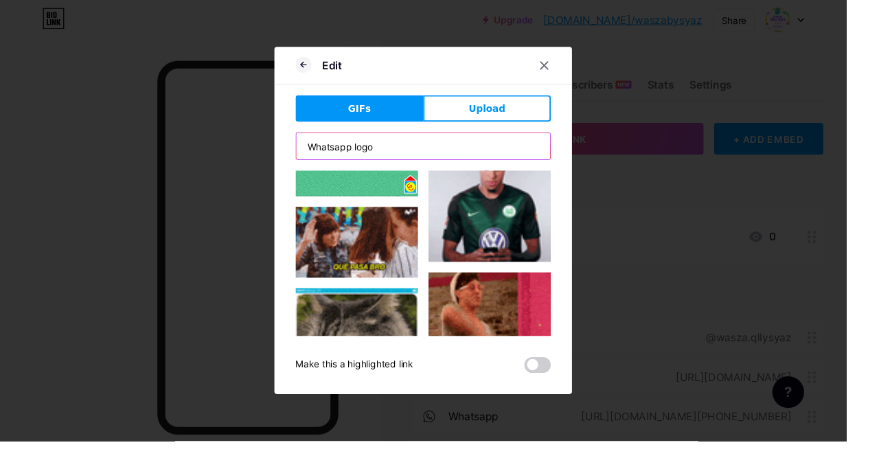
scroll to position [0, 0]
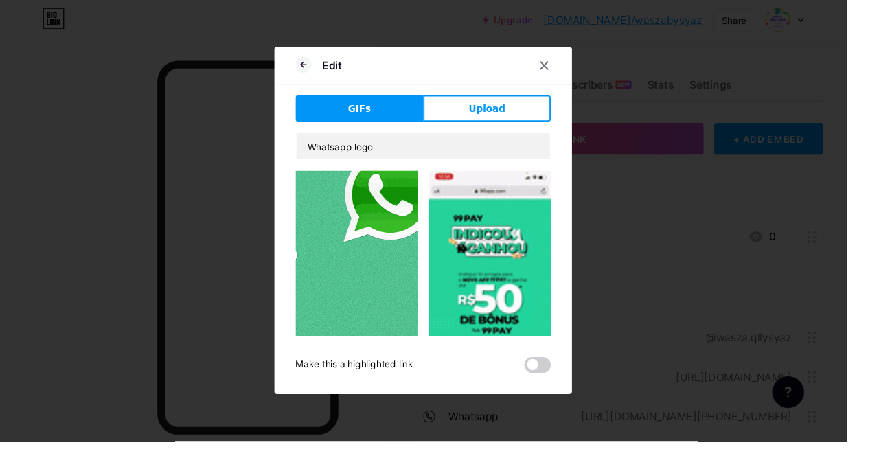
click at [408, 297] on img at bounding box center [370, 290] width 127 height 226
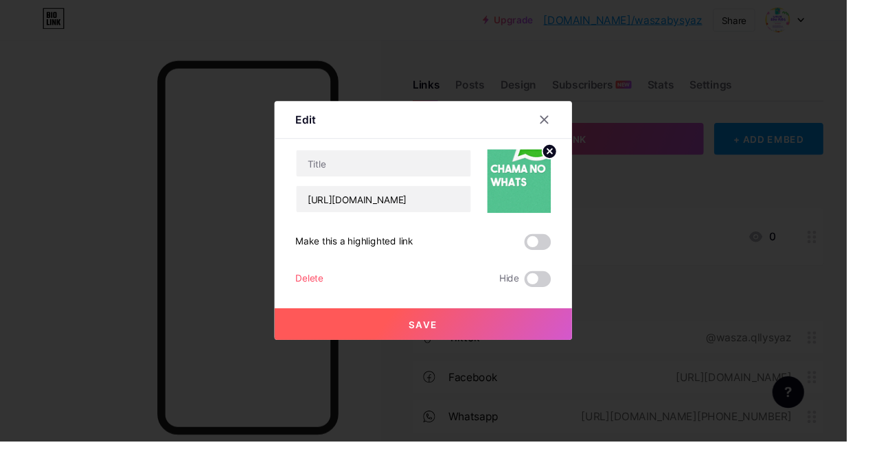
click at [572, 165] on circle at bounding box center [570, 157] width 15 height 15
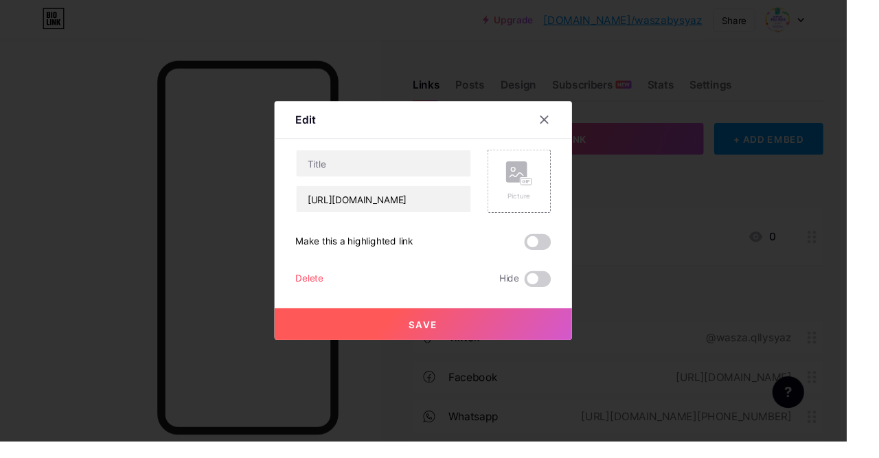
click at [543, 192] on rect at bounding box center [546, 188] width 11 height 7
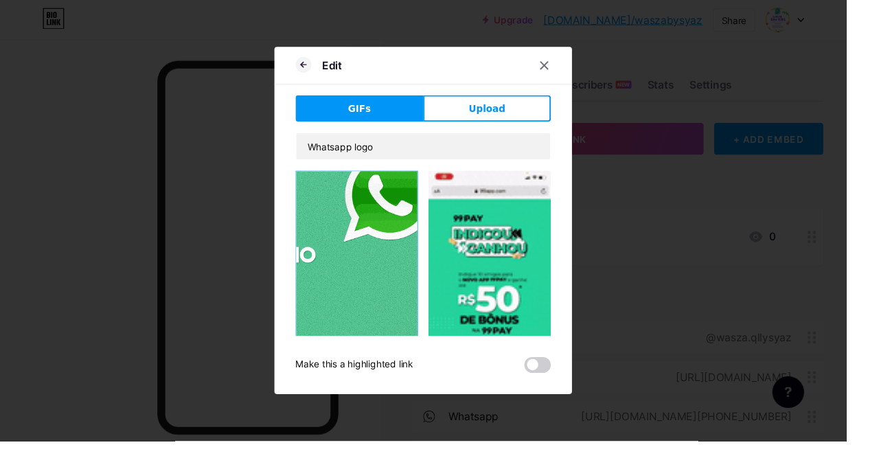
click at [526, 126] on button "Upload" at bounding box center [505, 112] width 132 height 27
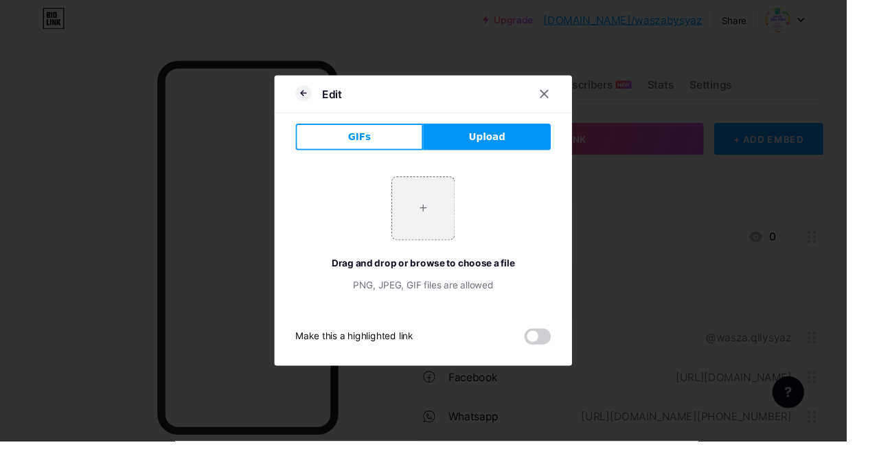
click at [448, 248] on input "file" at bounding box center [439, 216] width 65 height 65
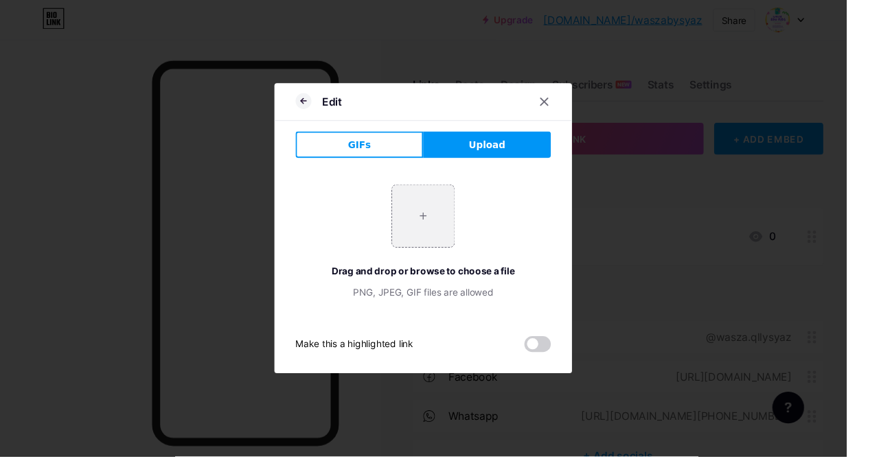
type input "C:\fakepath\whatsapp-logo_765850-5.jpg"
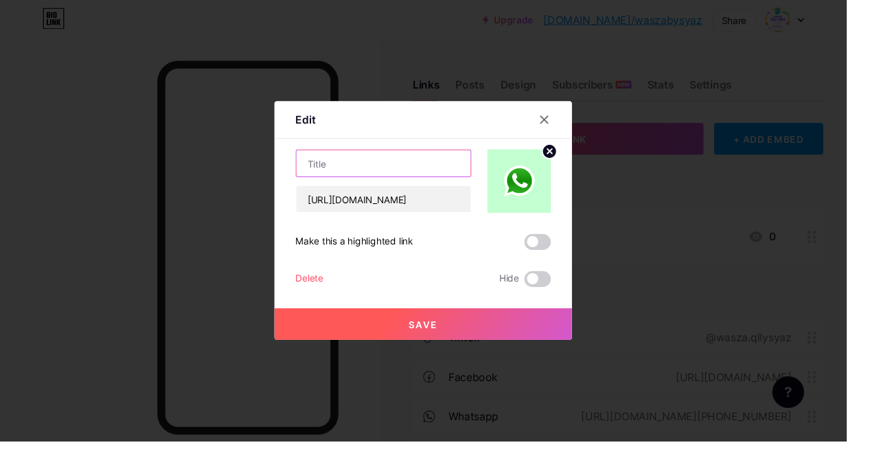
click at [393, 183] on input "text" at bounding box center [398, 169] width 181 height 27
type input "Whatsapp untunk sebarang pertanyaan"
click at [454, 343] on span "Save" at bounding box center [439, 337] width 31 height 12
